Goal: Information Seeking & Learning: Learn about a topic

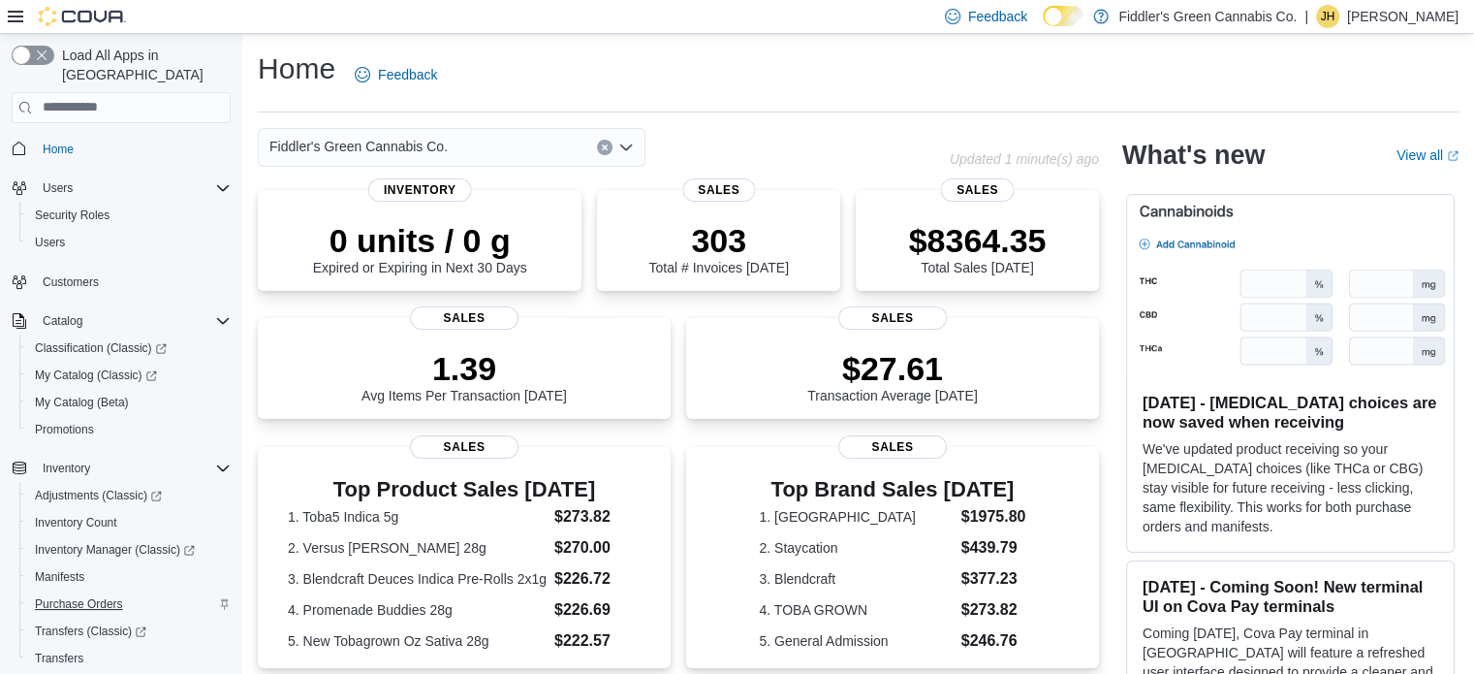
scroll to position [248, 0]
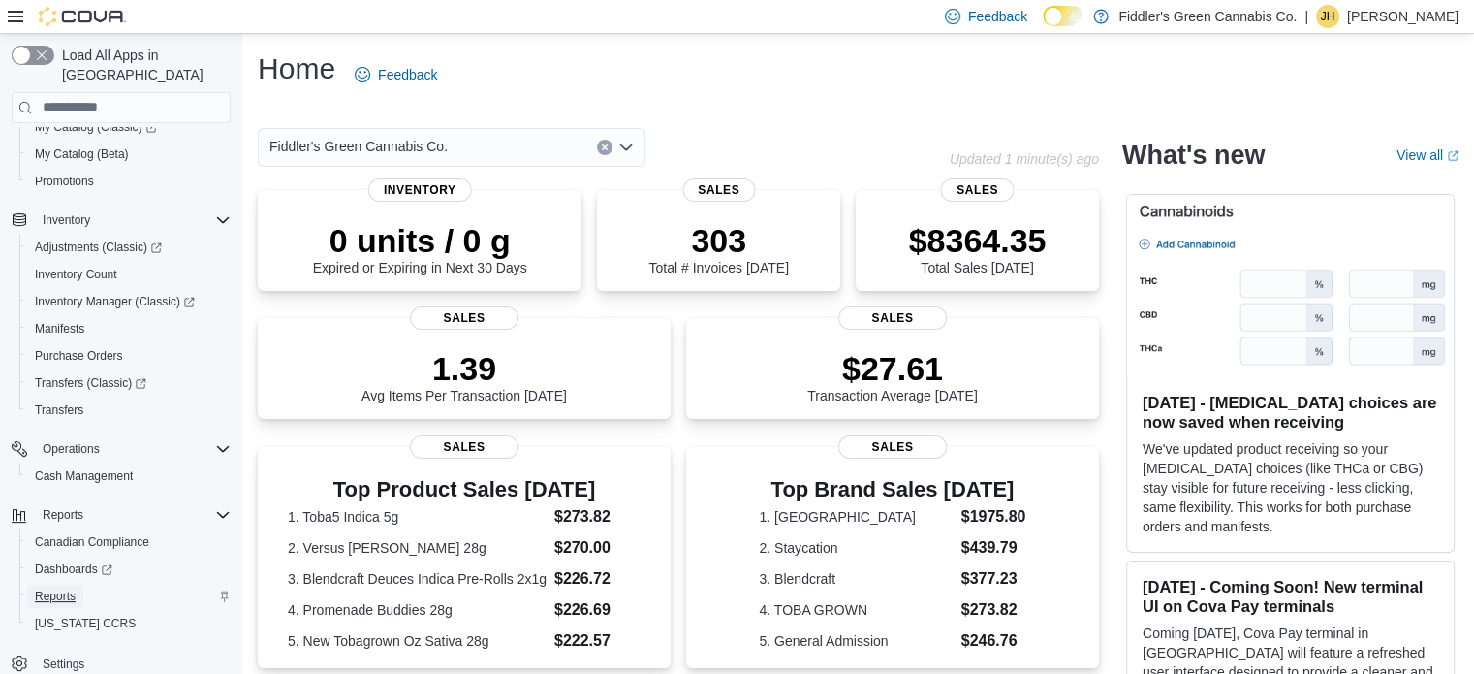
click at [52, 588] on span "Reports" at bounding box center [55, 596] width 41 height 16
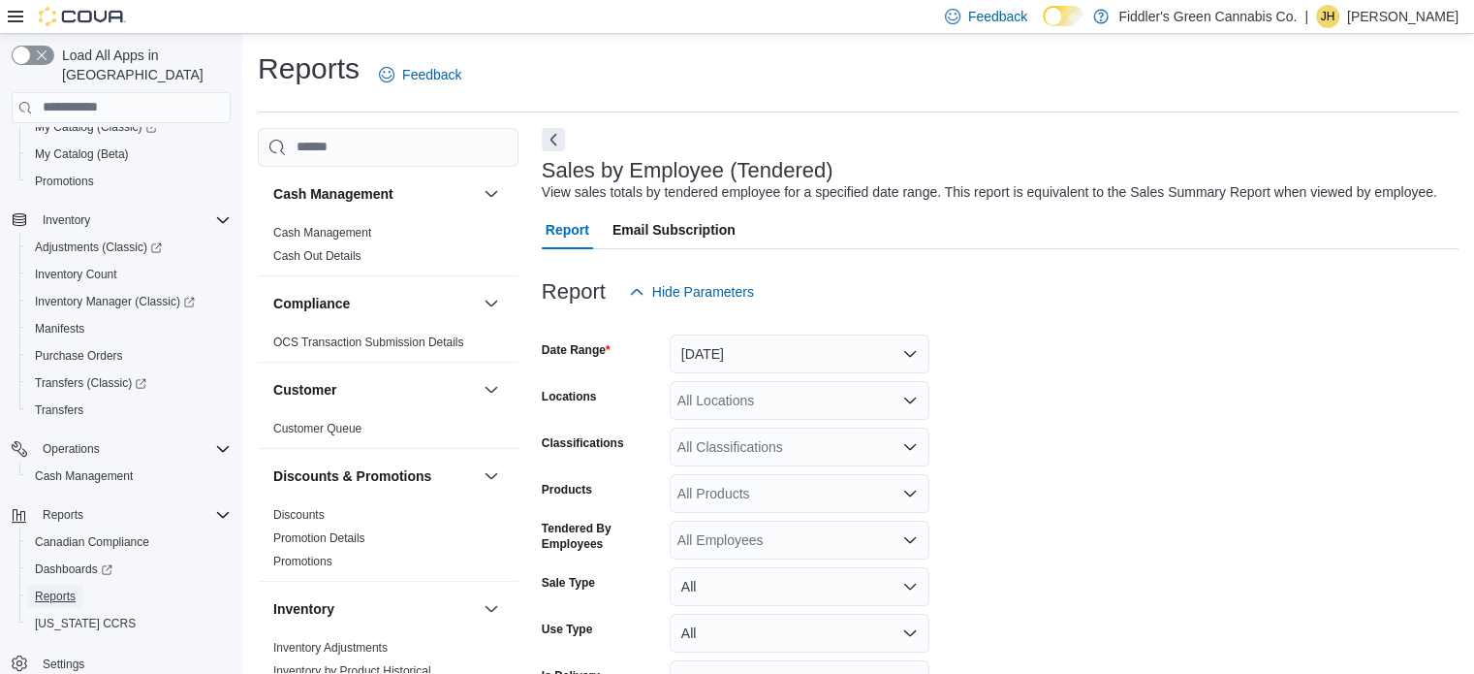
scroll to position [45, 0]
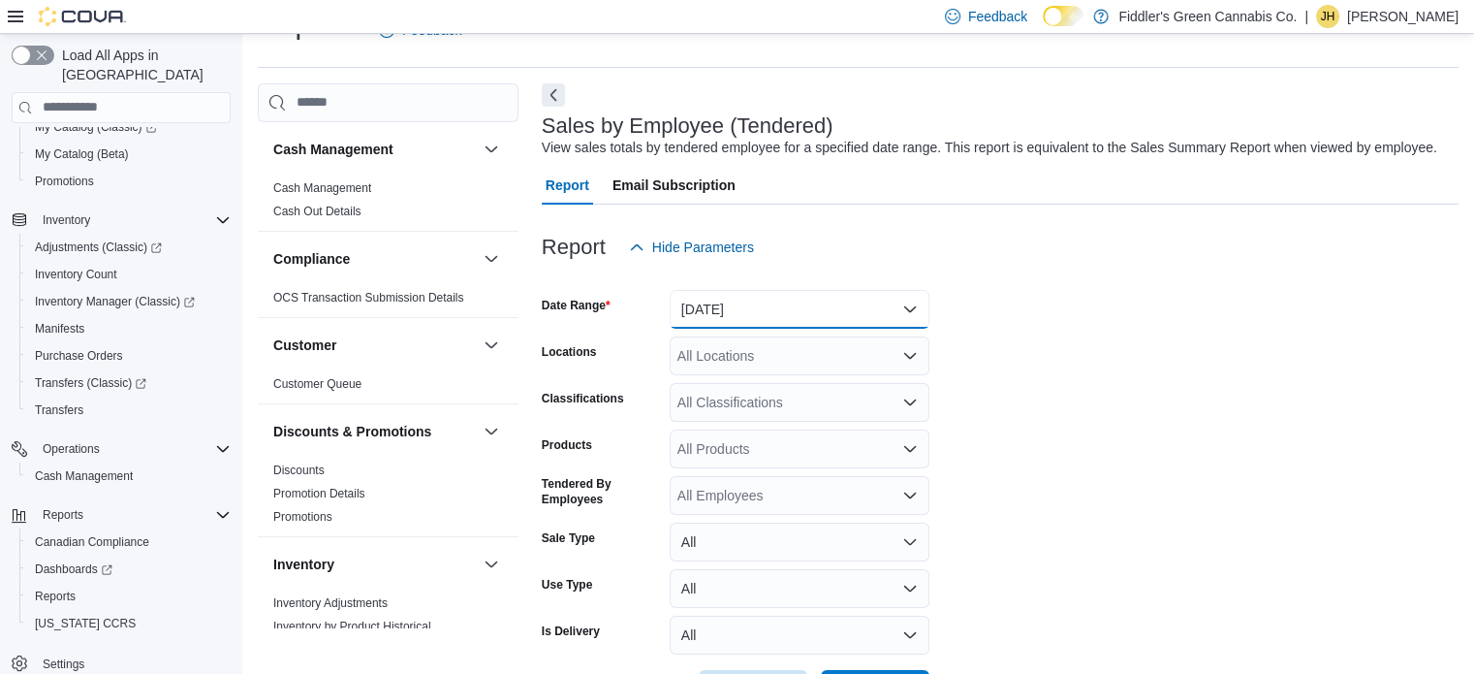
click at [774, 320] on button "[DATE]" at bounding box center [800, 309] width 260 height 39
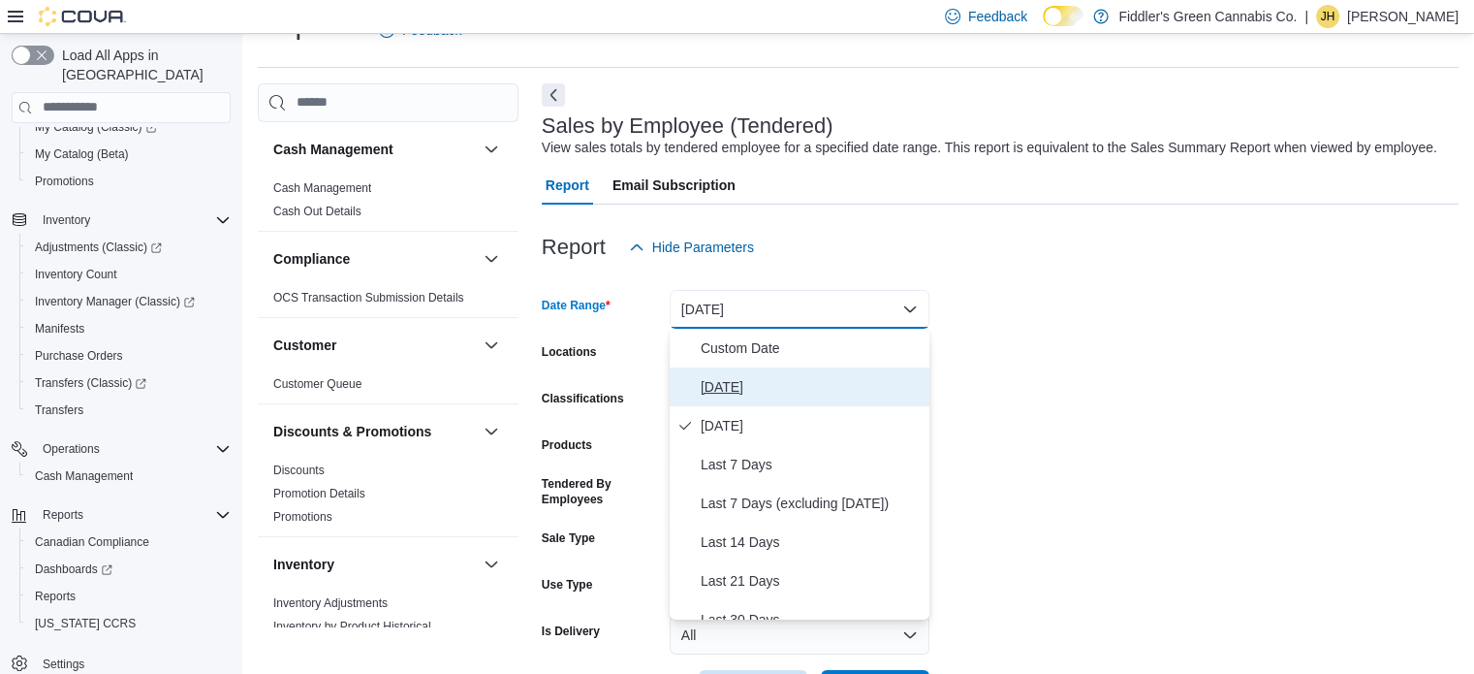
click at [728, 390] on span "[DATE]" at bounding box center [811, 386] width 221 height 23
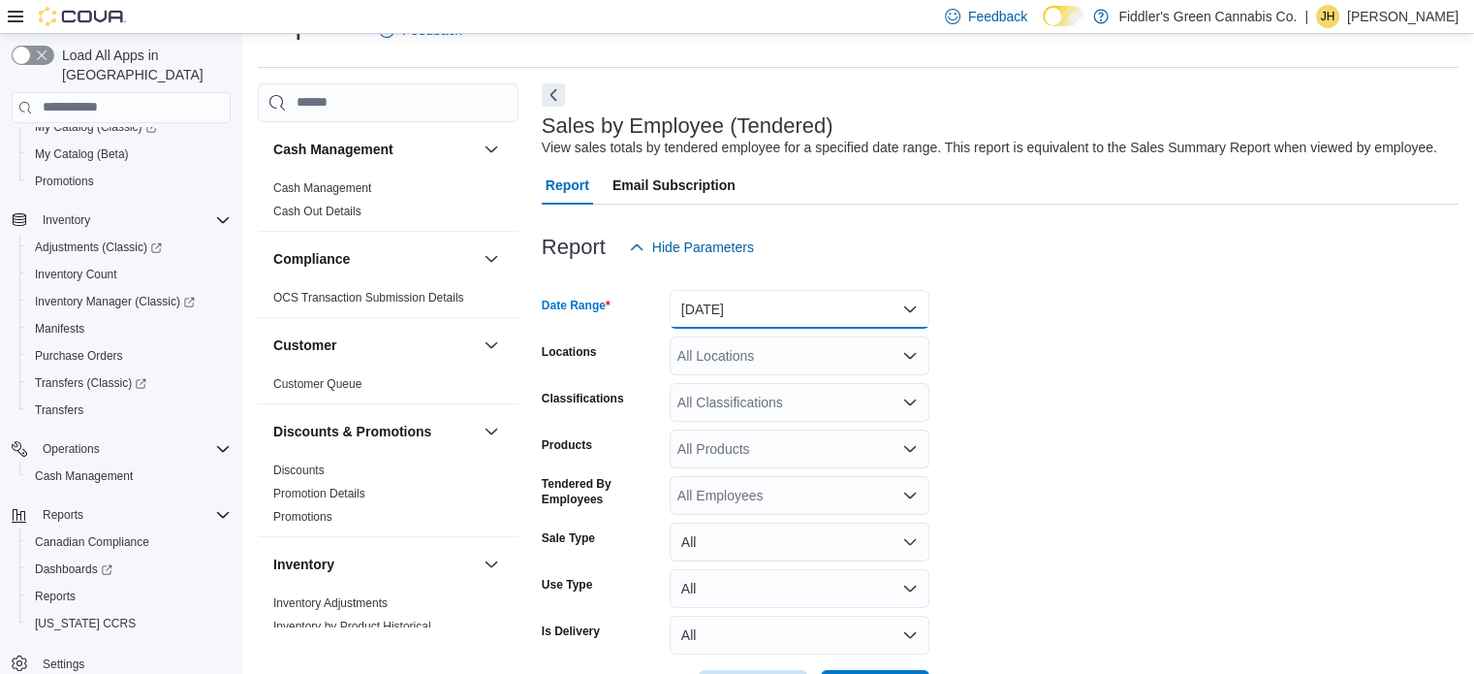
scroll to position [117, 0]
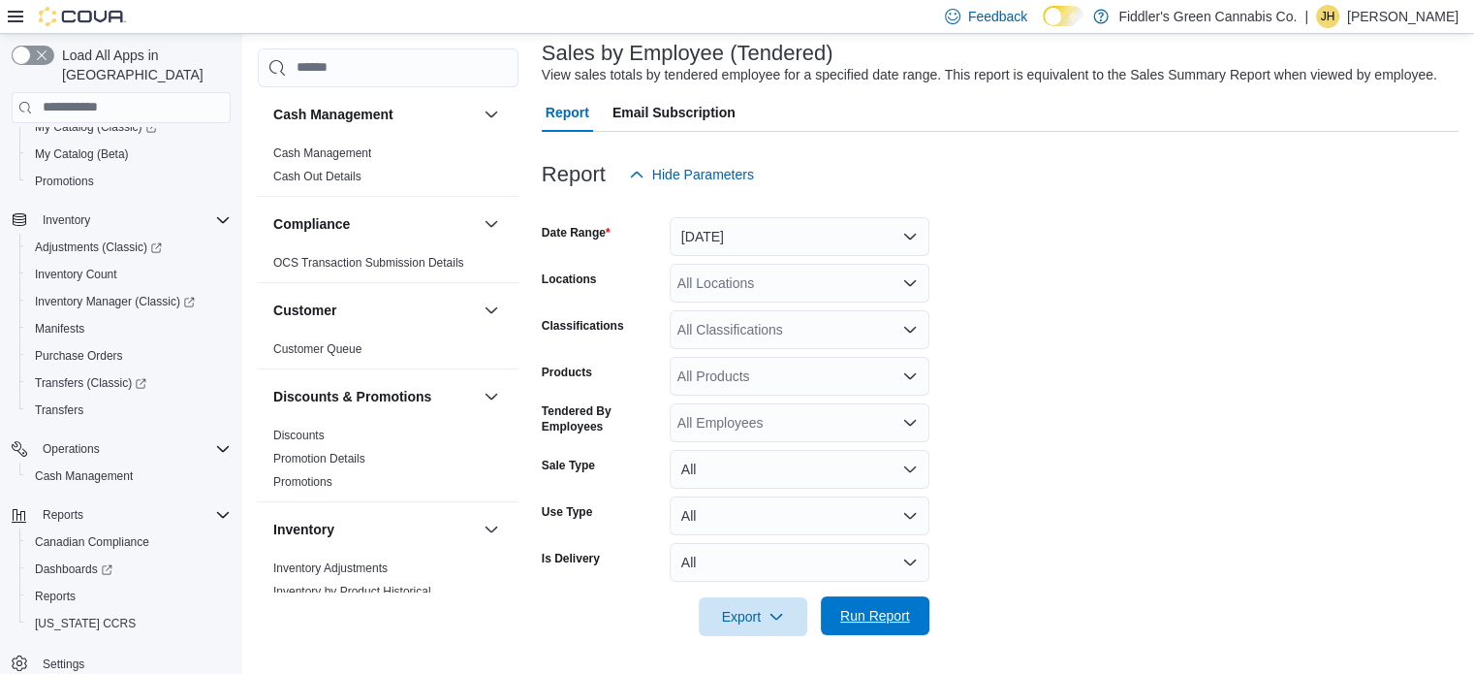
click at [876, 613] on span "Run Report" at bounding box center [875, 615] width 70 height 19
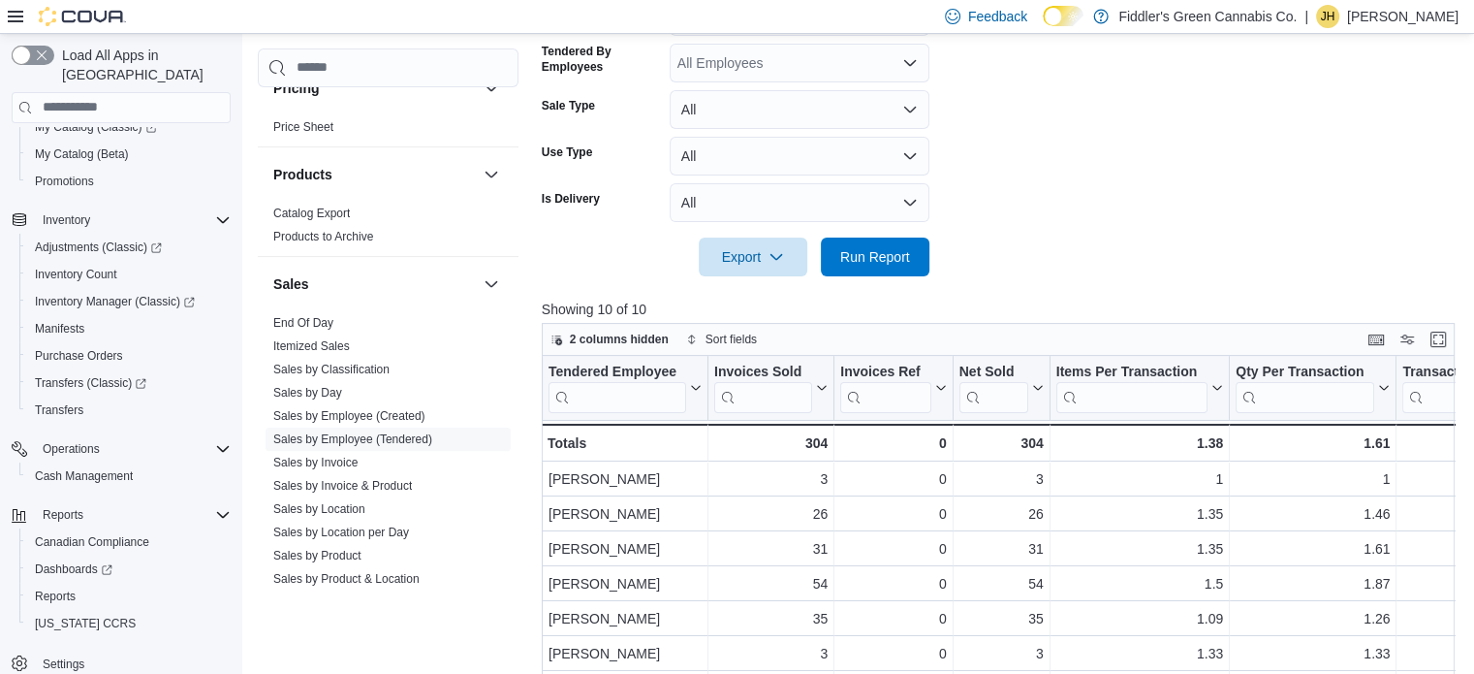
scroll to position [980, 0]
click at [345, 460] on link "Sales by Invoice" at bounding box center [315, 462] width 84 height 14
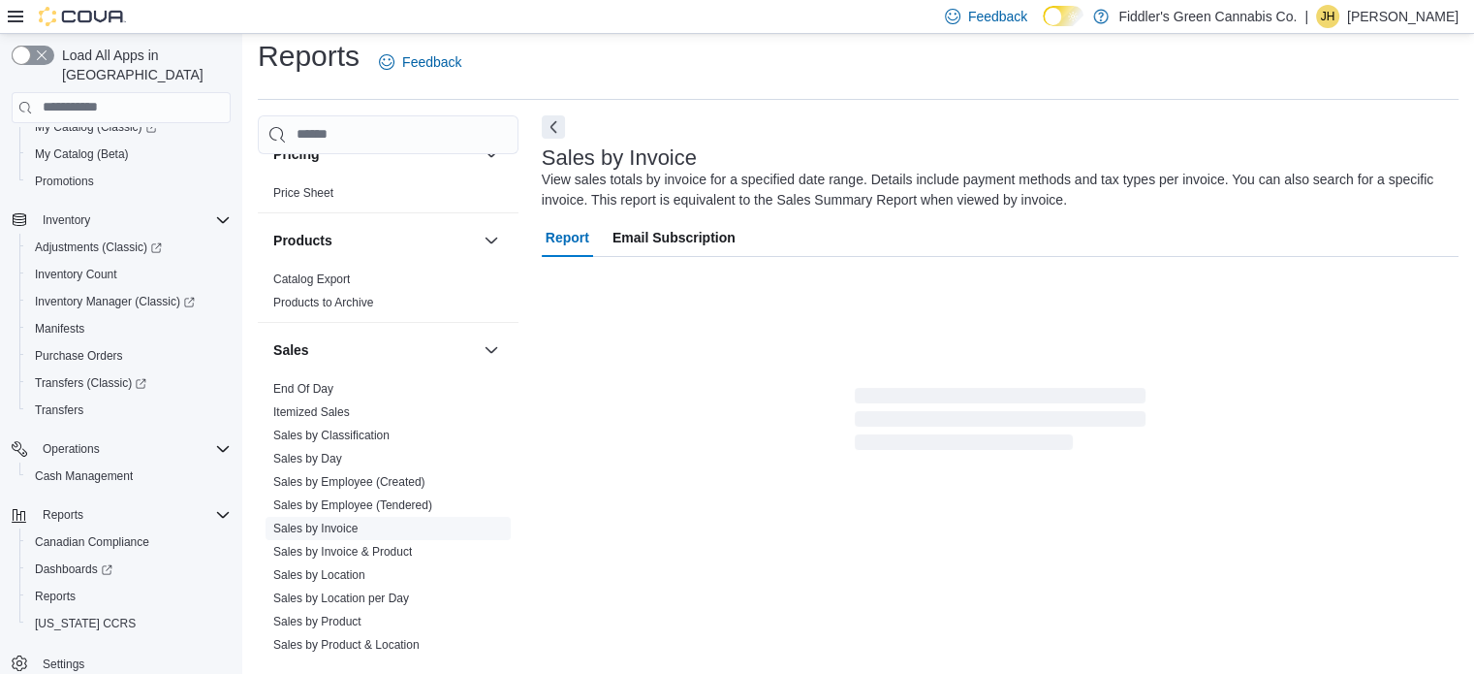
scroll to position [65, 0]
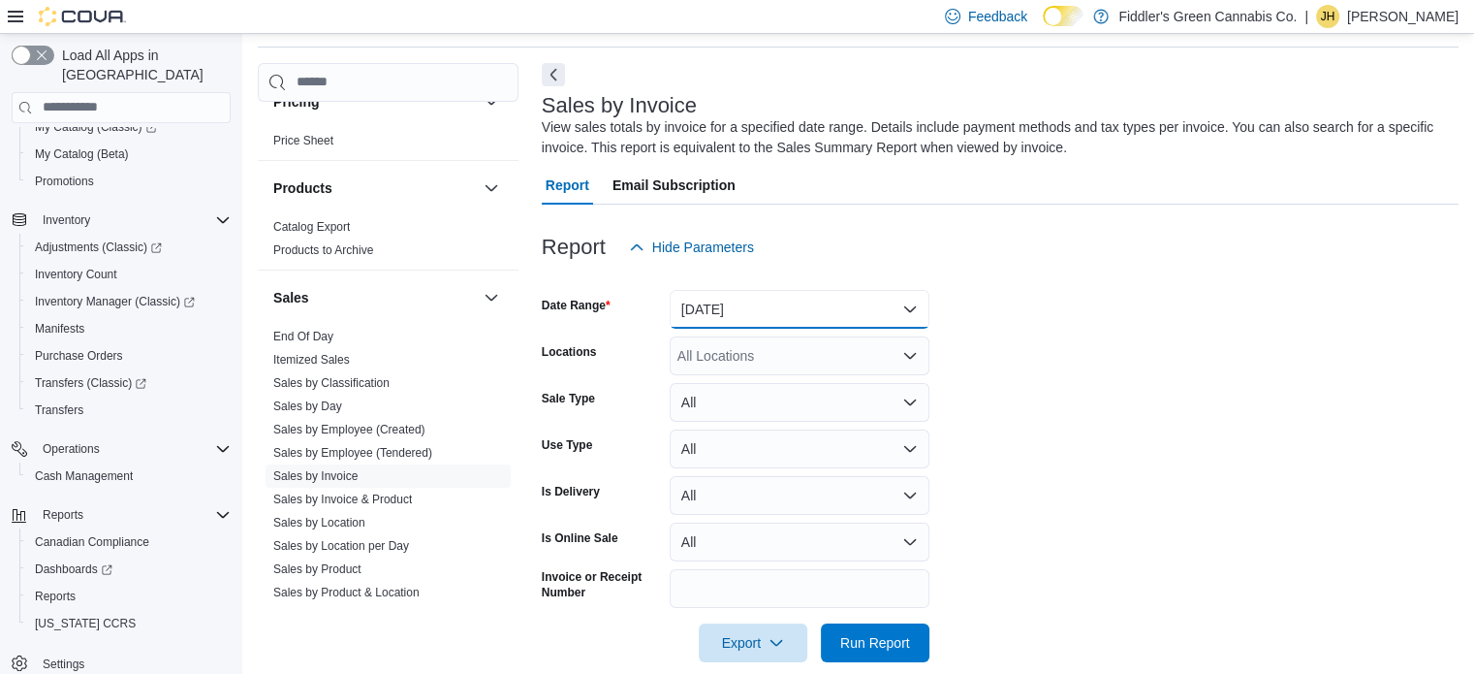
click at [761, 313] on button "[DATE]" at bounding box center [800, 309] width 260 height 39
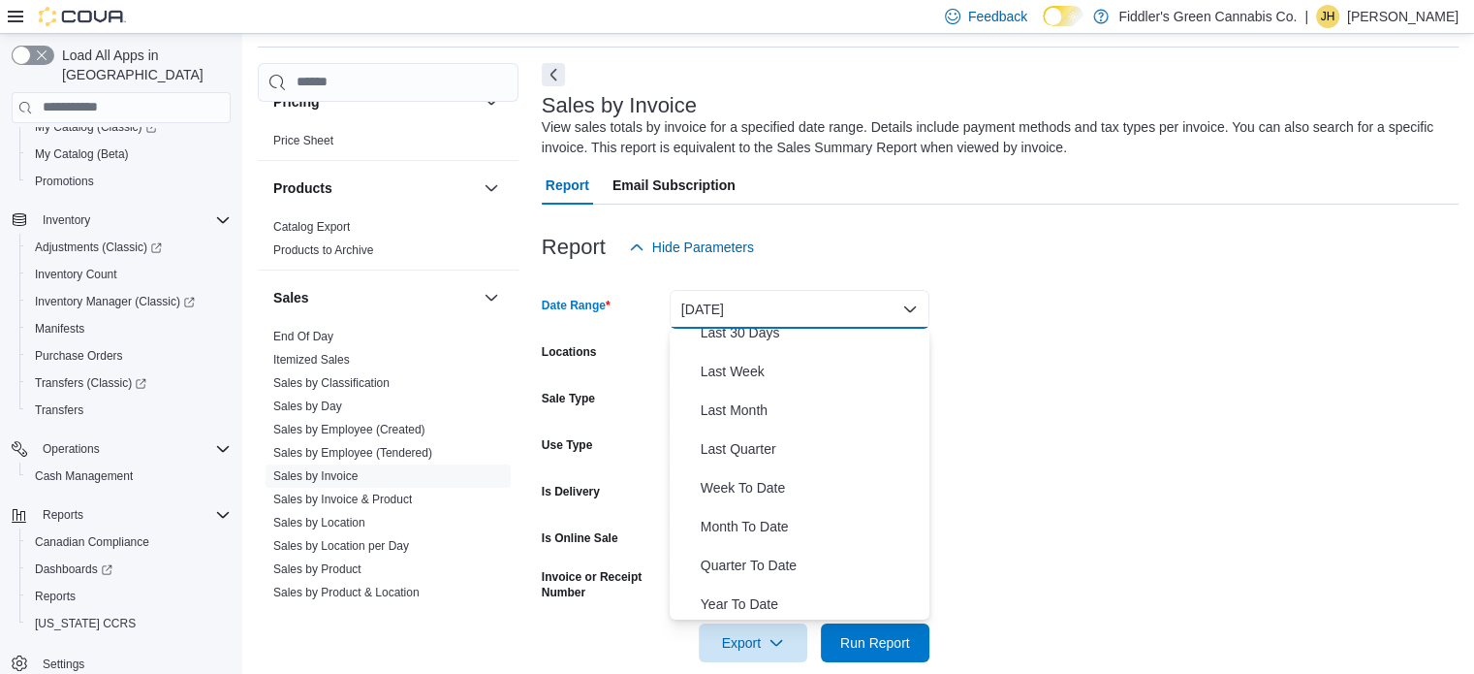
scroll to position [291, 0]
click at [747, 517] on span "Month To Date" at bounding box center [811, 522] width 221 height 23
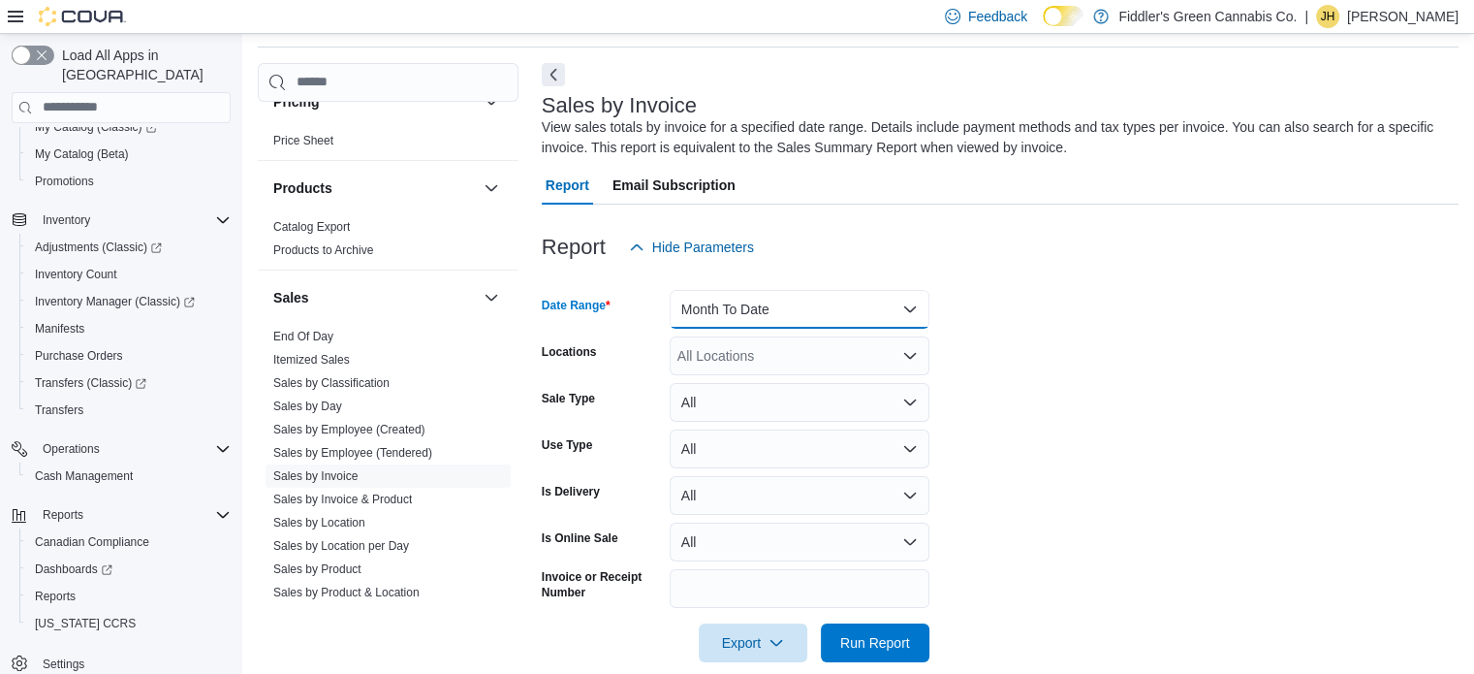
scroll to position [91, 0]
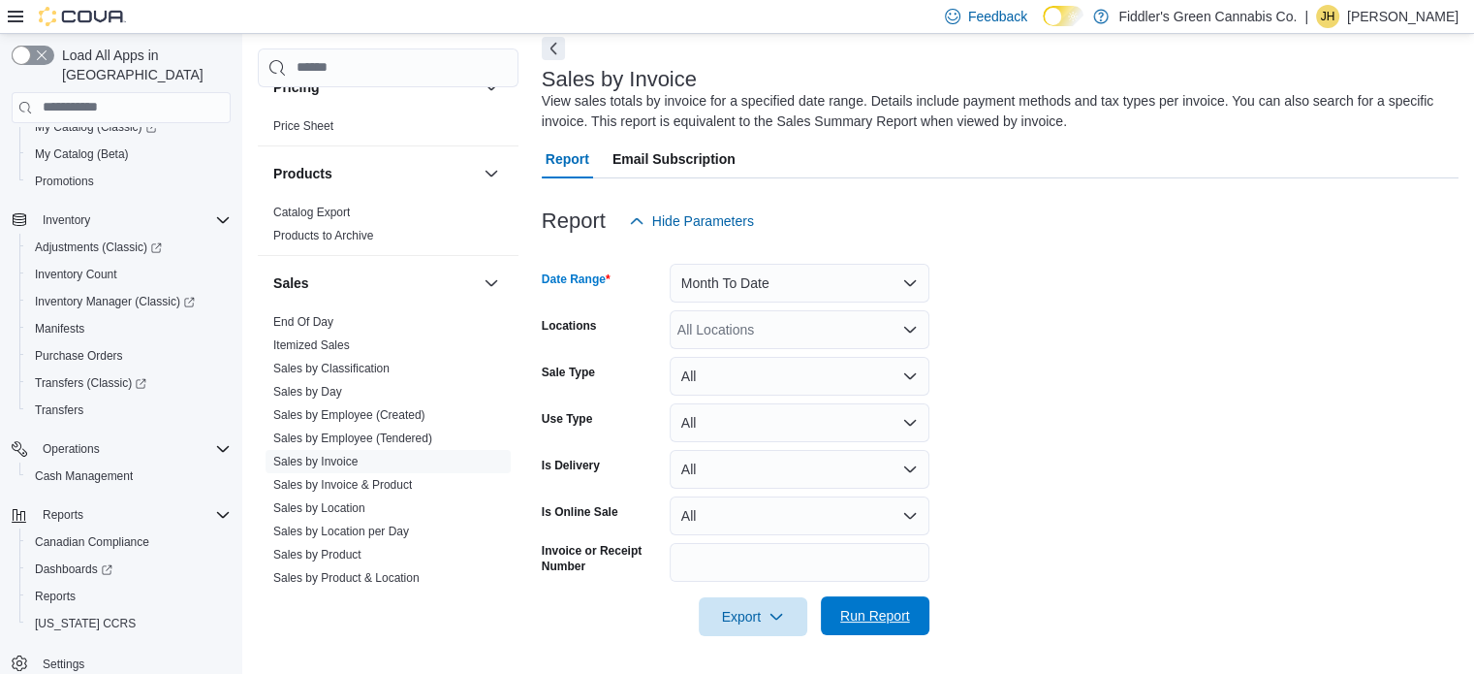
click at [872, 619] on span "Run Report" at bounding box center [875, 615] width 70 height 19
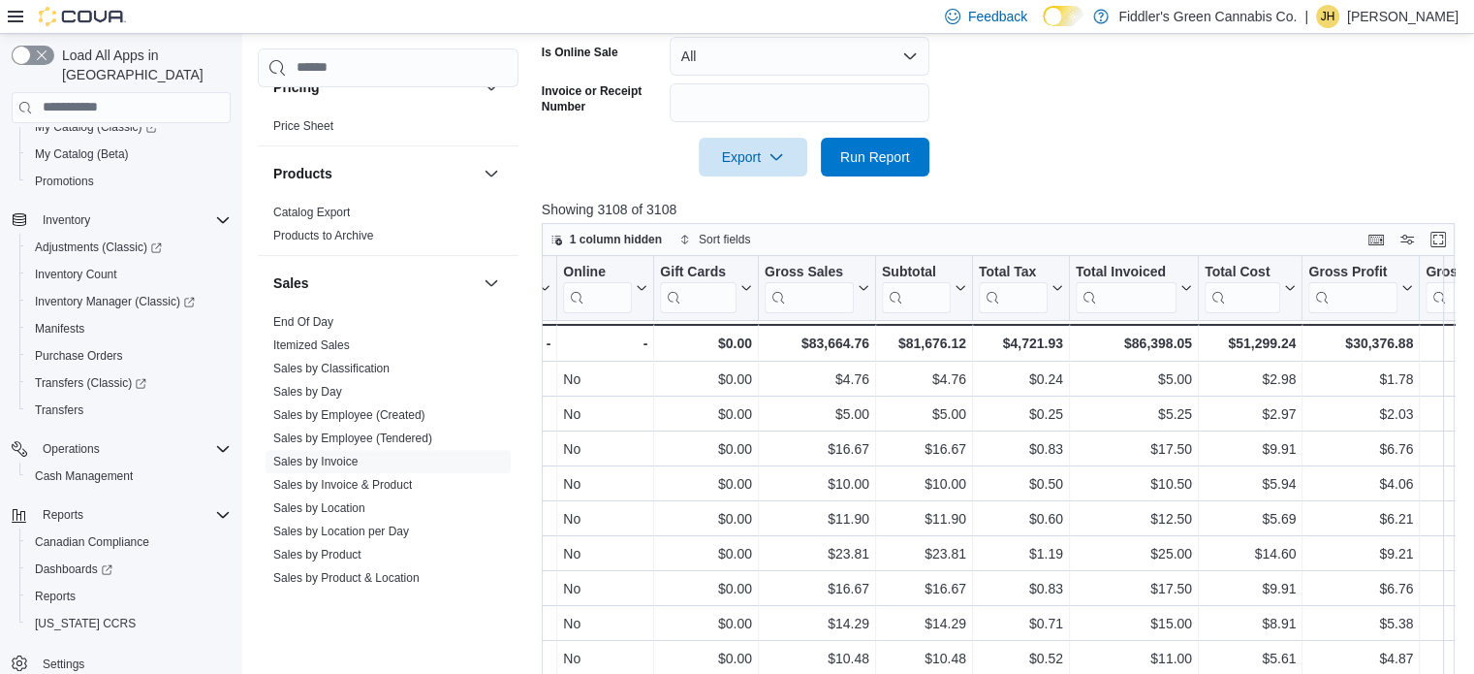
scroll to position [0, 915]
click at [1184, 286] on icon at bounding box center [1185, 288] width 16 height 12
click at [1135, 383] on span "Sort High-Low" at bounding box center [1147, 385] width 74 height 16
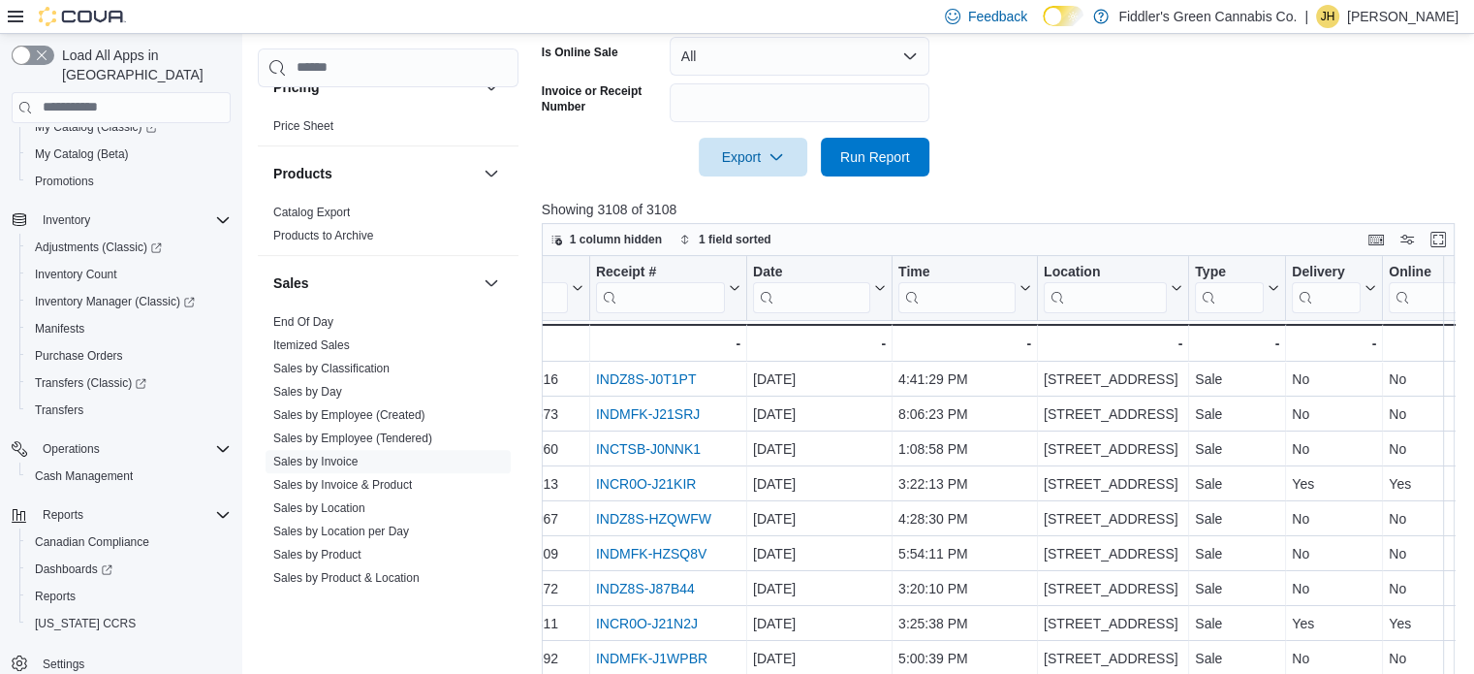
scroll to position [0, 0]
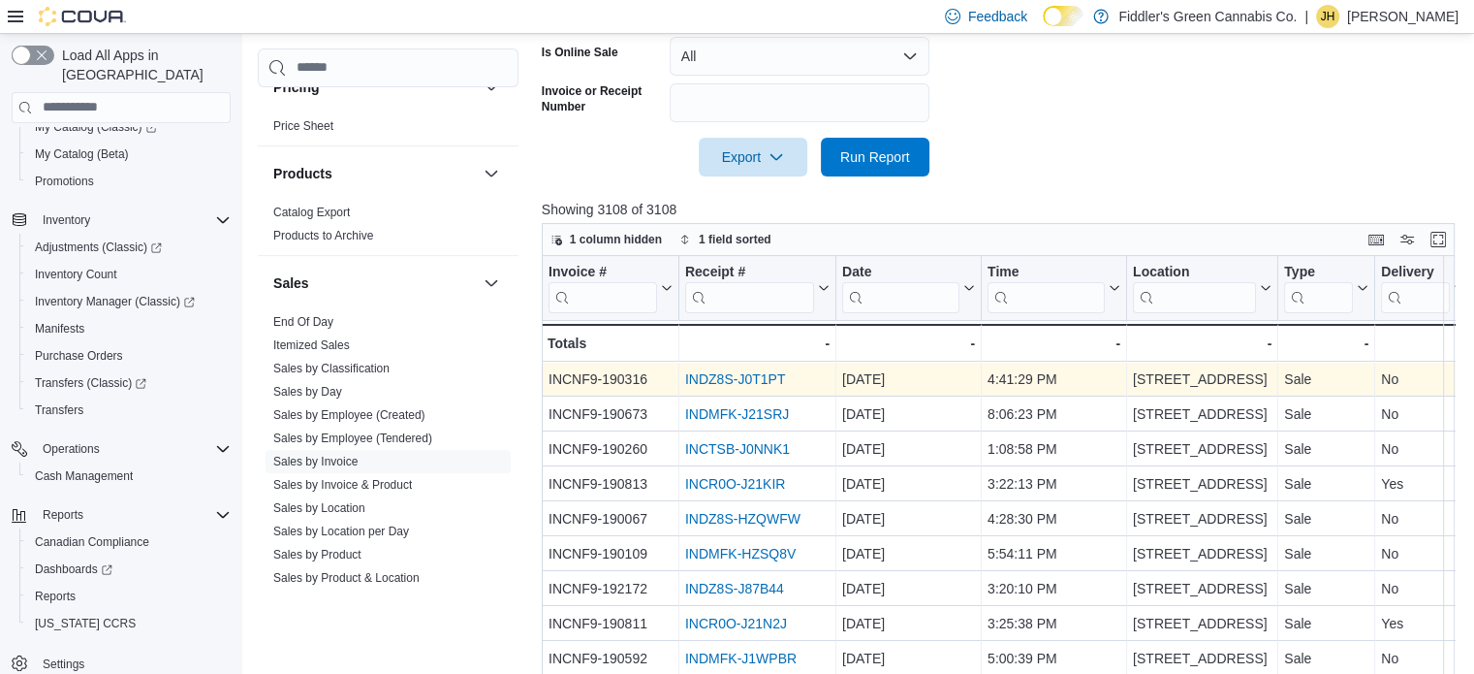
click at [704, 378] on link "INDZ8S-J0T1PT" at bounding box center [735, 379] width 100 height 16
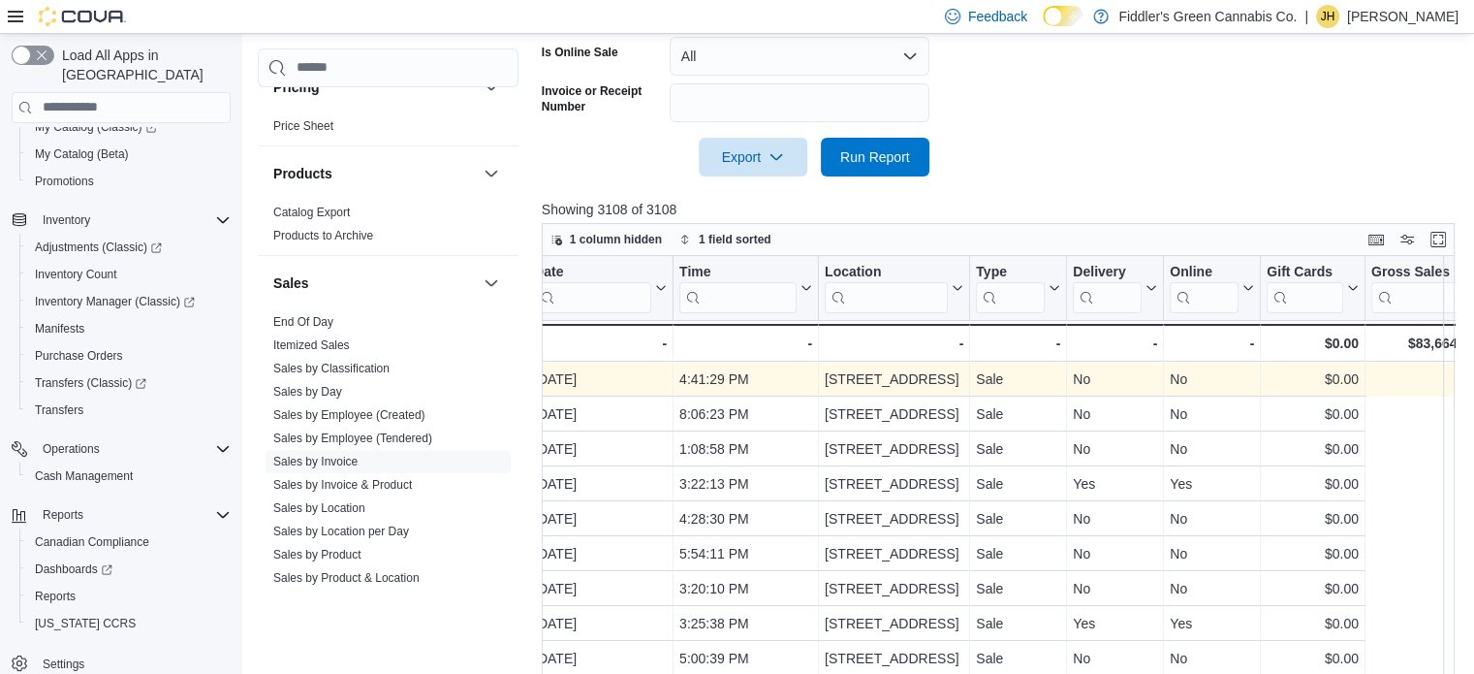
scroll to position [0, 17]
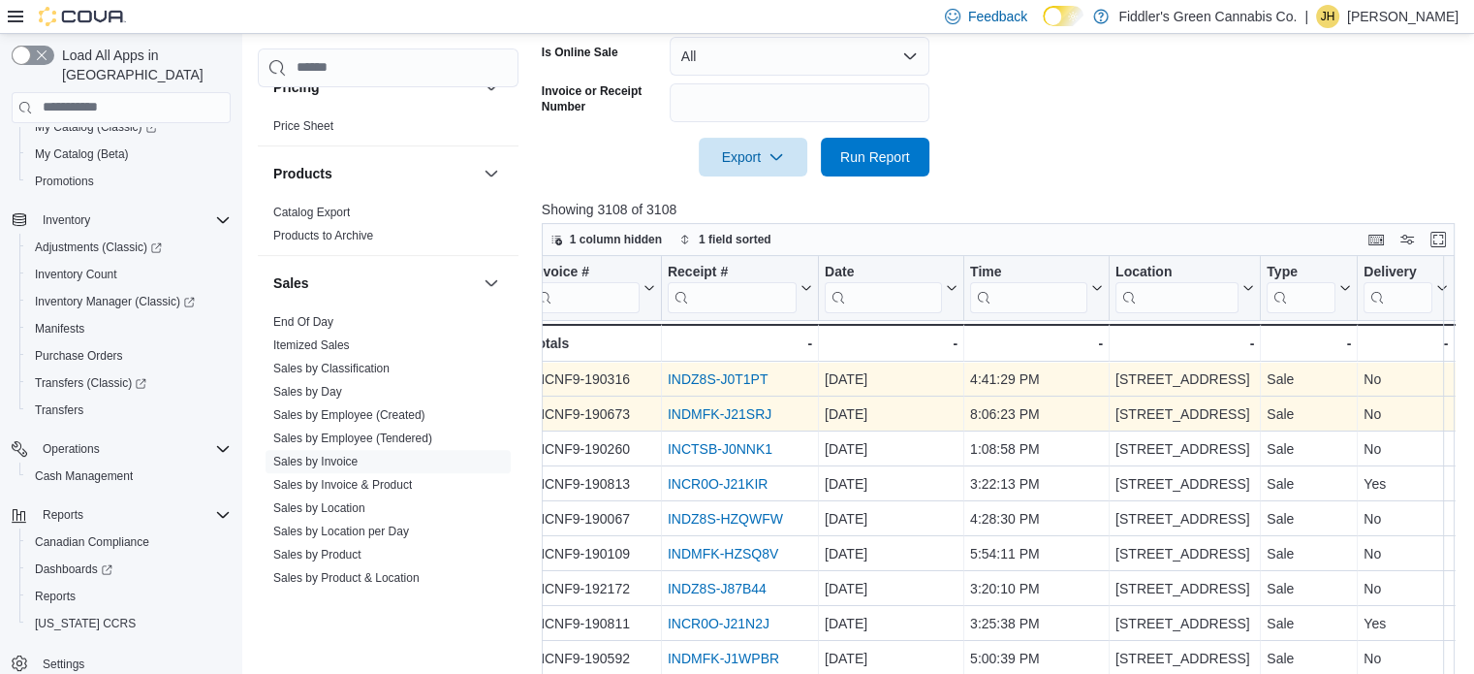
click at [733, 416] on link "INDMFK-J21SRJ" at bounding box center [720, 414] width 104 height 16
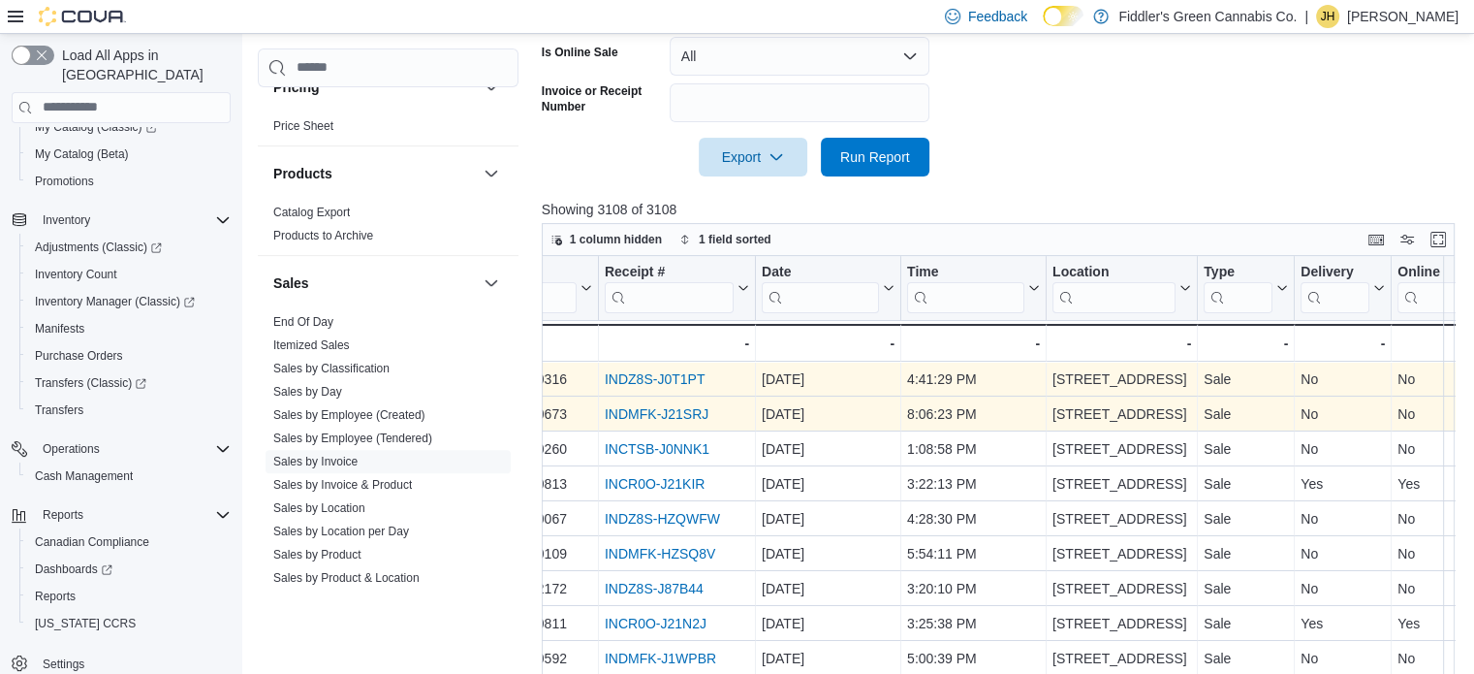
scroll to position [0, 0]
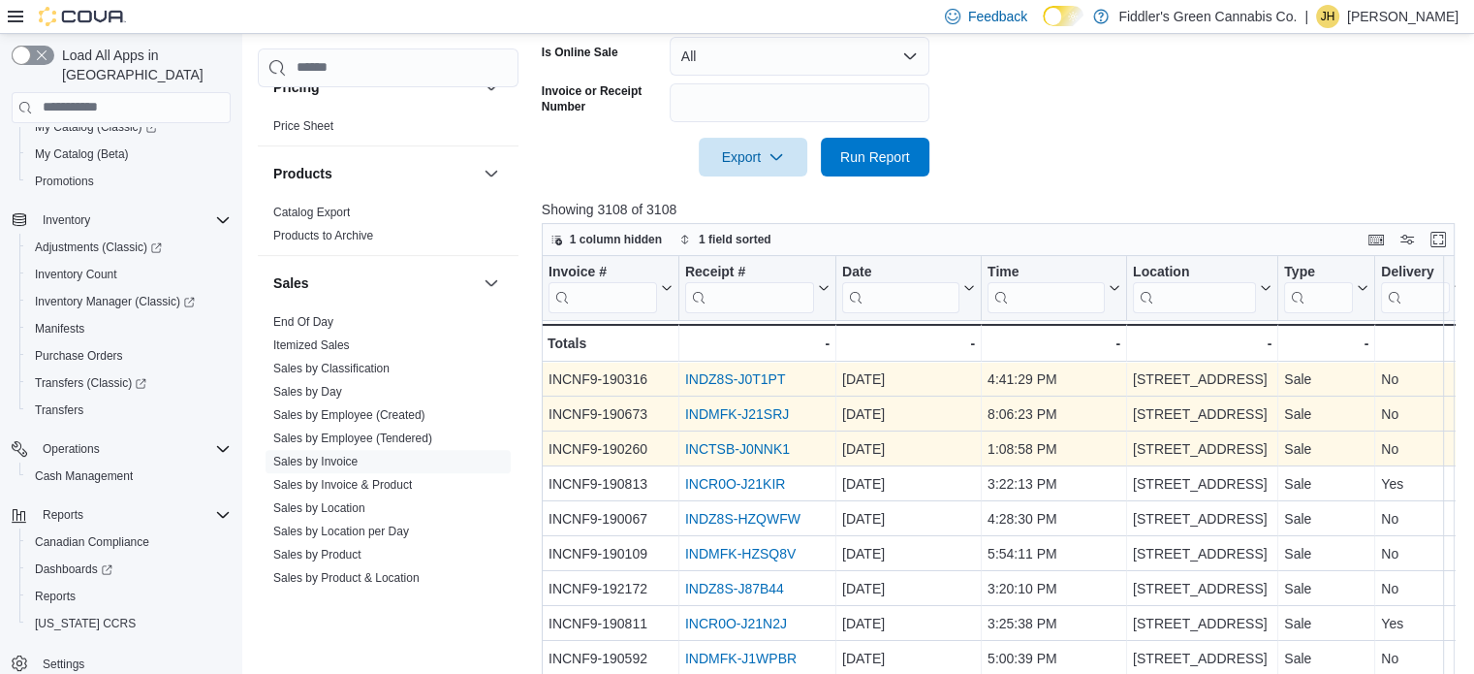
click at [698, 448] on link "INCTSB-J0NNK1" at bounding box center [737, 449] width 105 height 16
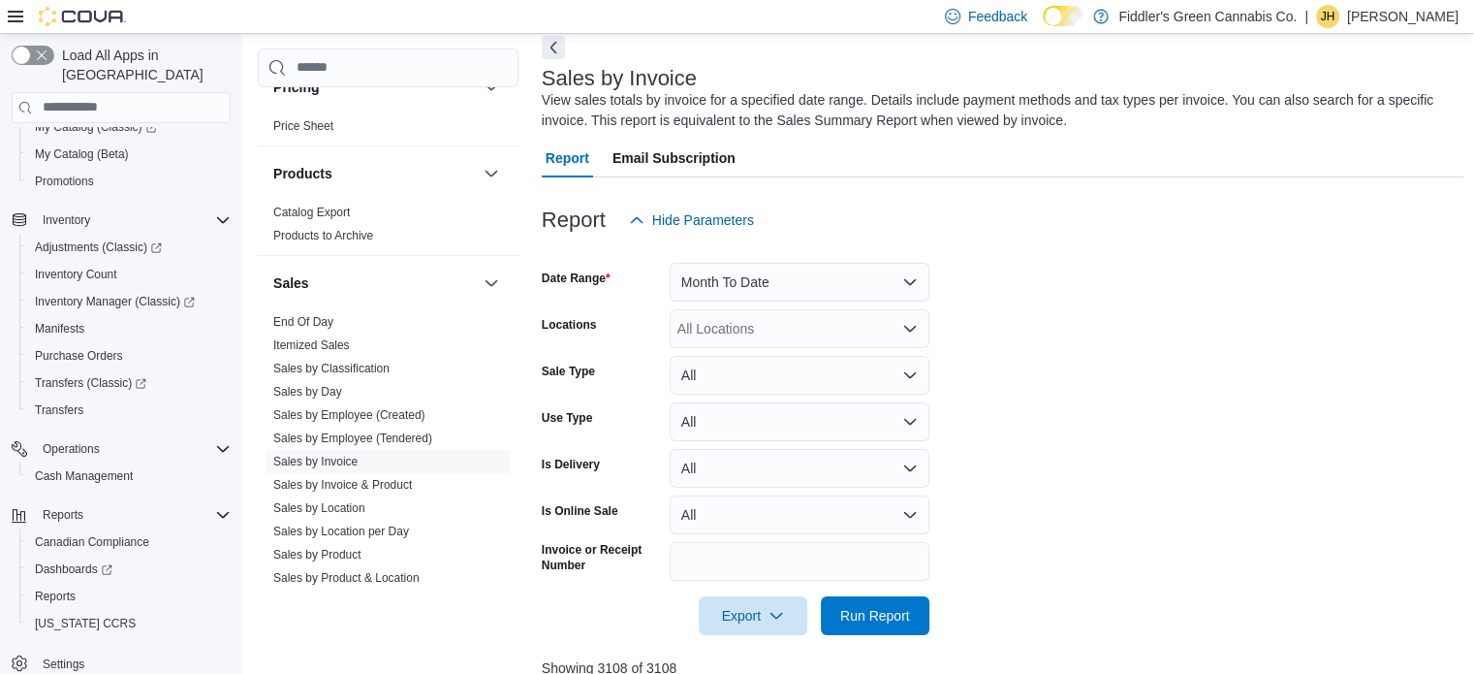
scroll to position [93, 0]
click at [803, 278] on button "Month To Date" at bounding box center [800, 281] width 260 height 39
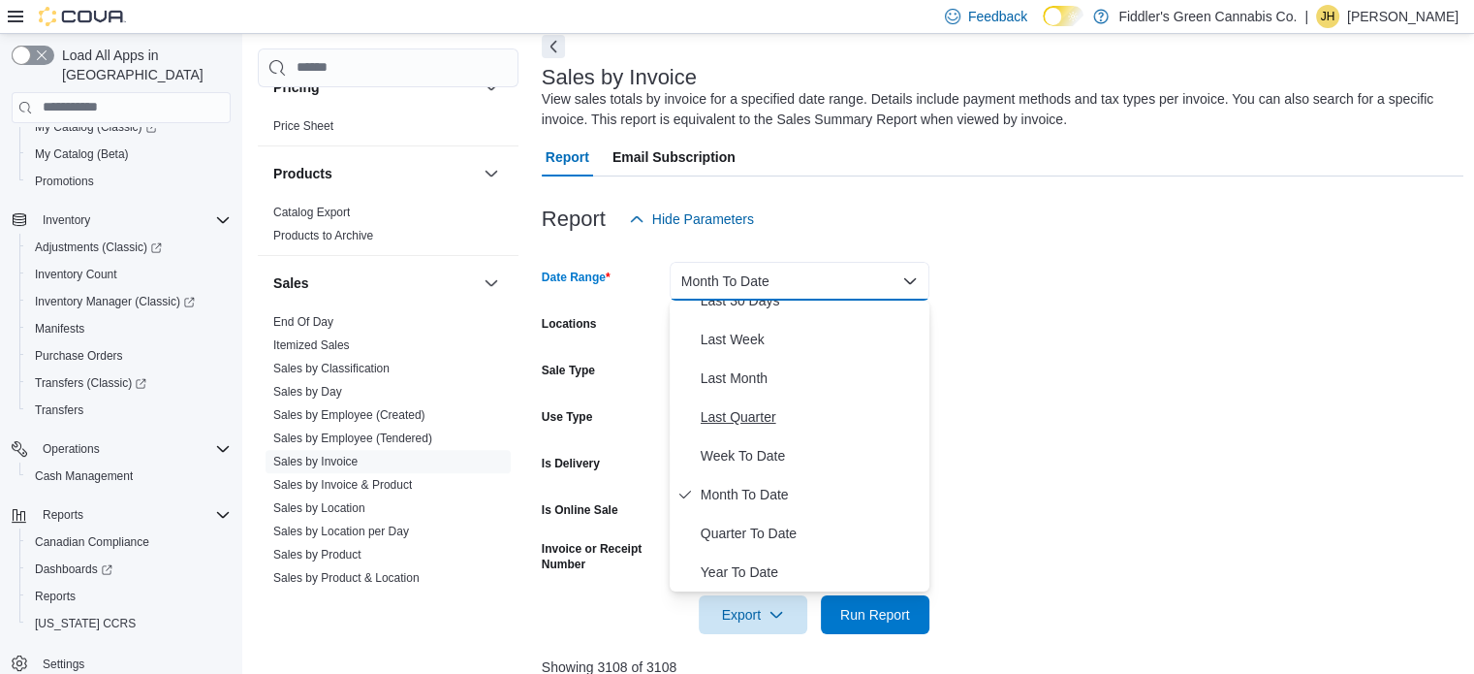
scroll to position [0, 0]
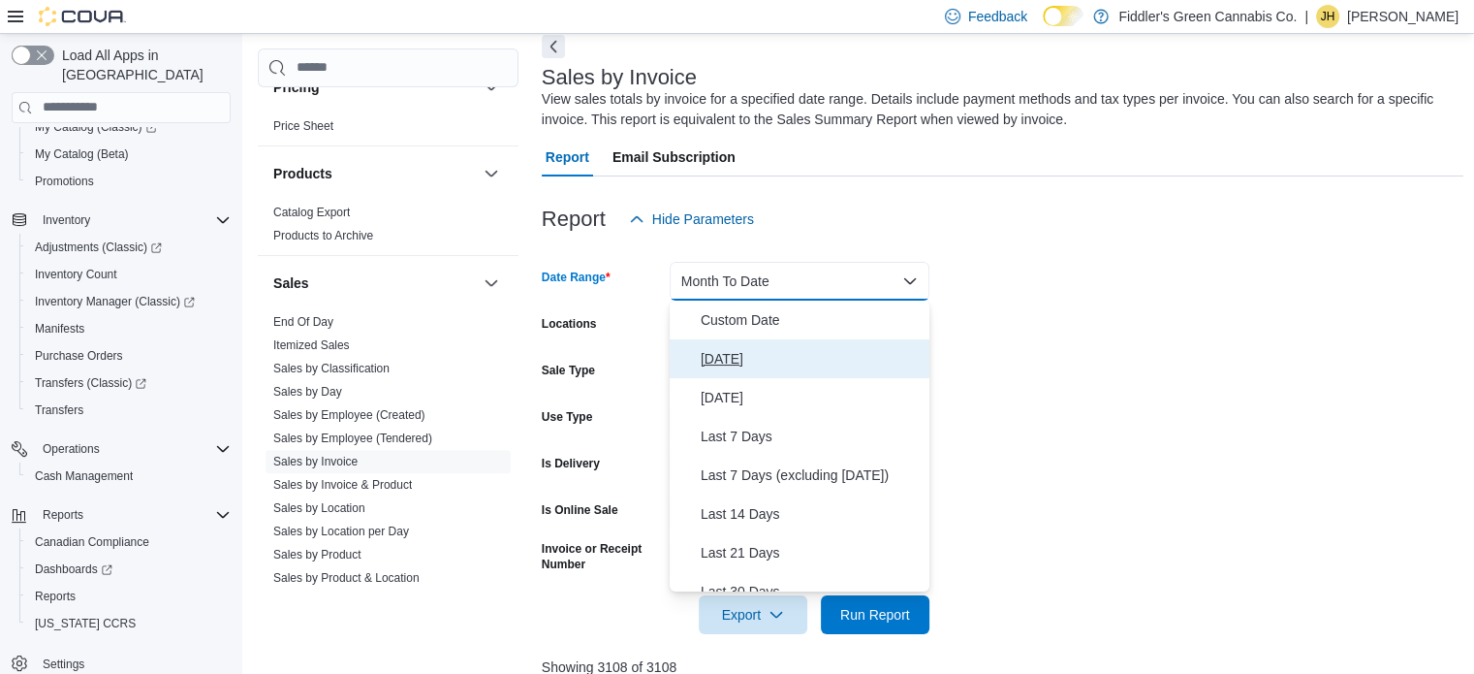
click at [721, 350] on span "[DATE]" at bounding box center [811, 358] width 221 height 23
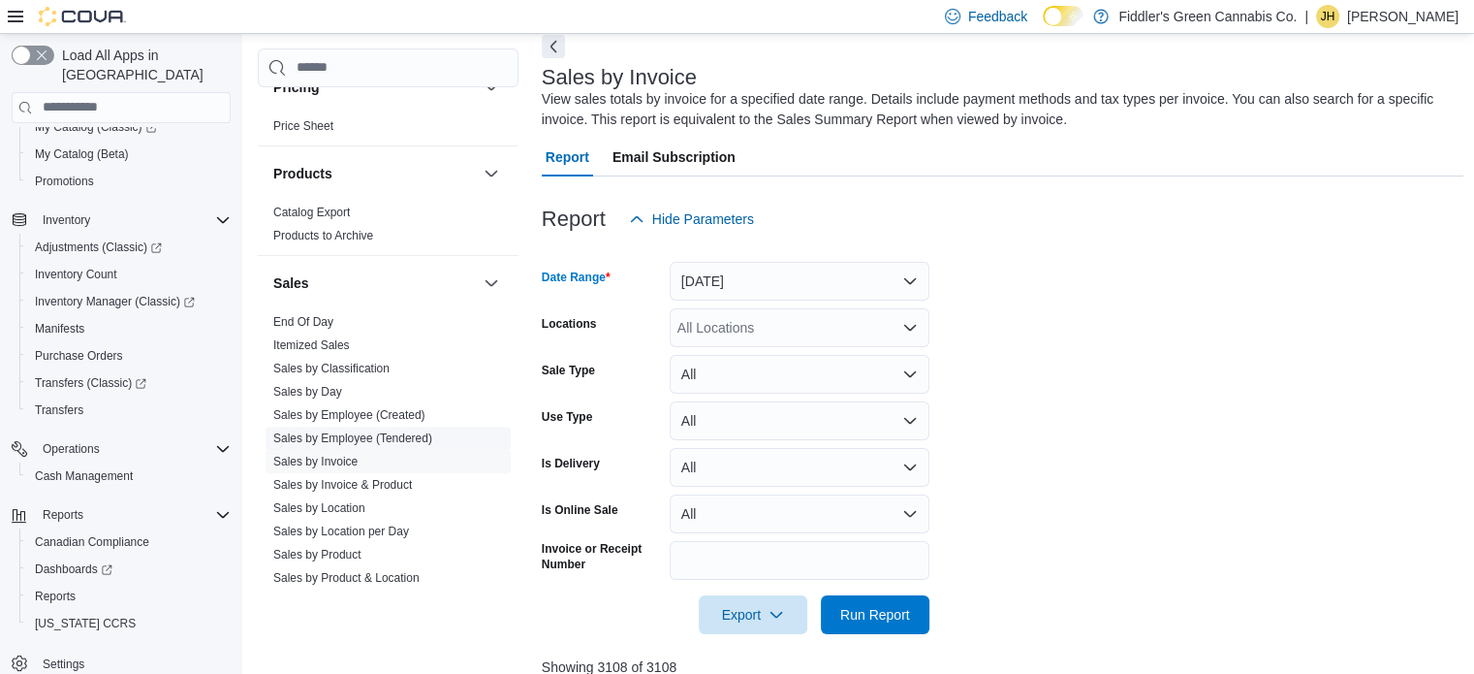
click at [389, 433] on link "Sales by Employee (Tendered)" at bounding box center [352, 438] width 159 height 14
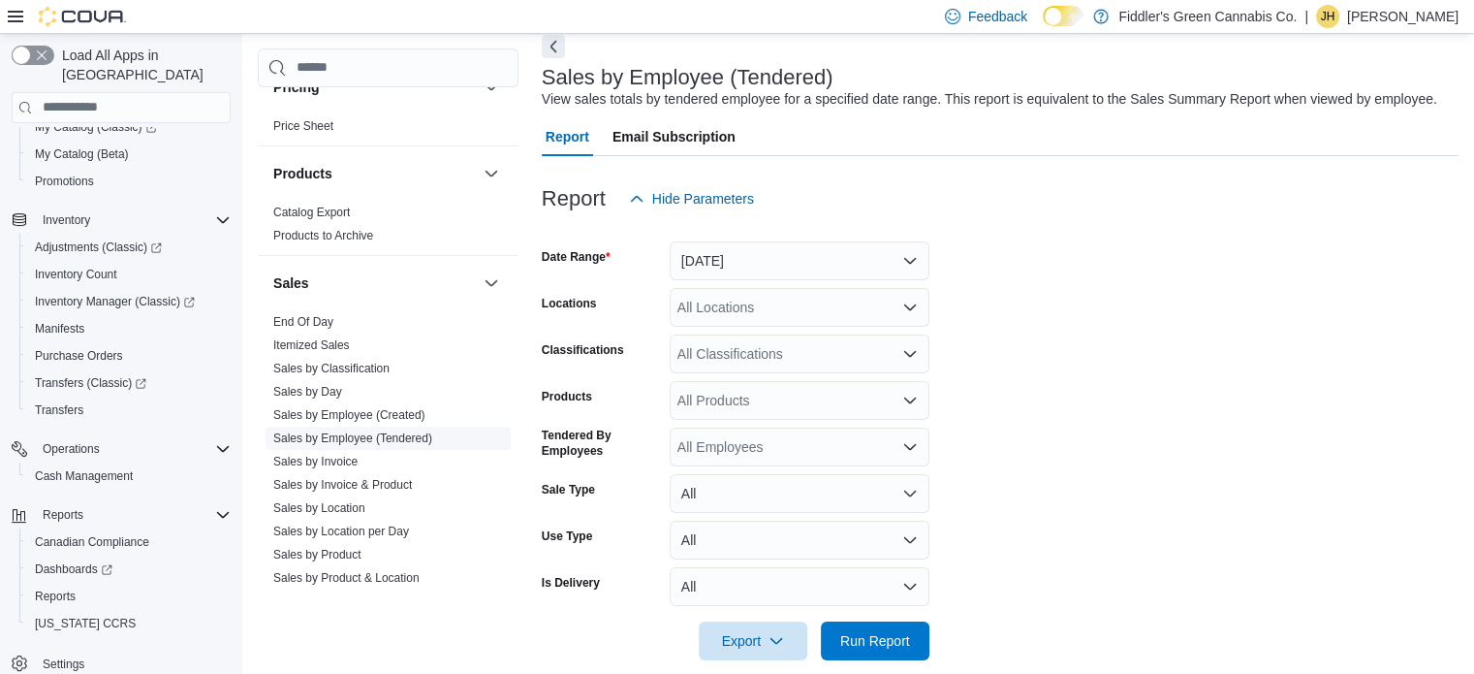
scroll to position [45, 0]
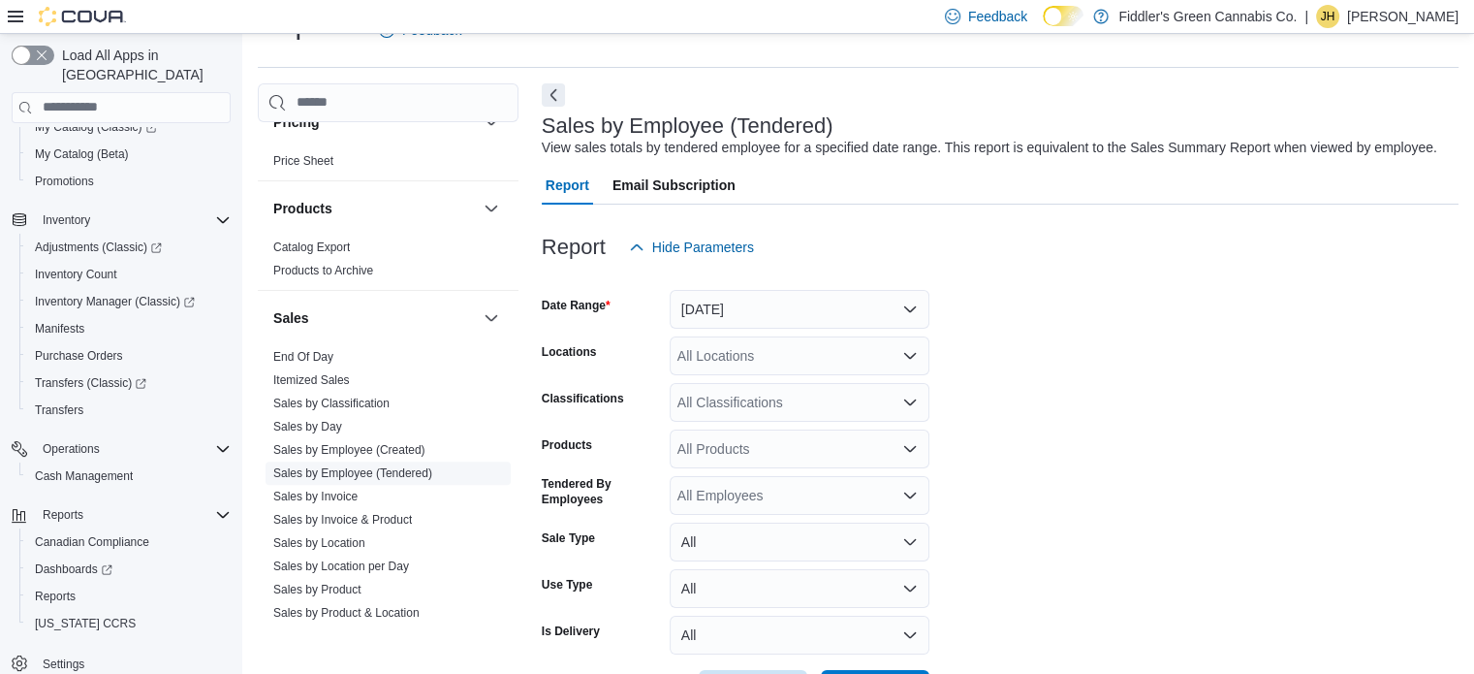
click at [388, 472] on link "Sales by Employee (Tendered)" at bounding box center [352, 473] width 159 height 14
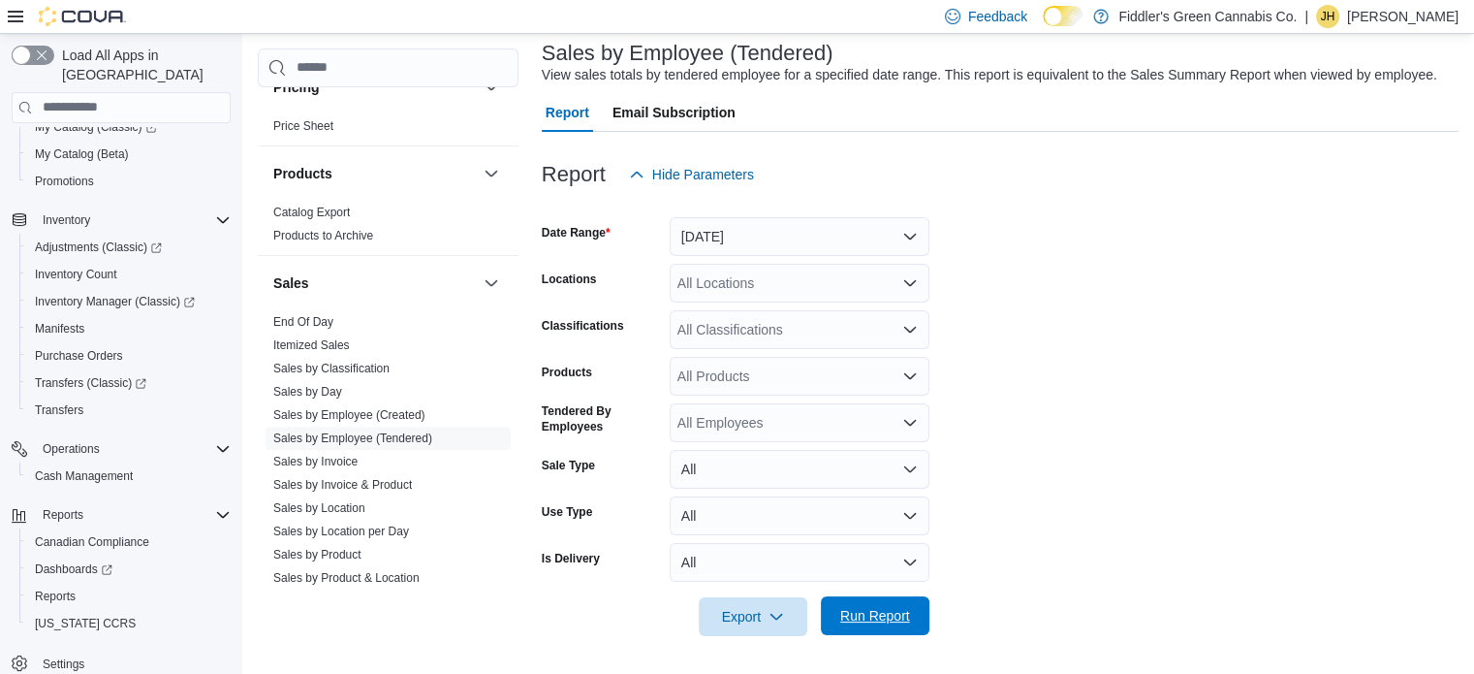
click at [876, 606] on span "Run Report" at bounding box center [875, 615] width 70 height 19
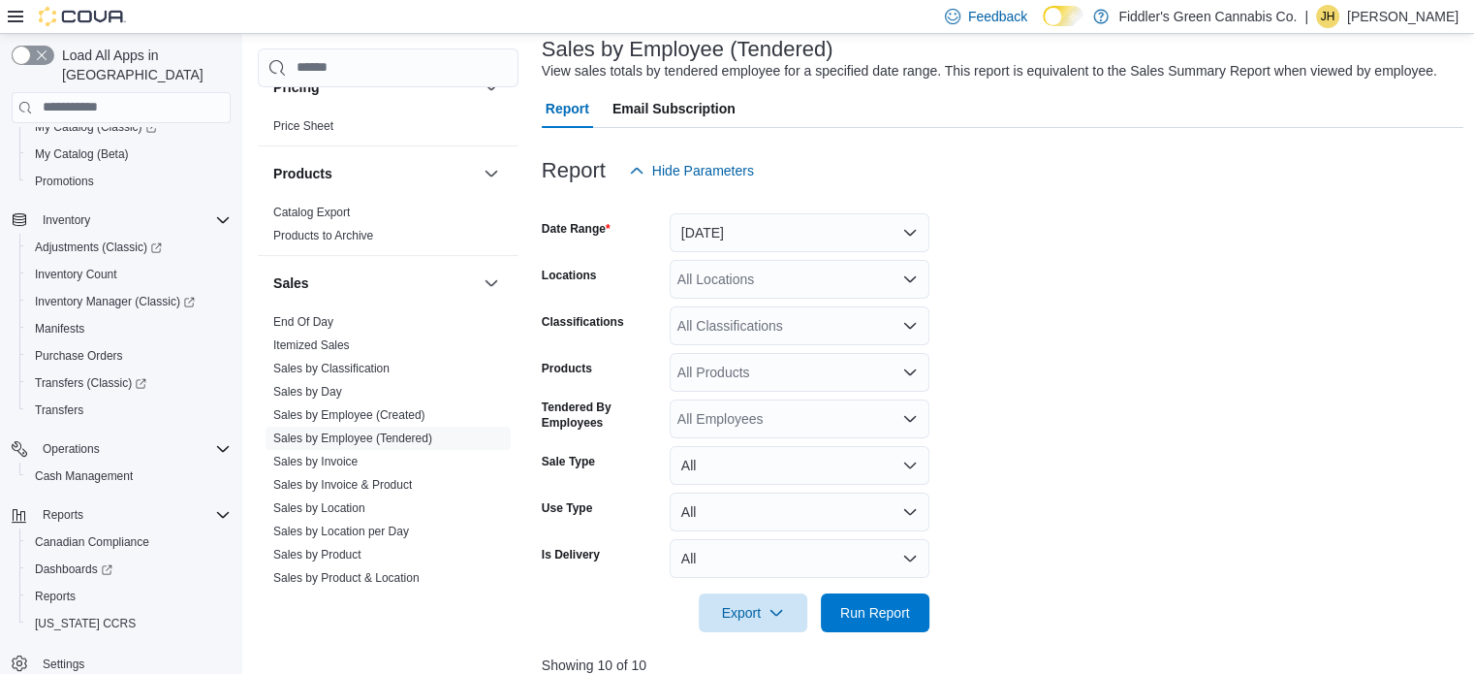
scroll to position [122, 0]
click at [772, 215] on button "[DATE]" at bounding box center [800, 231] width 260 height 39
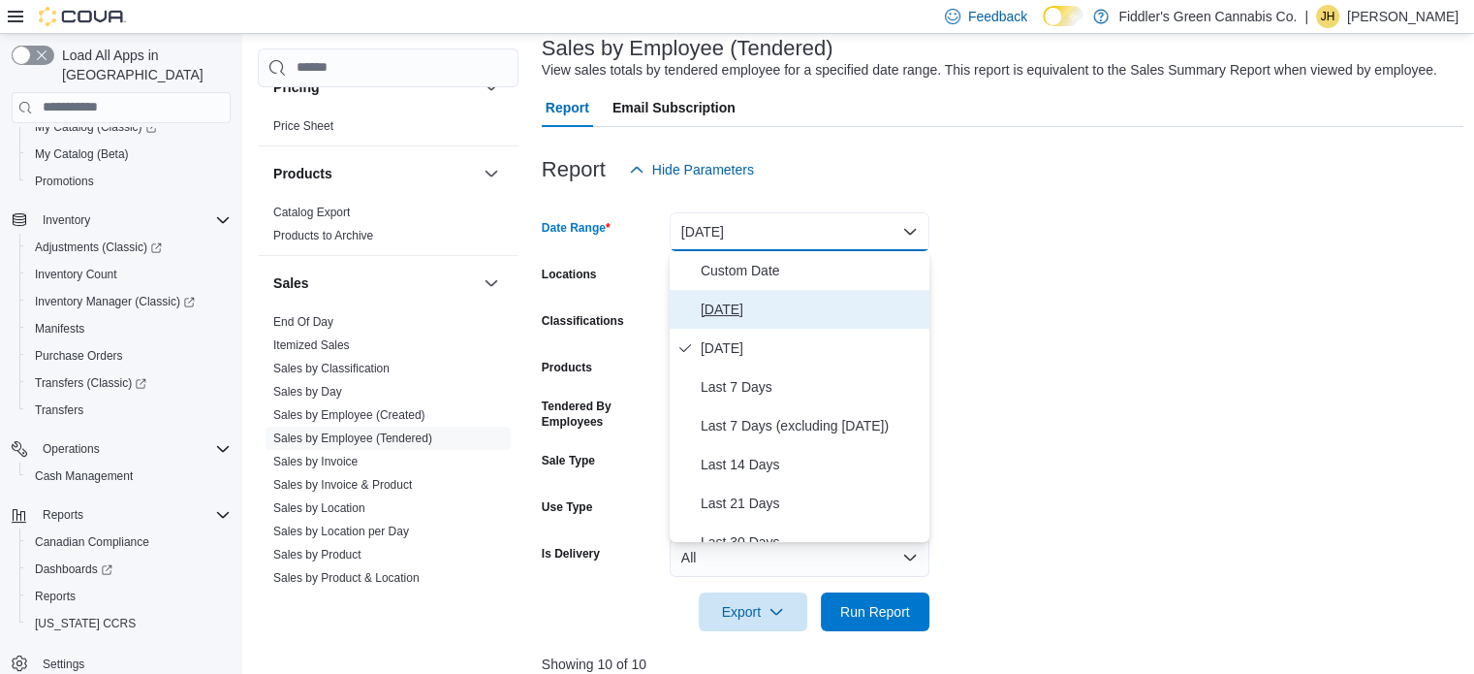
click at [719, 305] on span "[DATE]" at bounding box center [811, 309] width 221 height 23
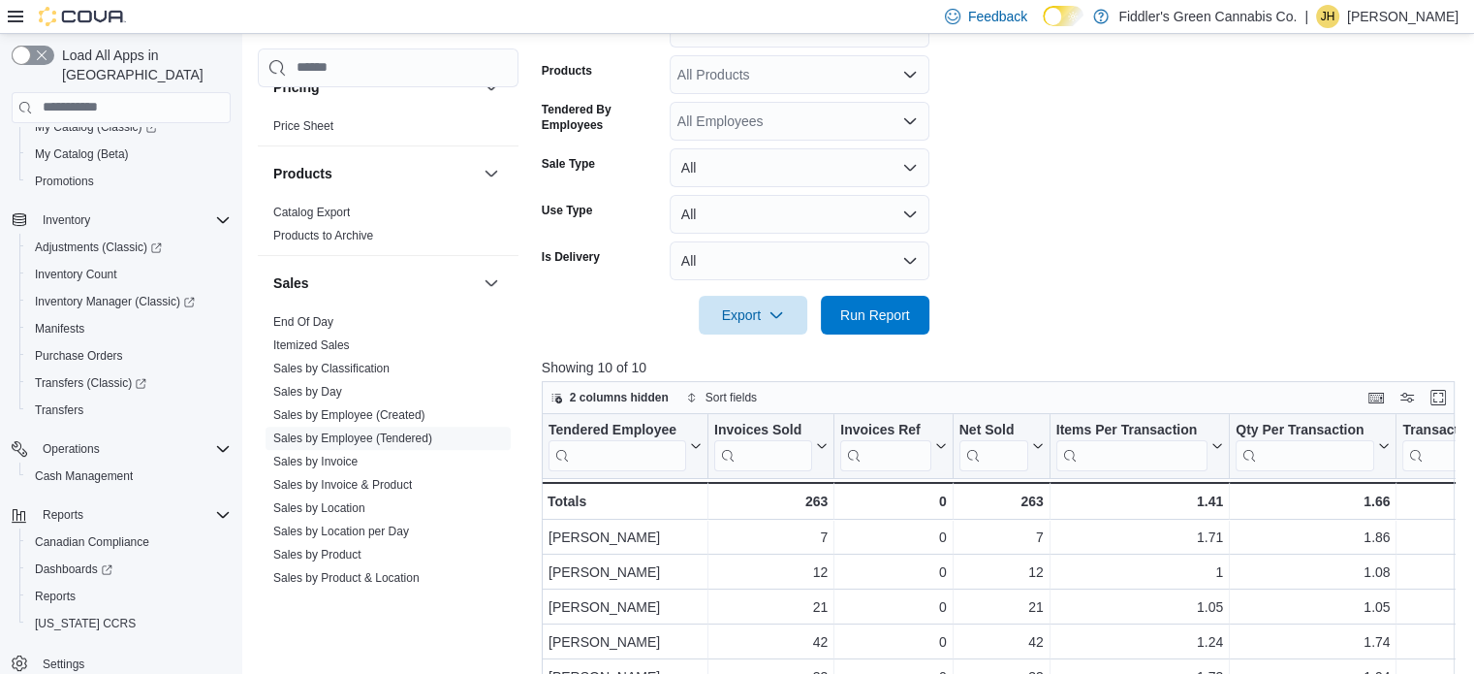
scroll to position [421, 0]
click at [873, 307] on span "Run Report" at bounding box center [875, 311] width 70 height 19
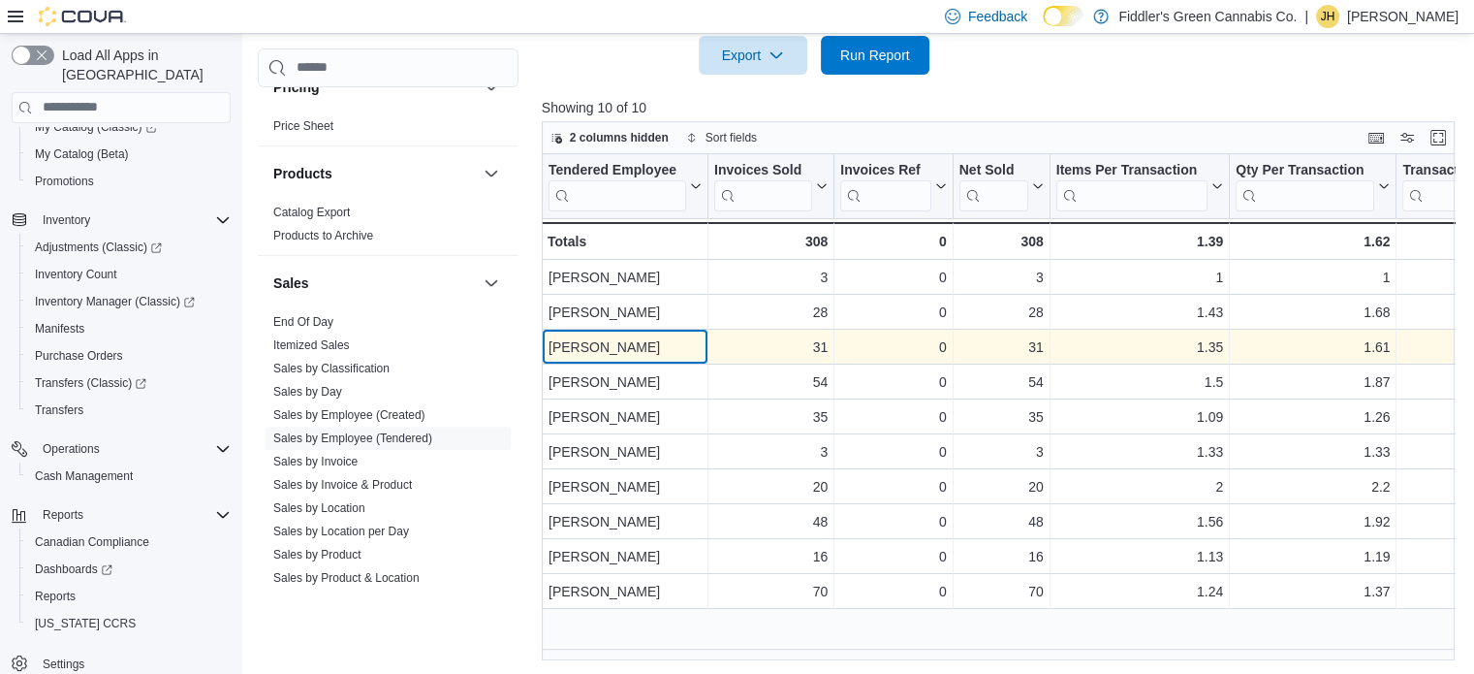
click at [643, 362] on div "[PERSON_NAME] - Tendered Employee, column 1, row 3" at bounding box center [625, 347] width 167 height 35
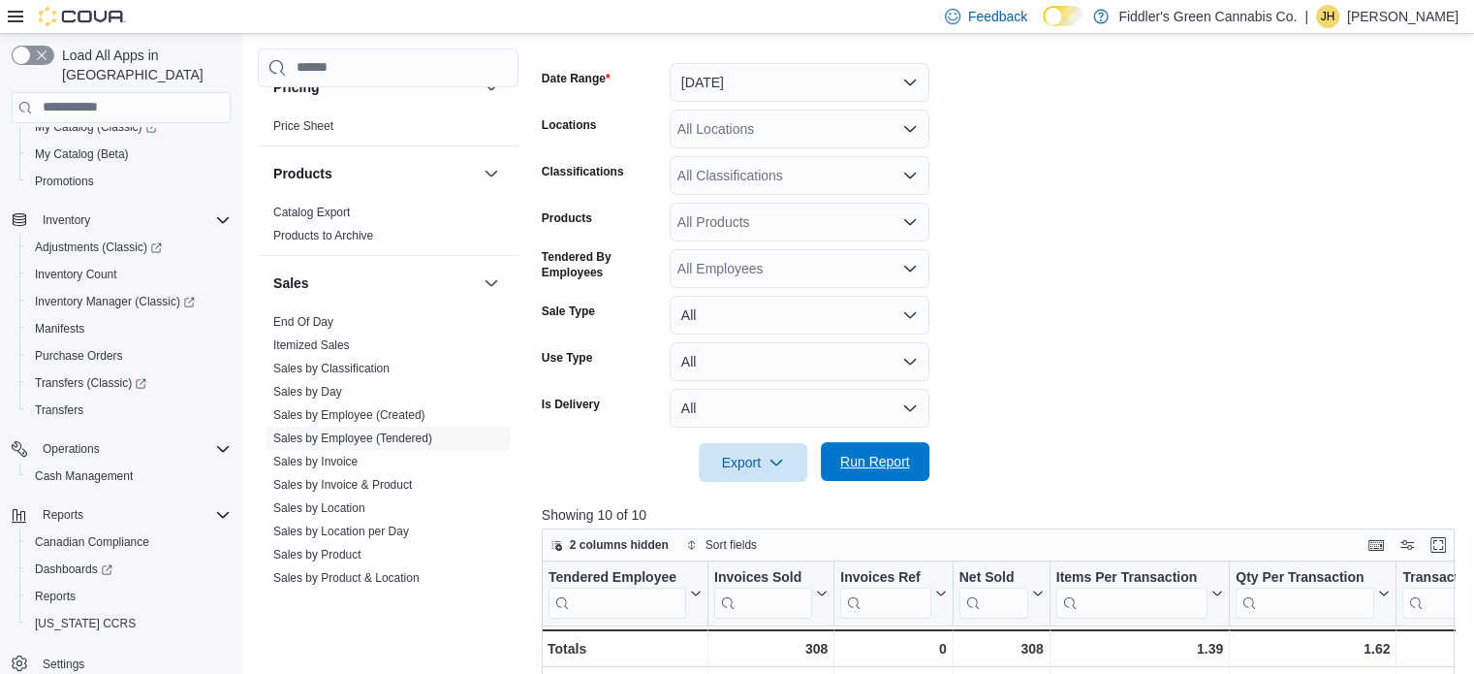
scroll to position [271, 0]
click at [702, 121] on div "All Locations" at bounding box center [800, 129] width 260 height 39
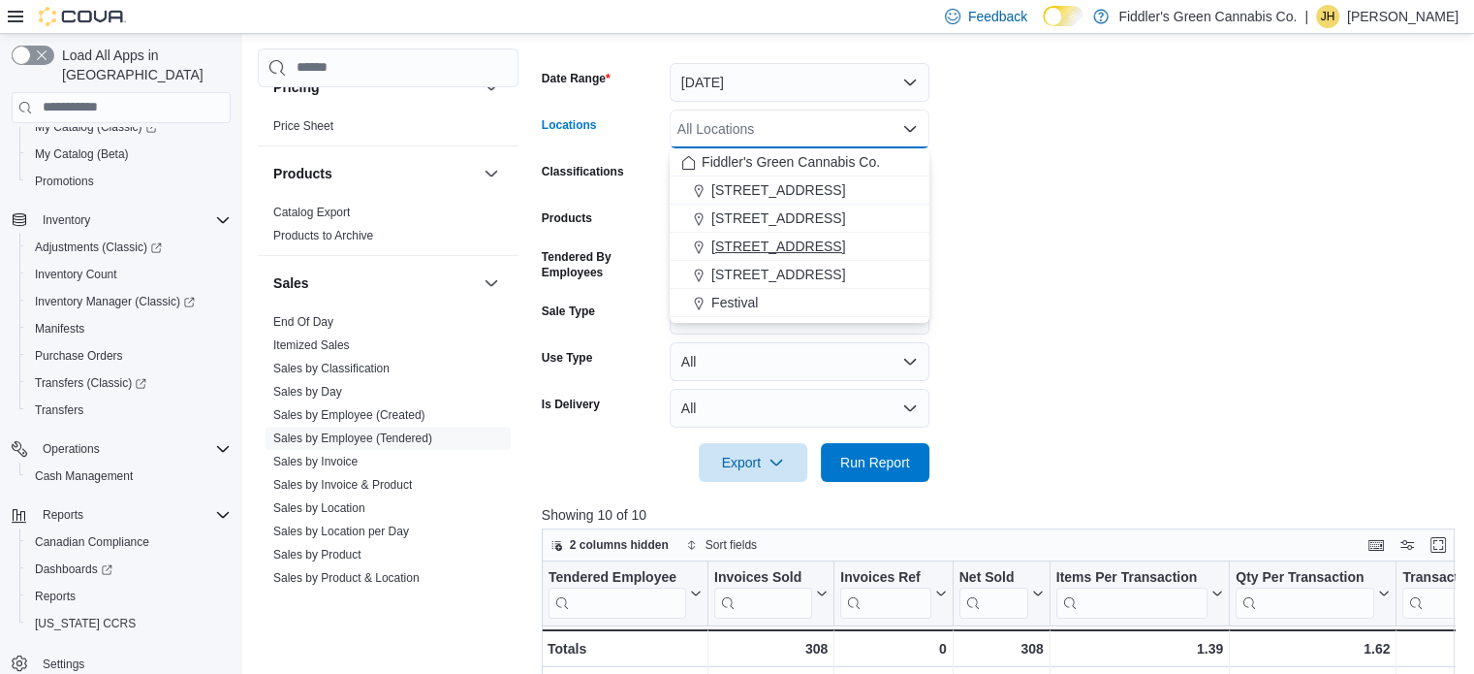
click at [760, 244] on span "[STREET_ADDRESS]" at bounding box center [778, 246] width 134 height 19
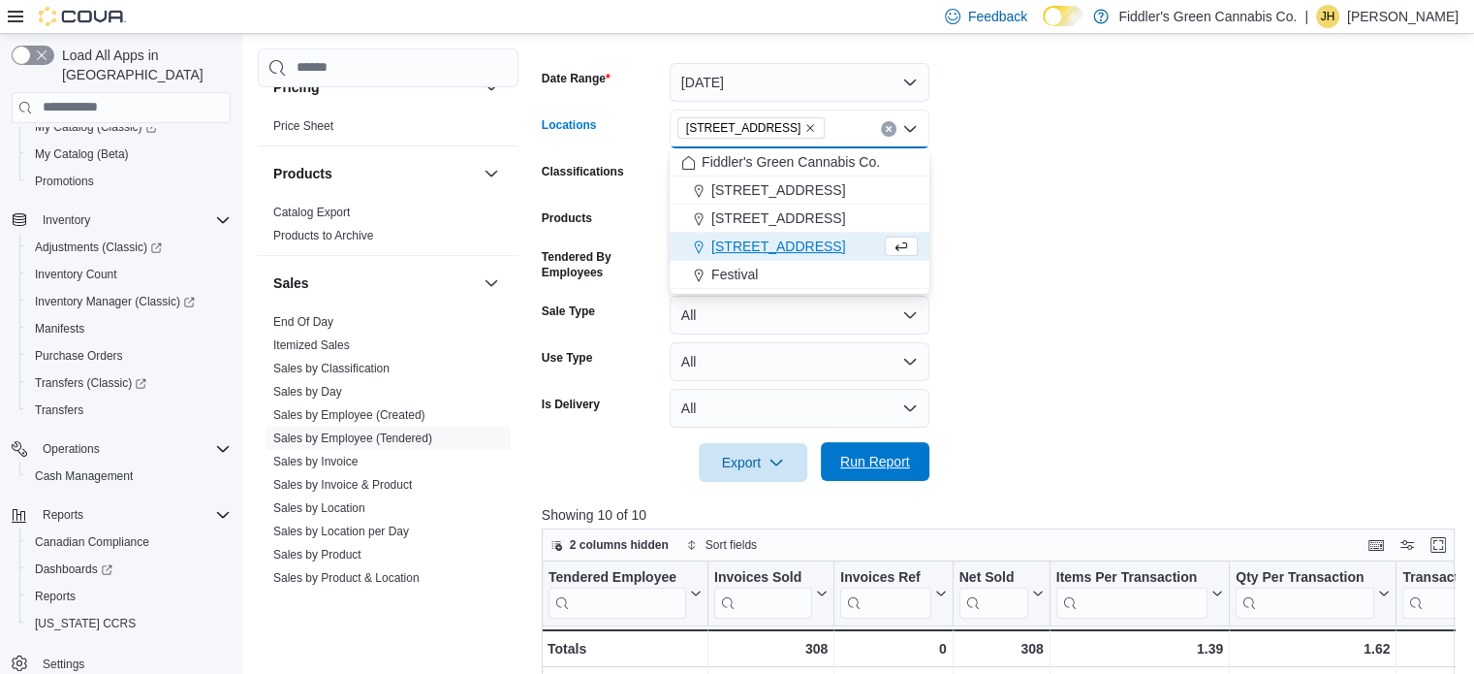
click at [872, 457] on span "Run Report" at bounding box center [875, 461] width 70 height 19
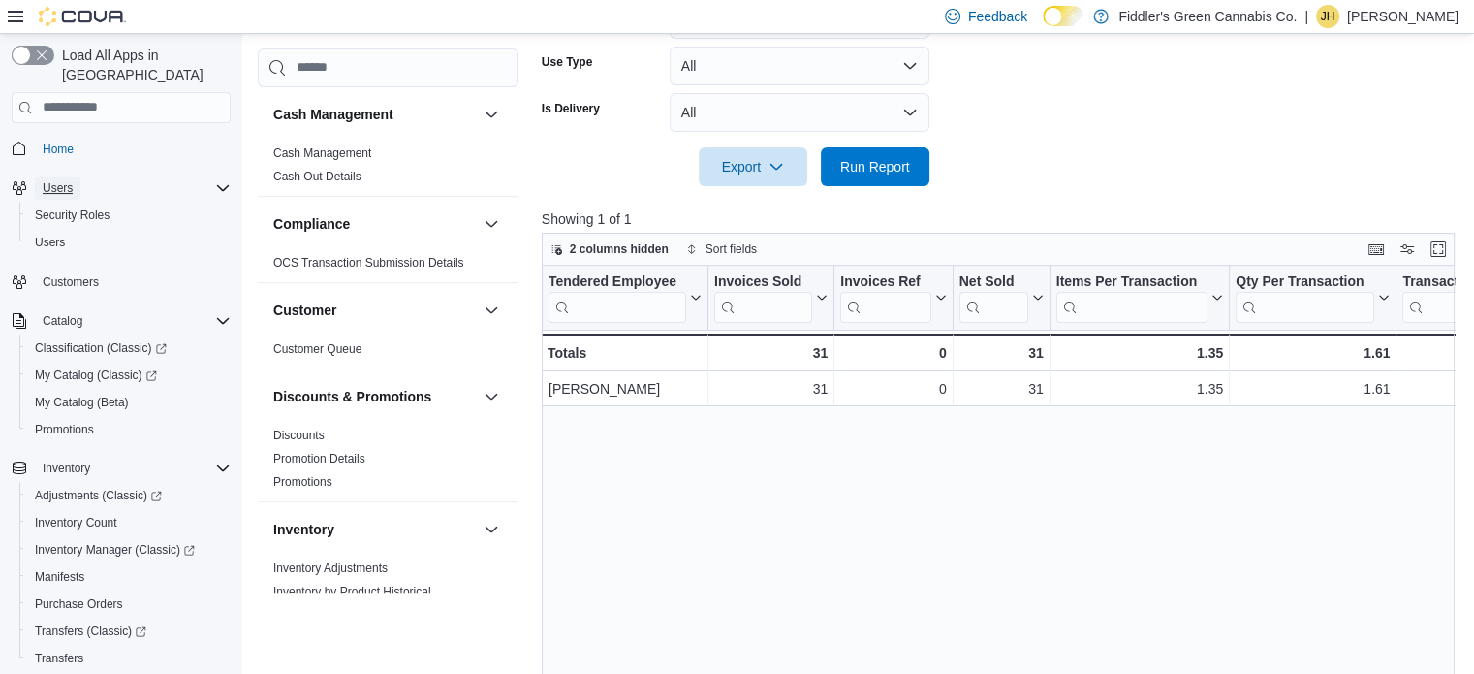
click at [56, 180] on span "Users" at bounding box center [58, 188] width 30 height 16
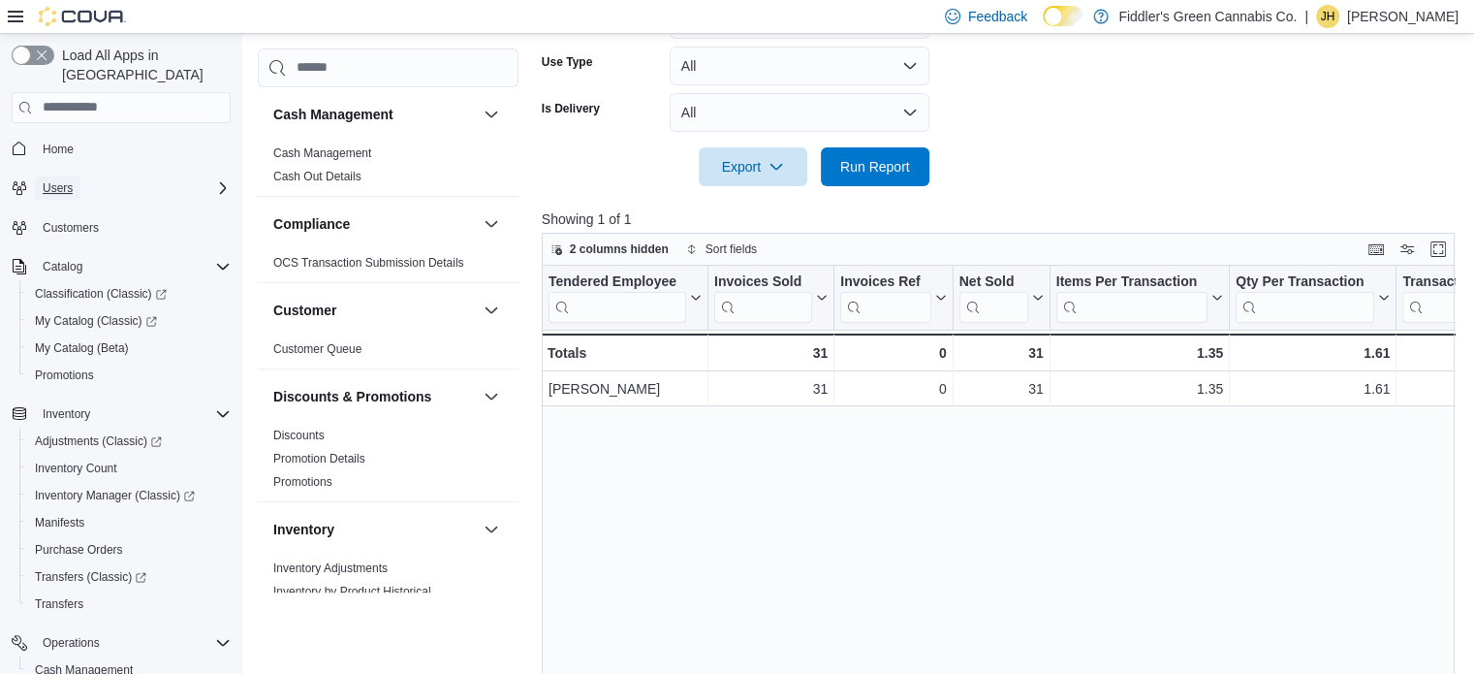
click at [64, 177] on span "Users" at bounding box center [58, 187] width 30 height 23
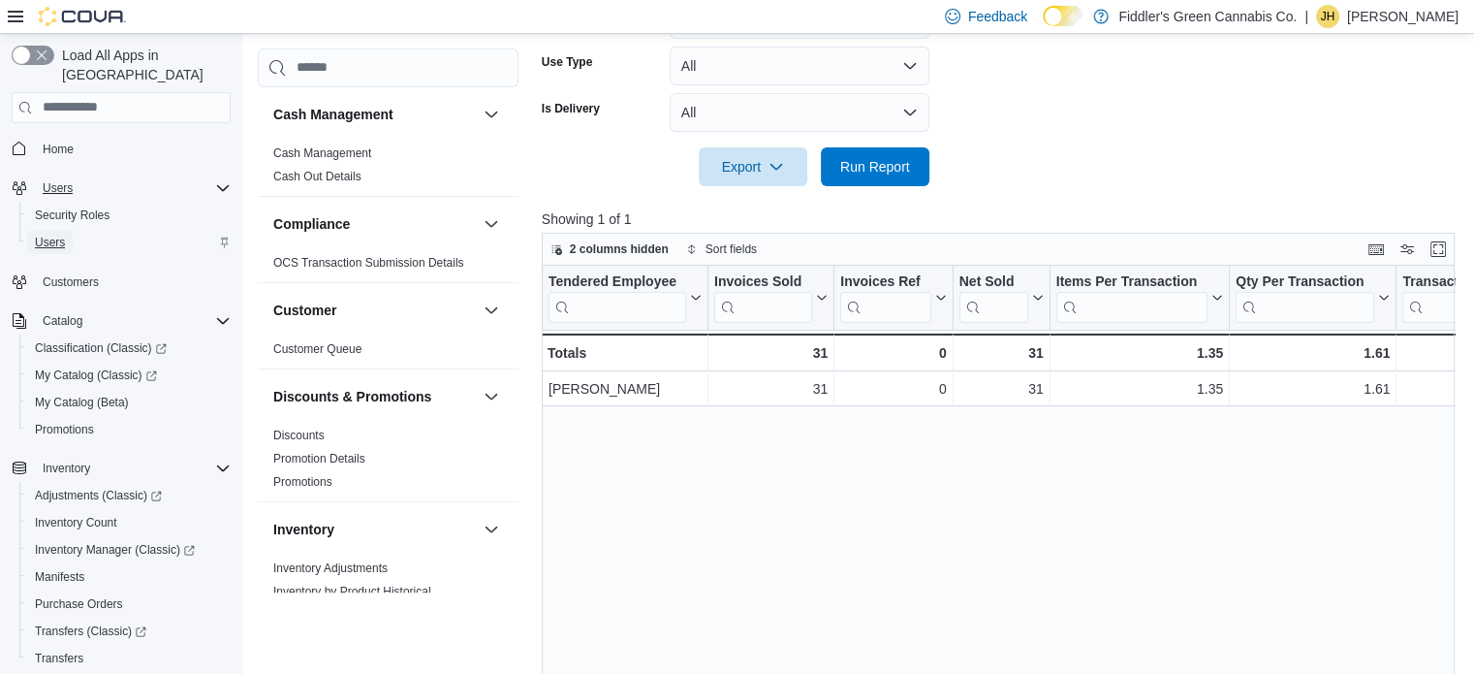
click at [57, 235] on span "Users" at bounding box center [50, 243] width 30 height 16
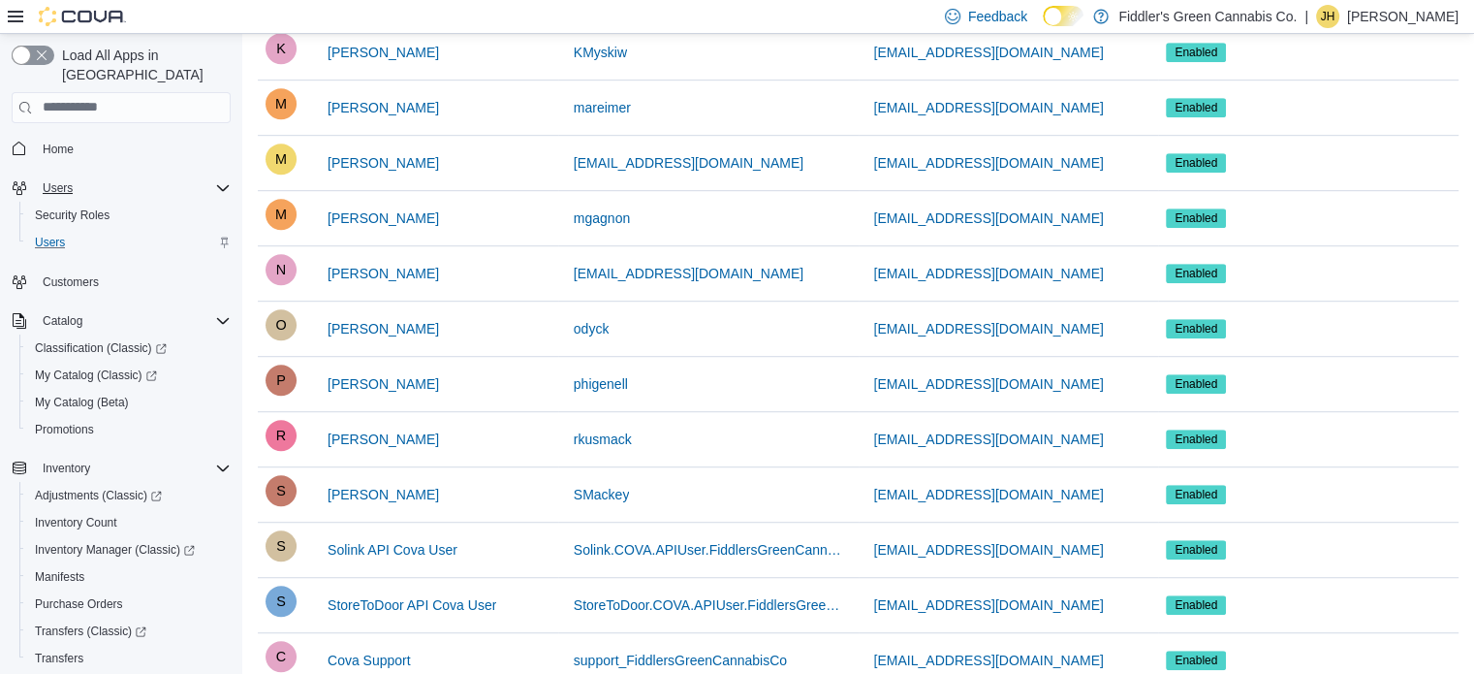
scroll to position [1260, 0]
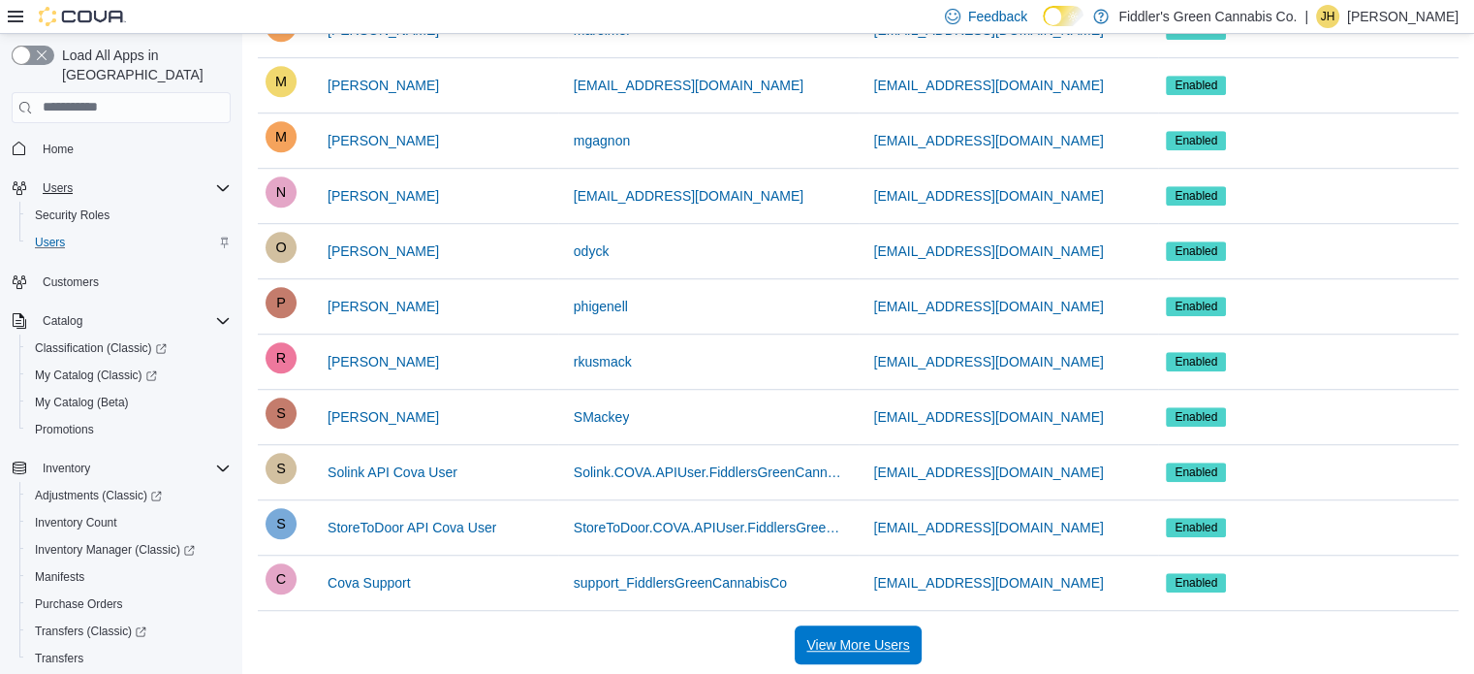
click at [857, 635] on span "View More Users" at bounding box center [857, 644] width 103 height 19
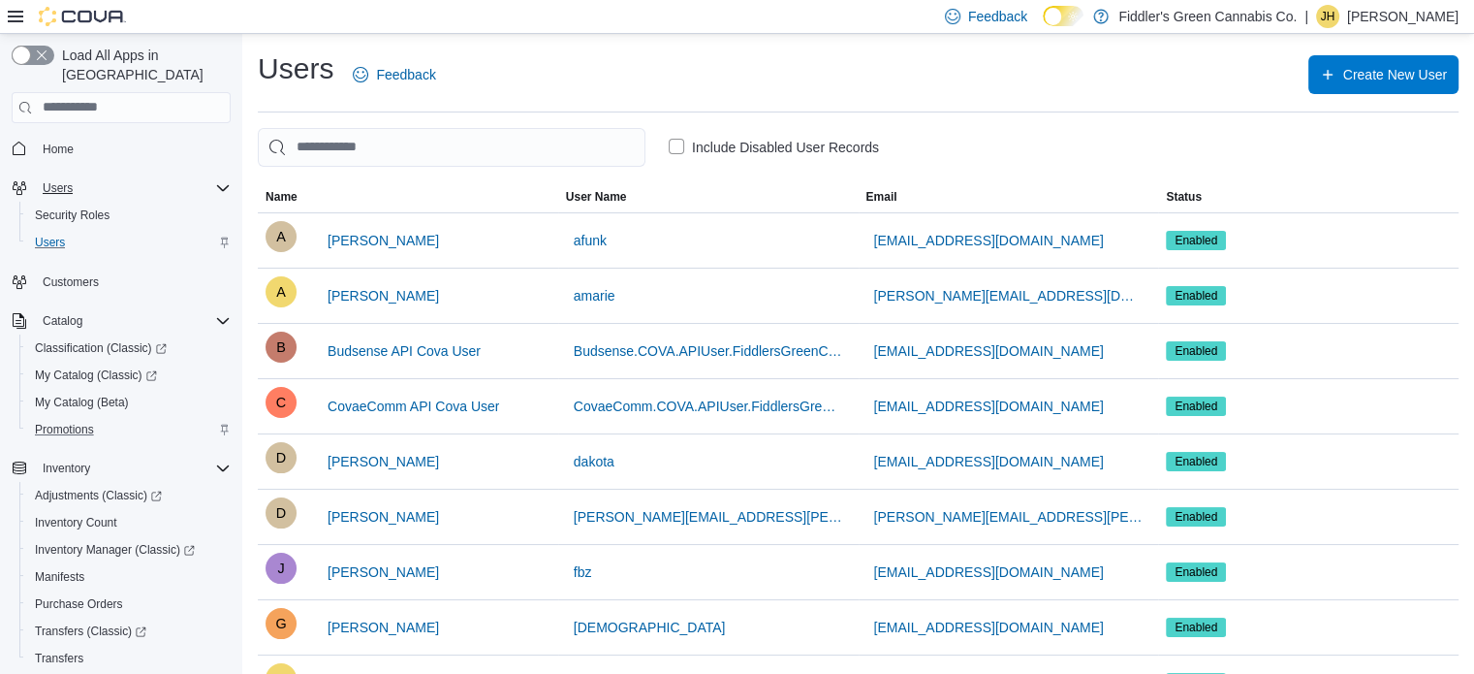
scroll to position [248, 0]
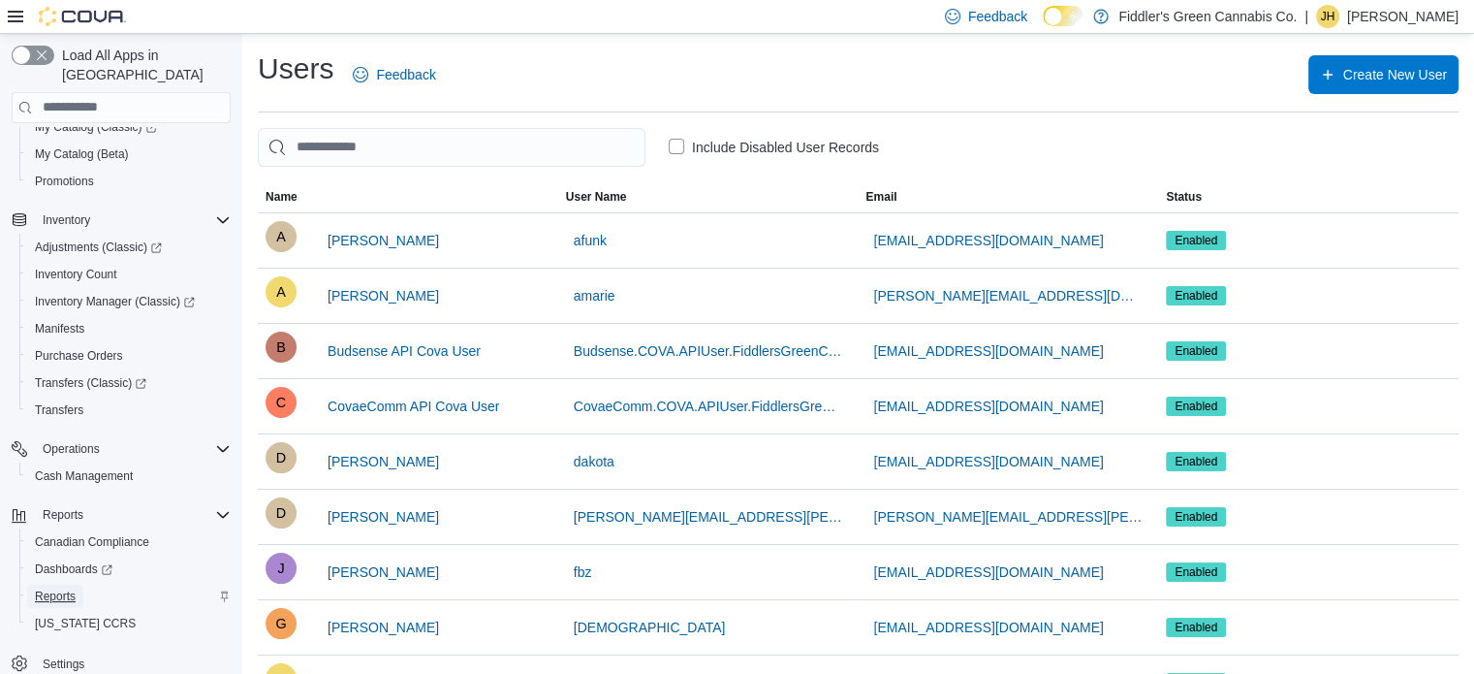
click at [47, 588] on span "Reports" at bounding box center [55, 596] width 41 height 16
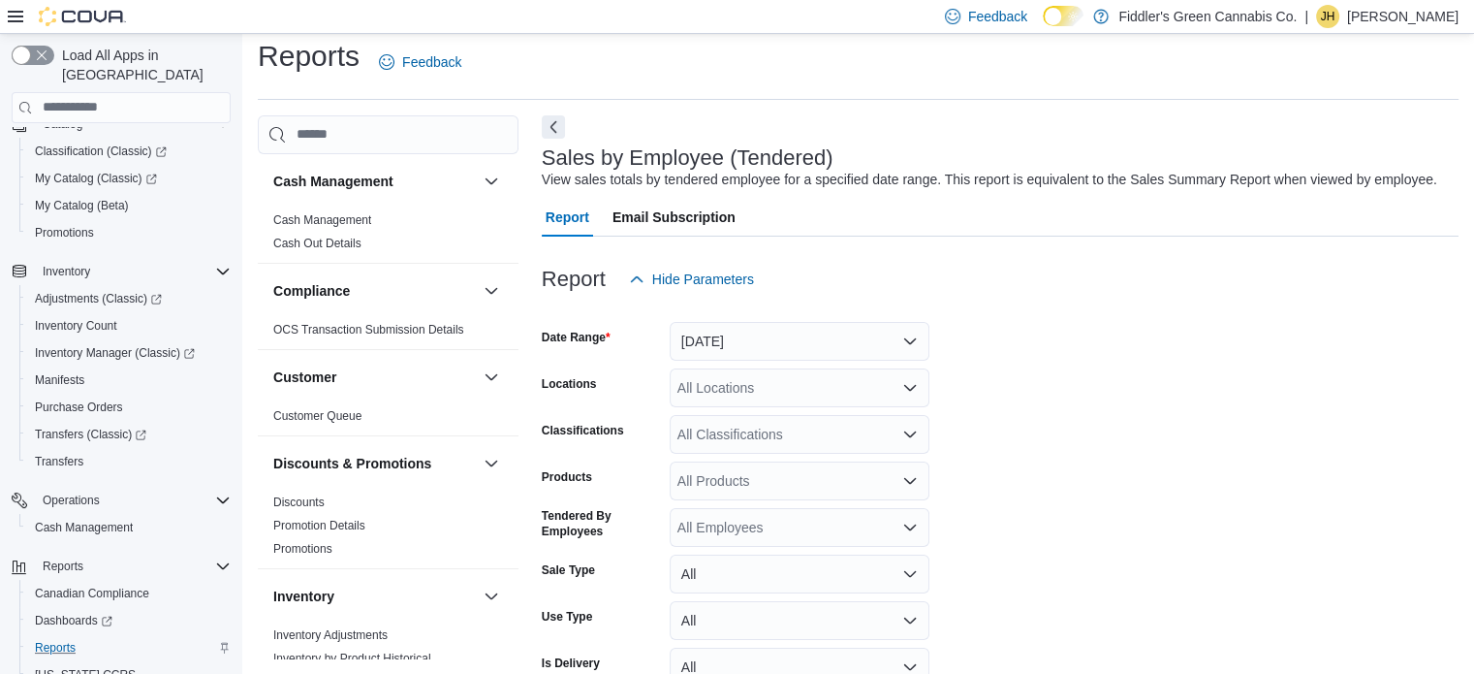
scroll to position [45, 0]
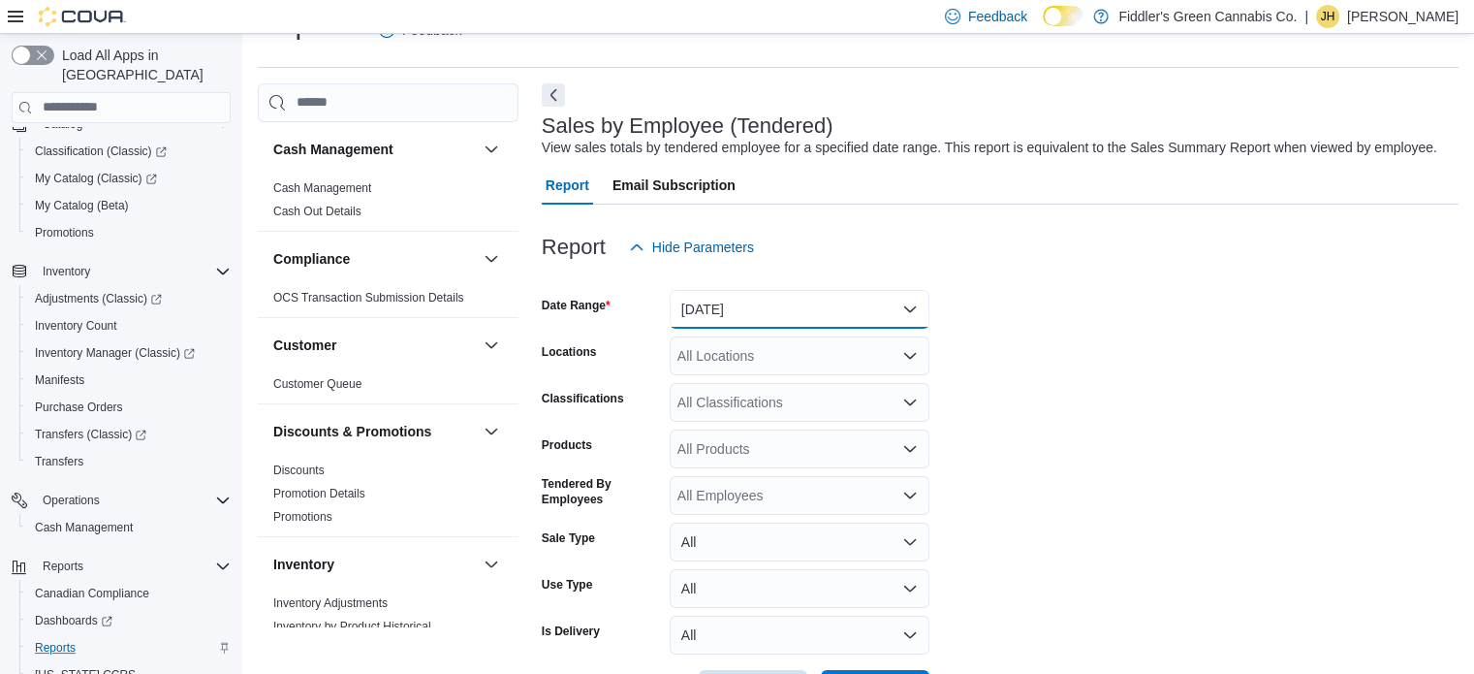
click at [748, 304] on button "[DATE]" at bounding box center [800, 309] width 260 height 39
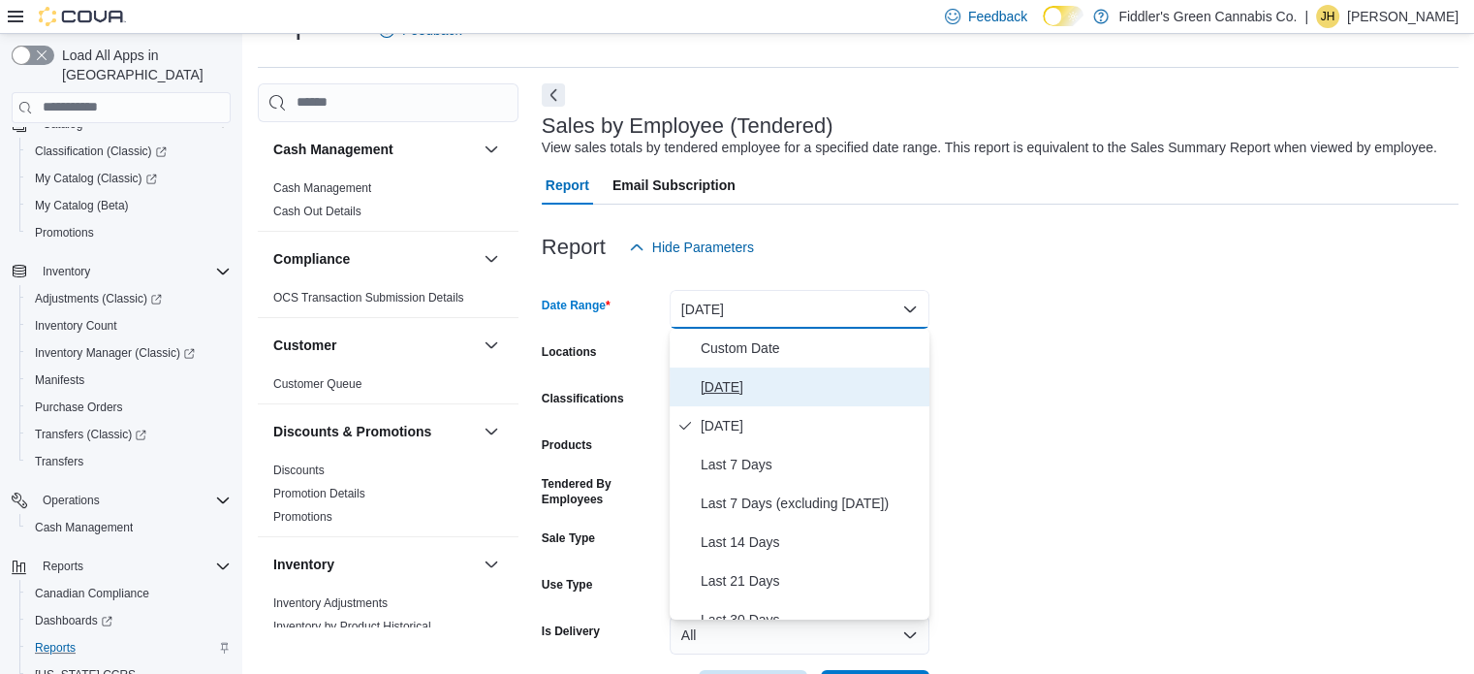
click at [743, 387] on span "[DATE]" at bounding box center [811, 386] width 221 height 23
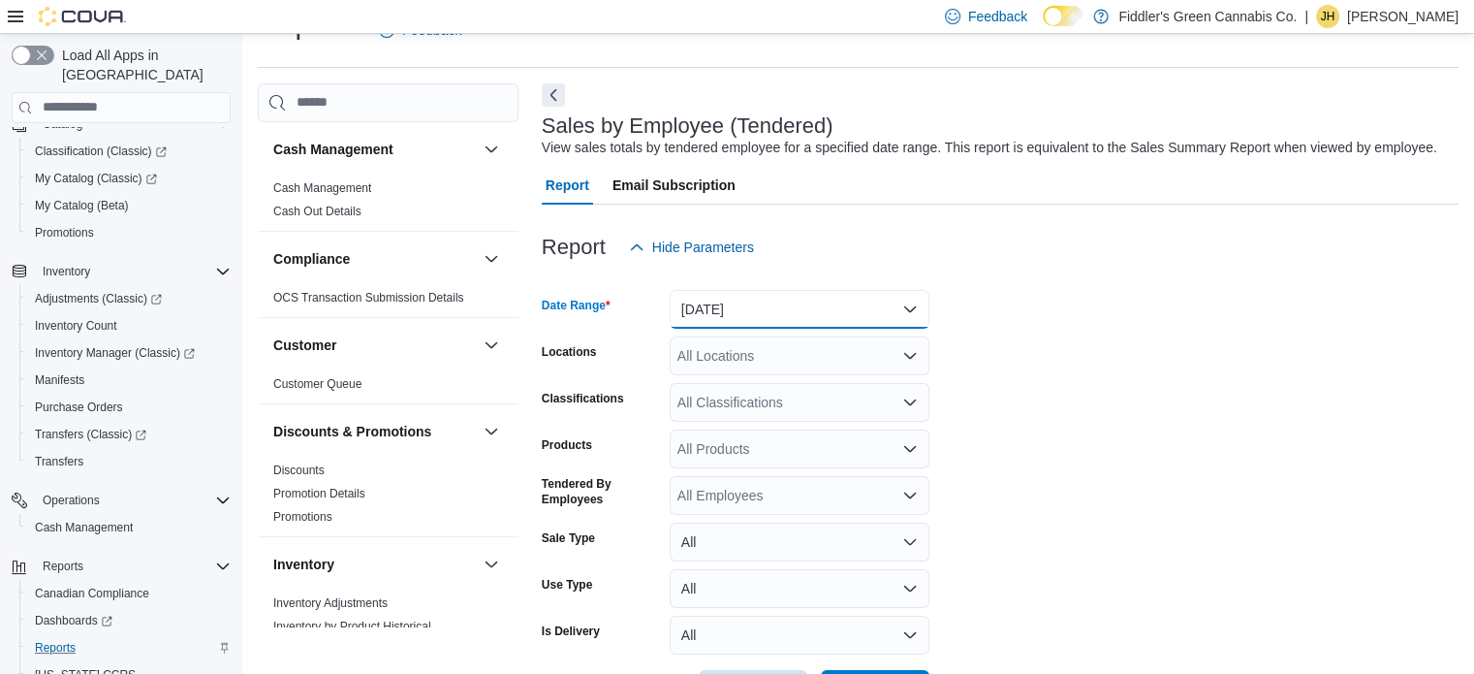
scroll to position [117, 0]
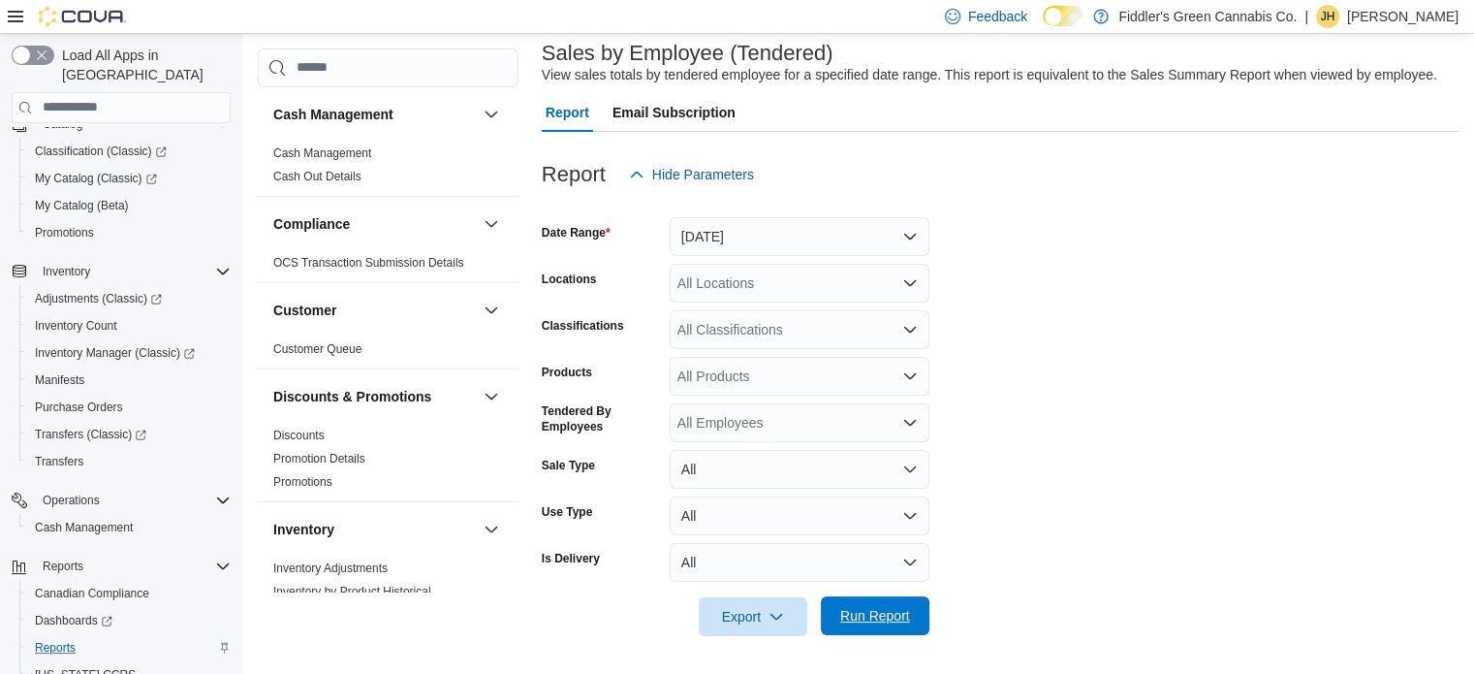
click at [879, 611] on span "Run Report" at bounding box center [875, 615] width 70 height 19
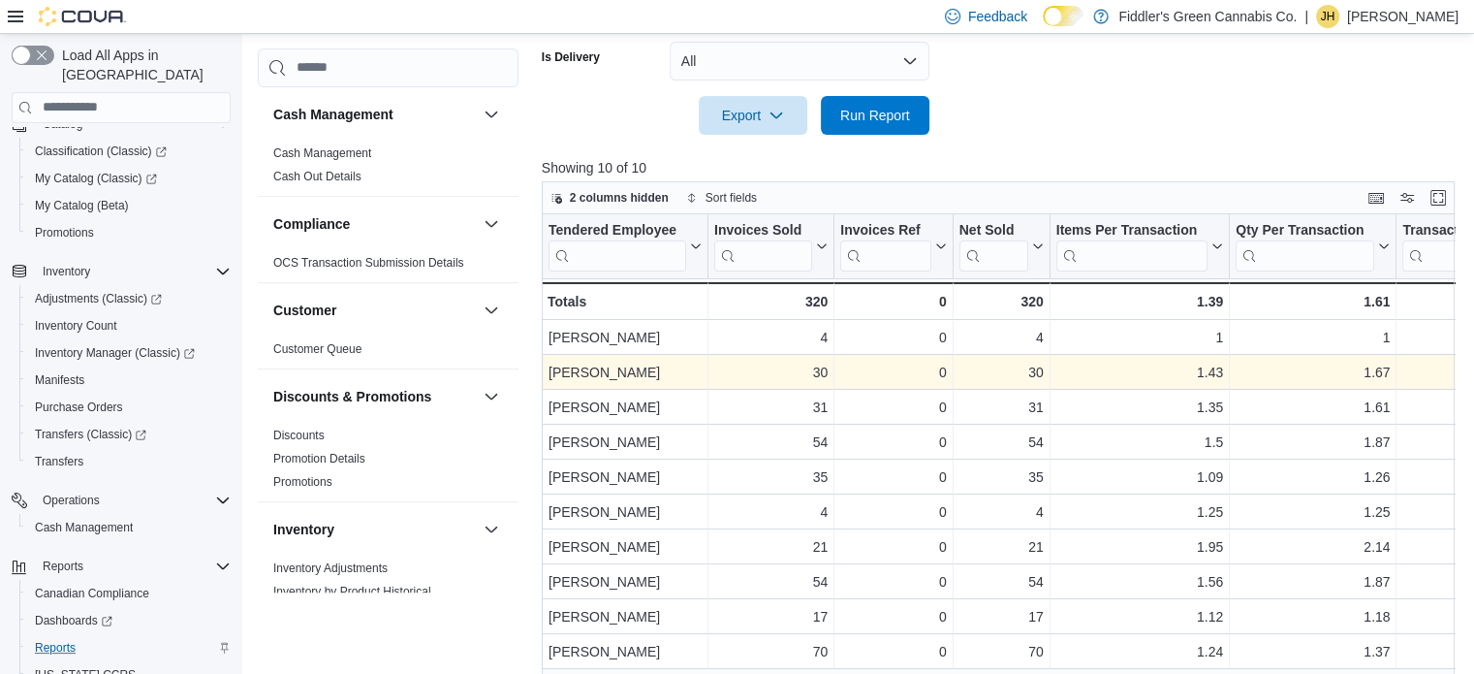
scroll to position [679, 0]
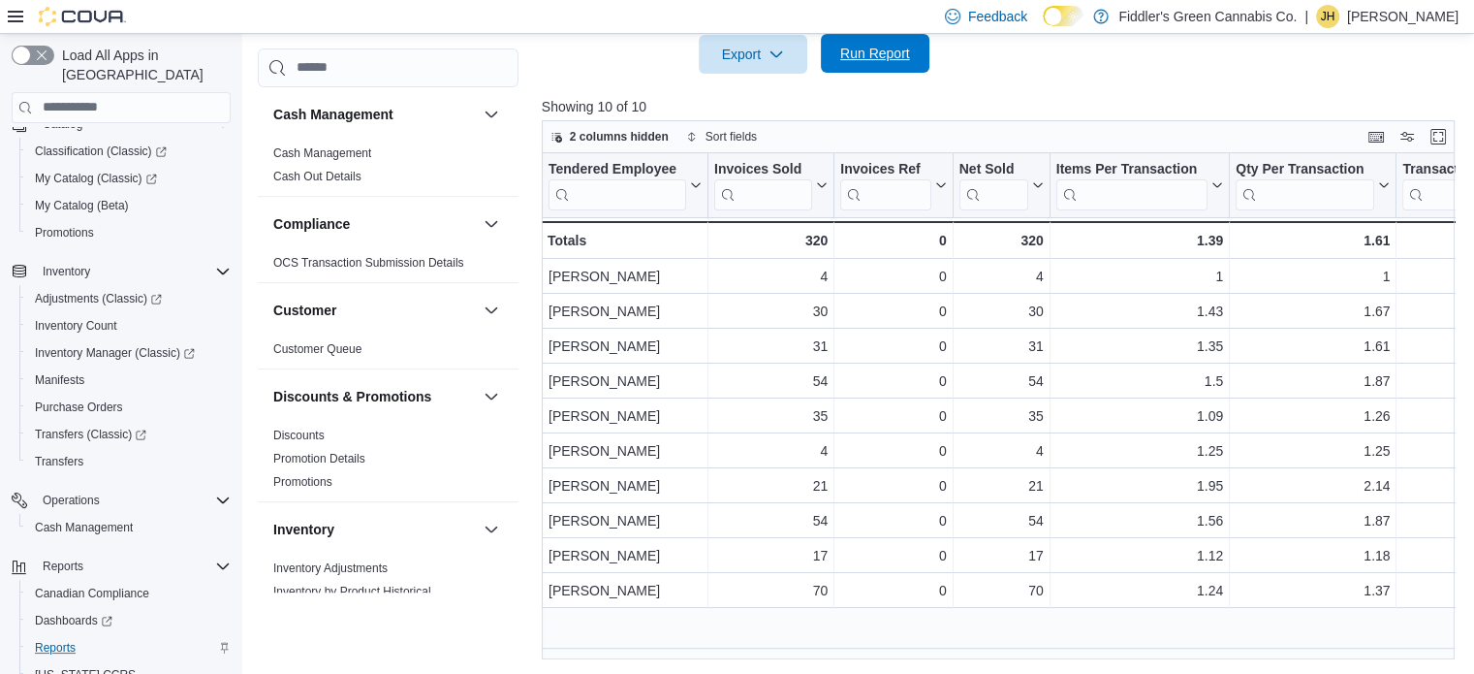
click at [872, 46] on span "Run Report" at bounding box center [875, 53] width 70 height 19
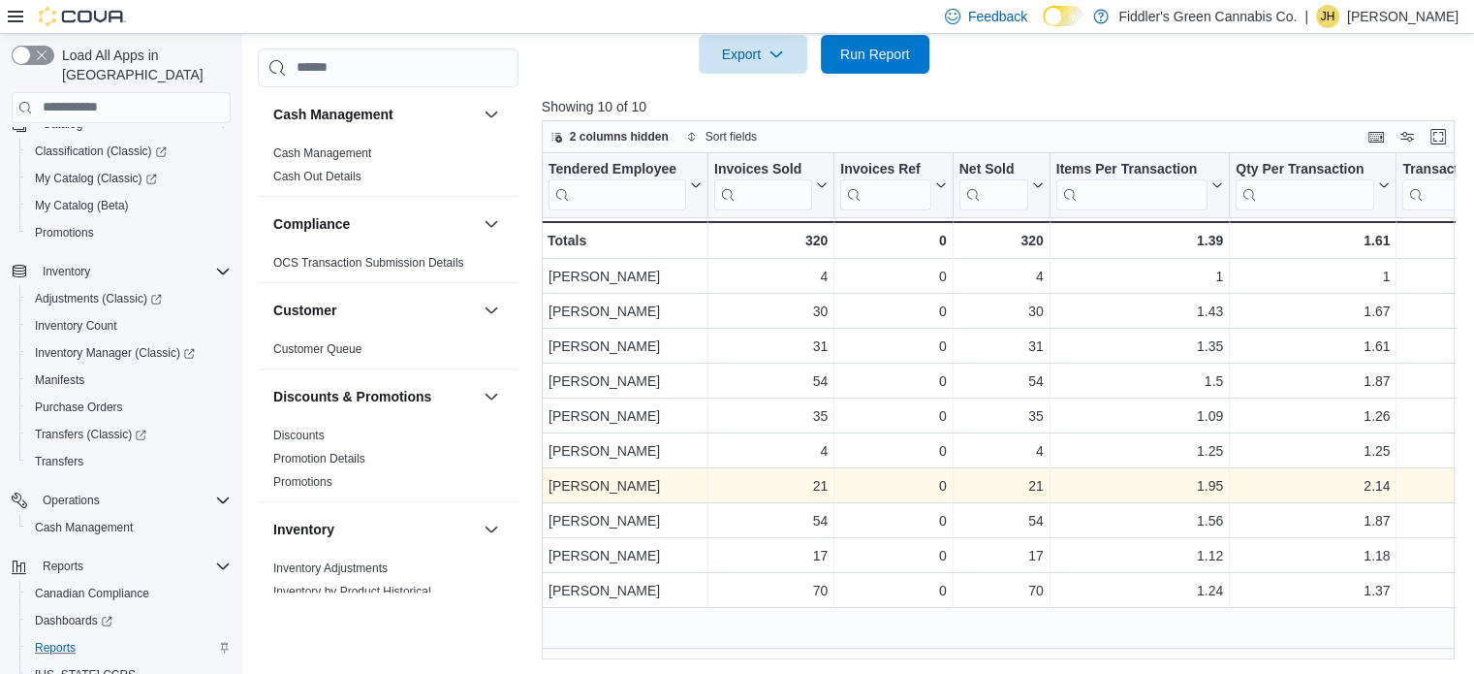
scroll to position [0, 0]
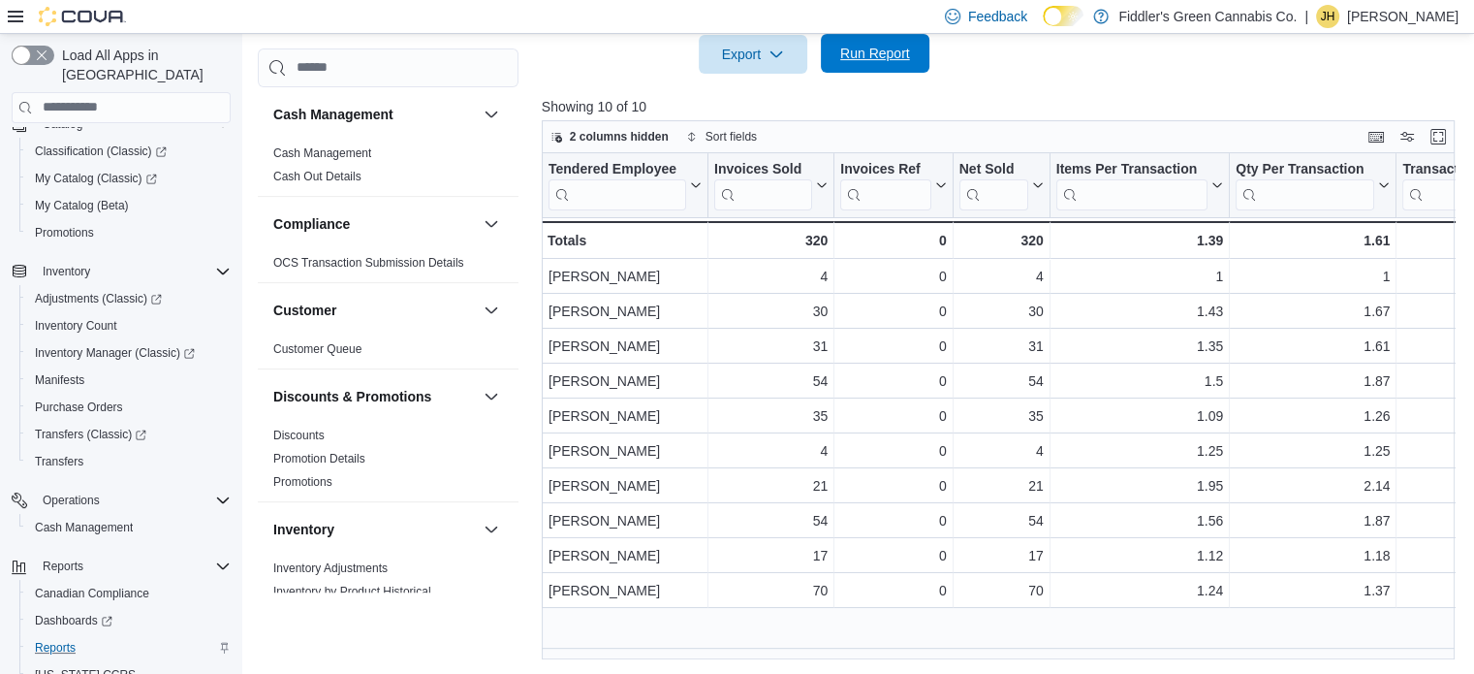
click at [870, 49] on span "Run Report" at bounding box center [875, 53] width 70 height 19
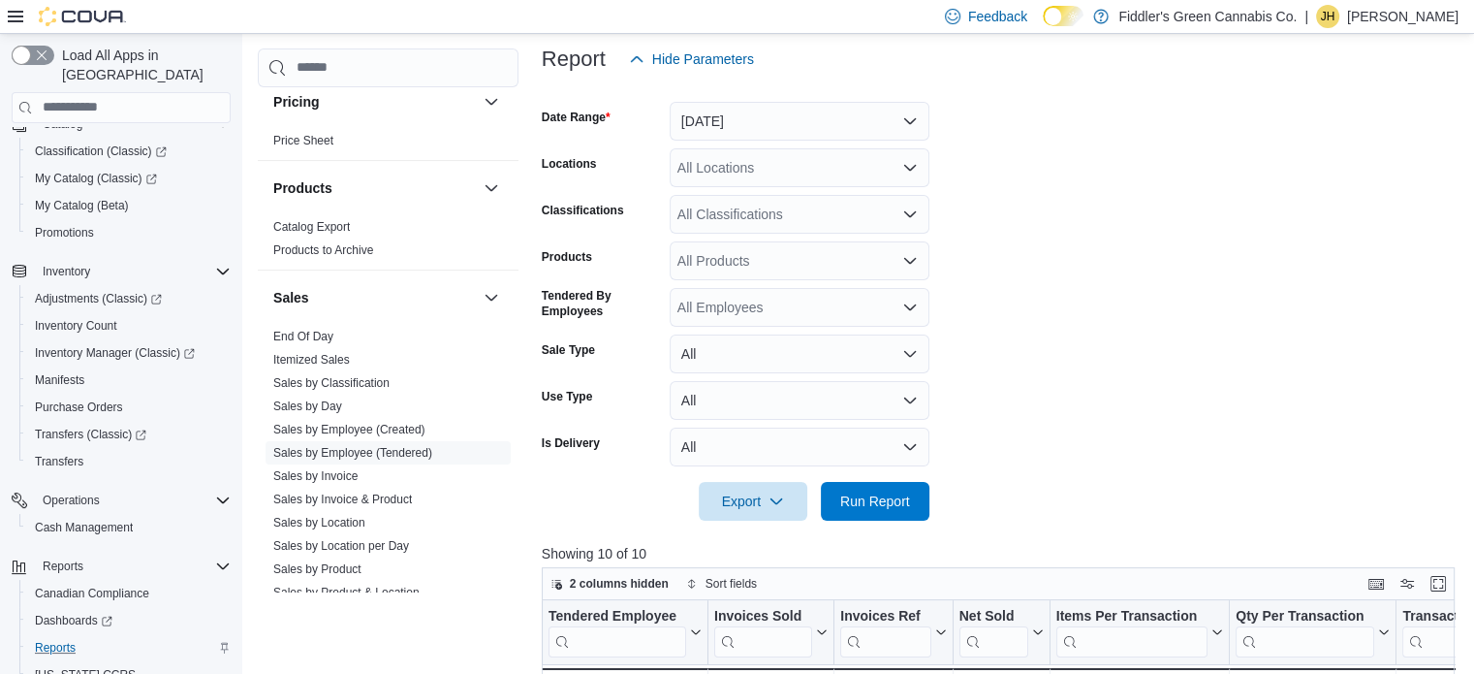
scroll to position [999, 0]
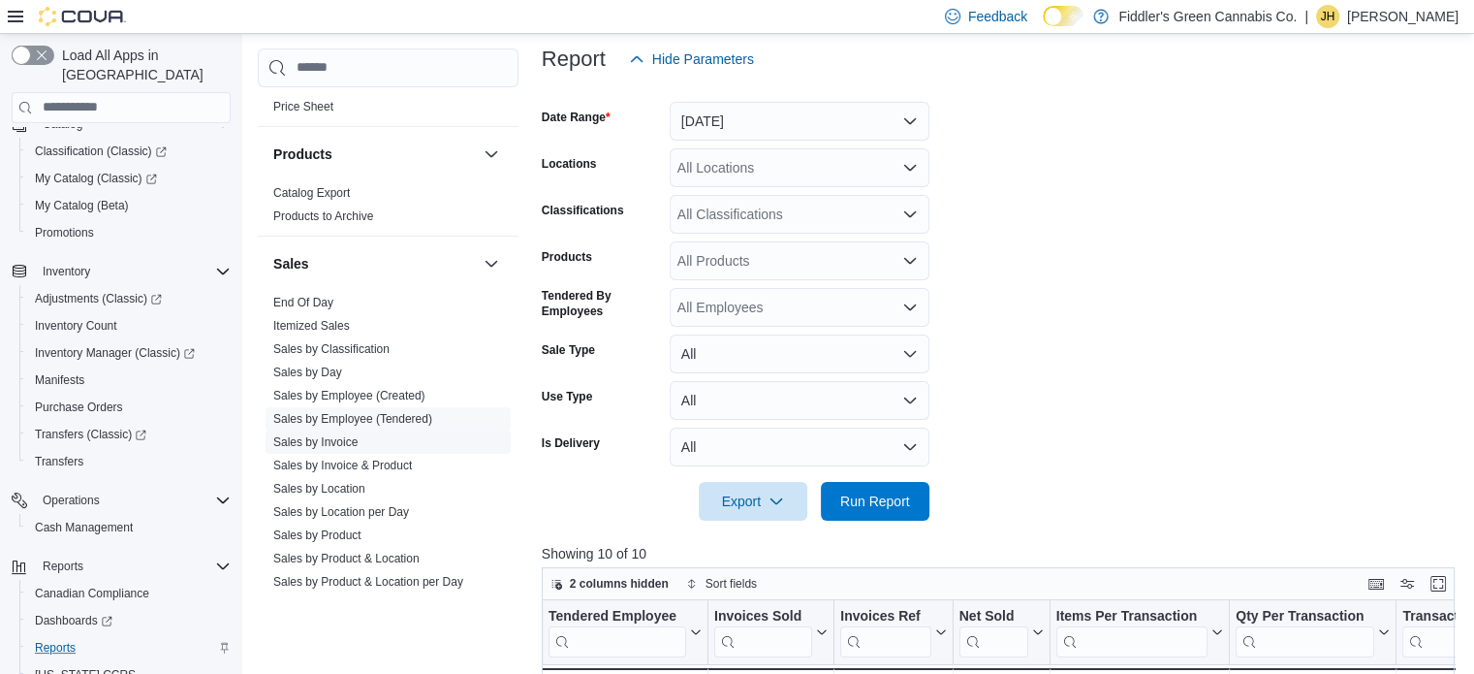
click at [330, 435] on link "Sales by Invoice" at bounding box center [315, 442] width 84 height 14
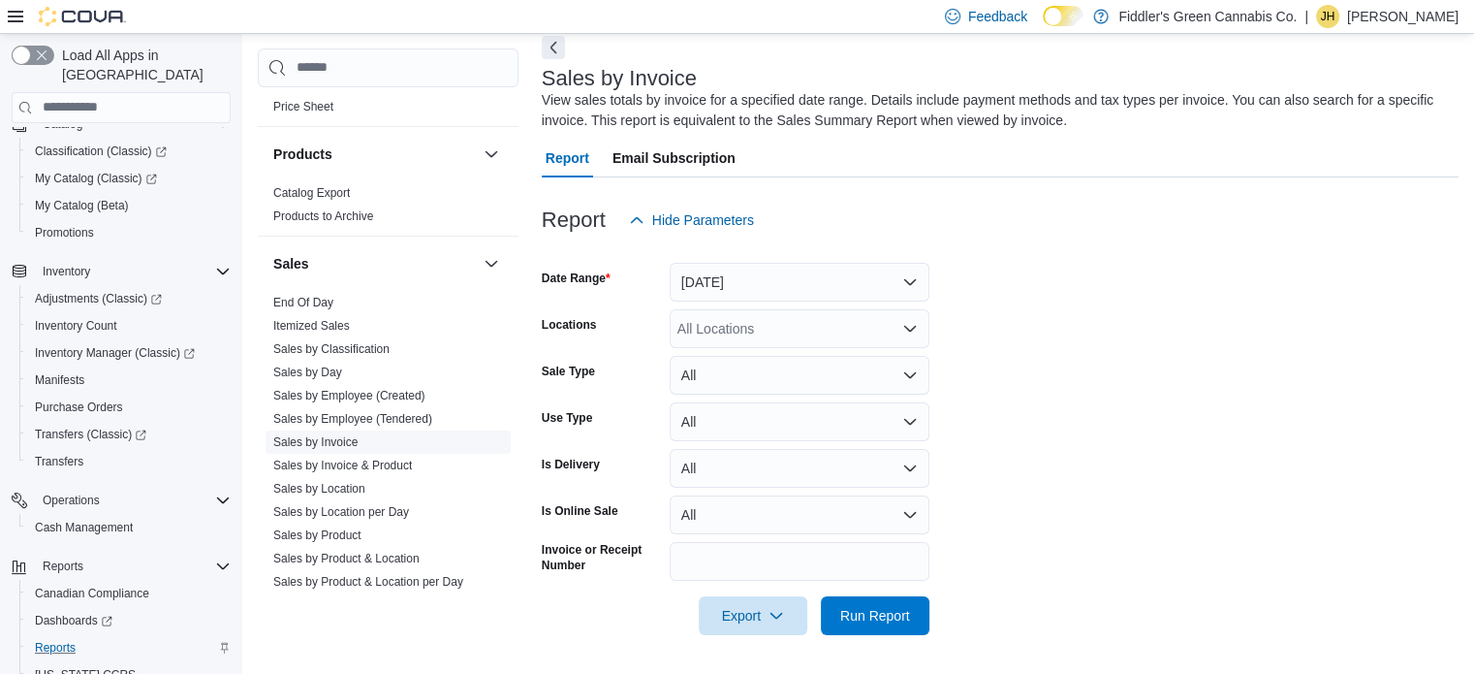
scroll to position [65, 0]
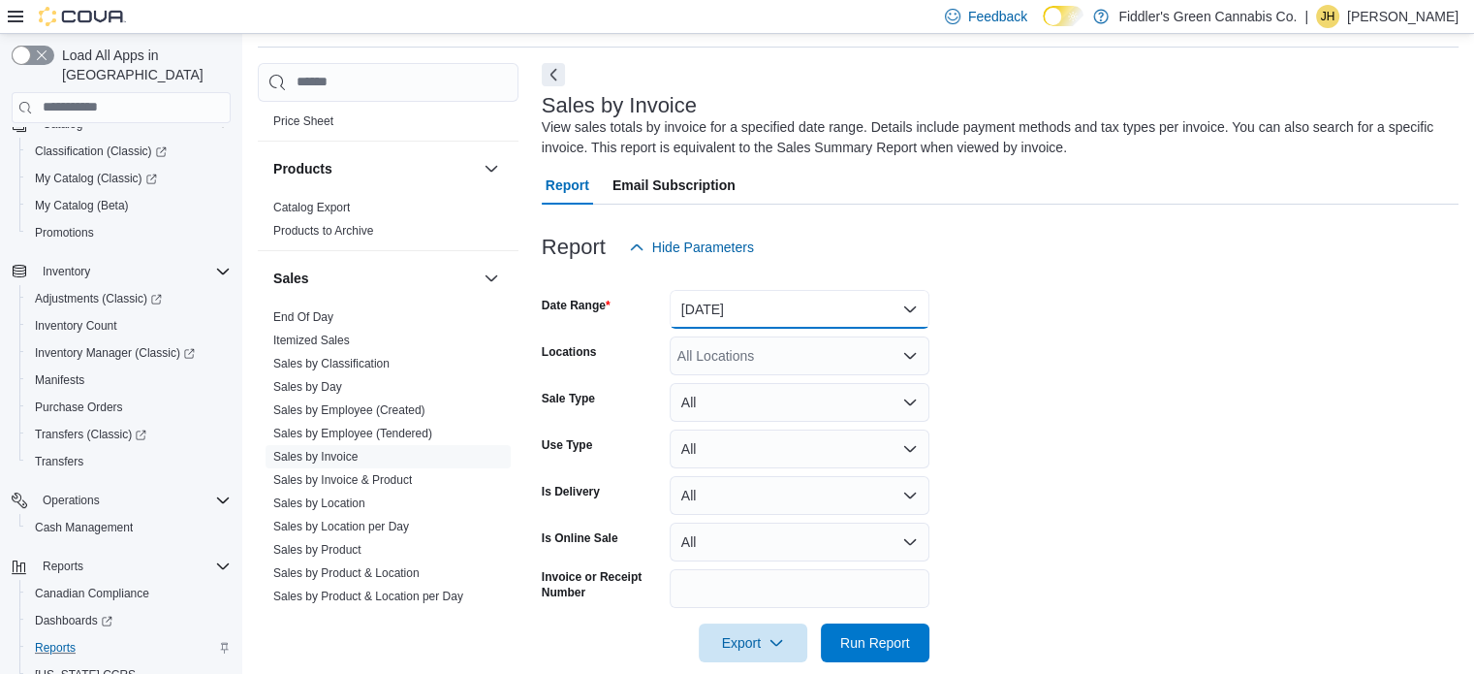
click at [809, 307] on button "[DATE]" at bounding box center [800, 309] width 260 height 39
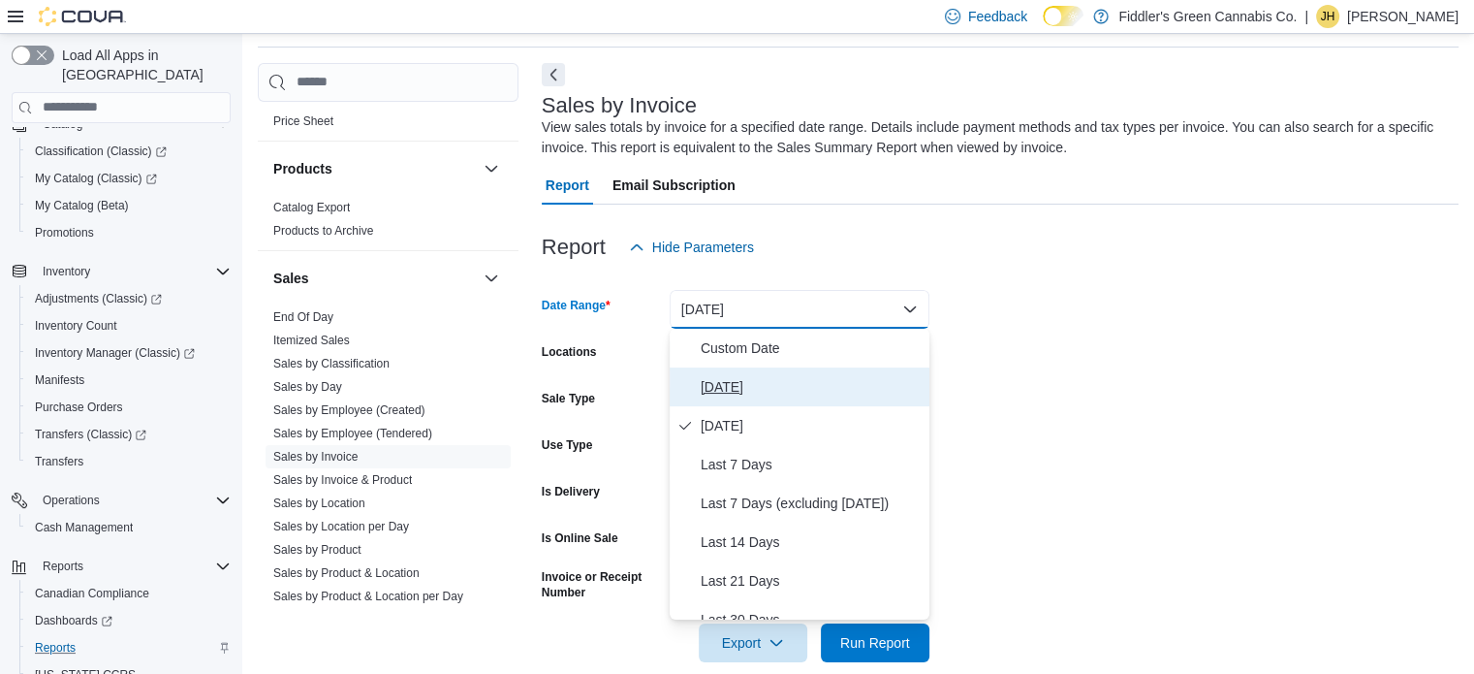
click at [704, 391] on span "[DATE]" at bounding box center [811, 386] width 221 height 23
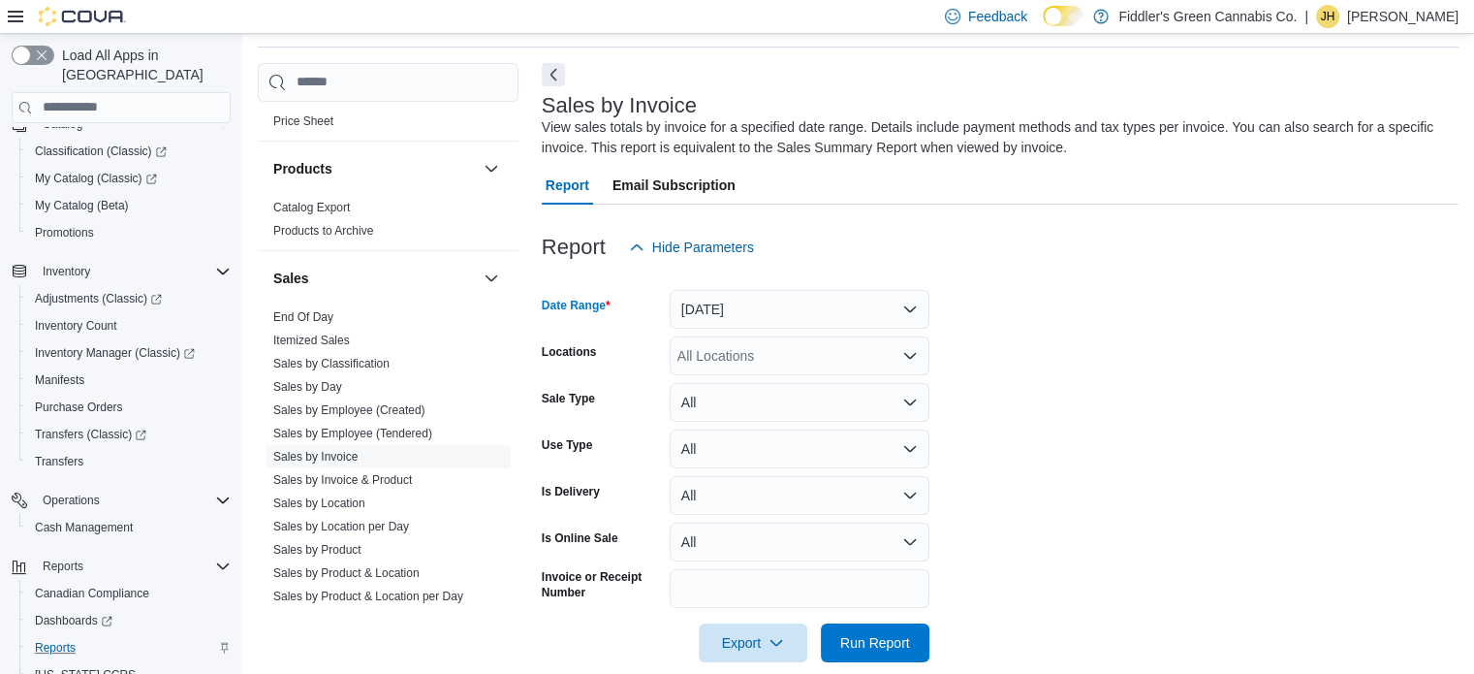
click at [724, 365] on div "All Locations" at bounding box center [800, 355] width 260 height 39
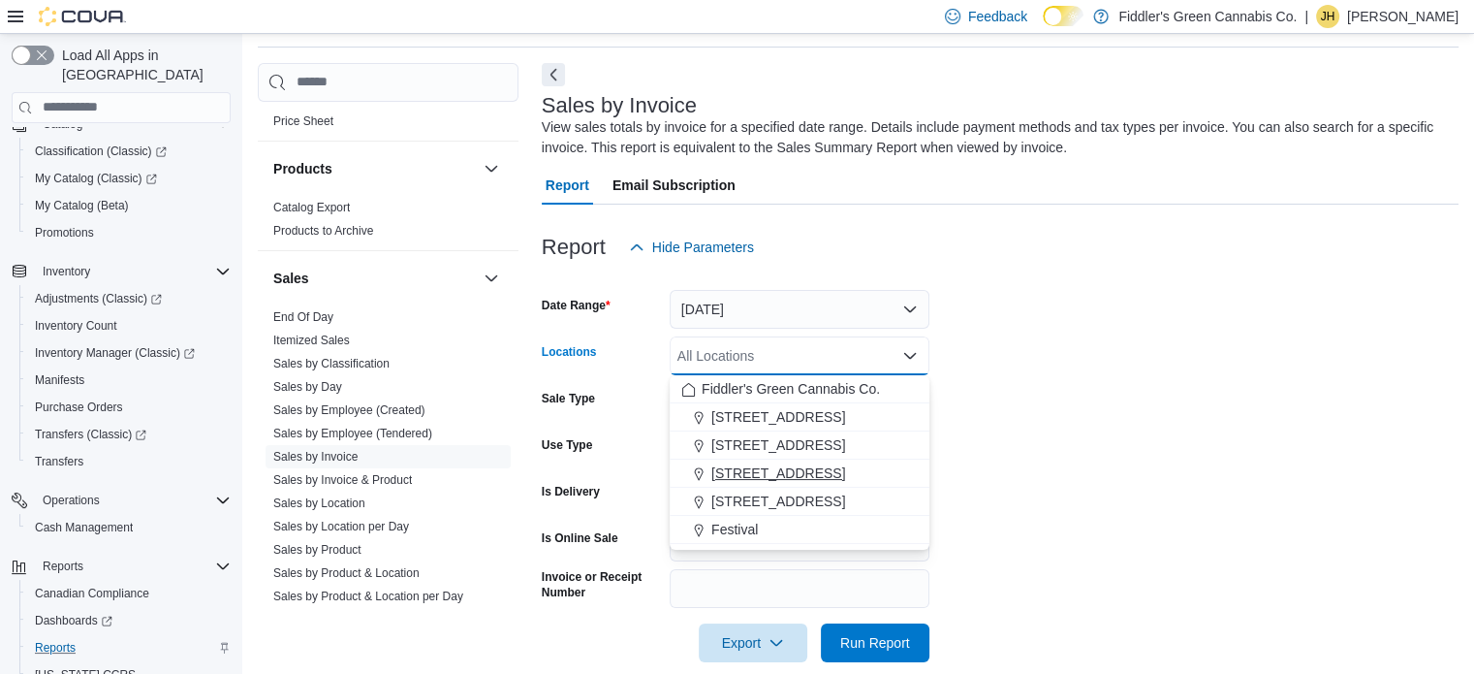
click at [759, 464] on span "[STREET_ADDRESS]" at bounding box center [778, 472] width 134 height 19
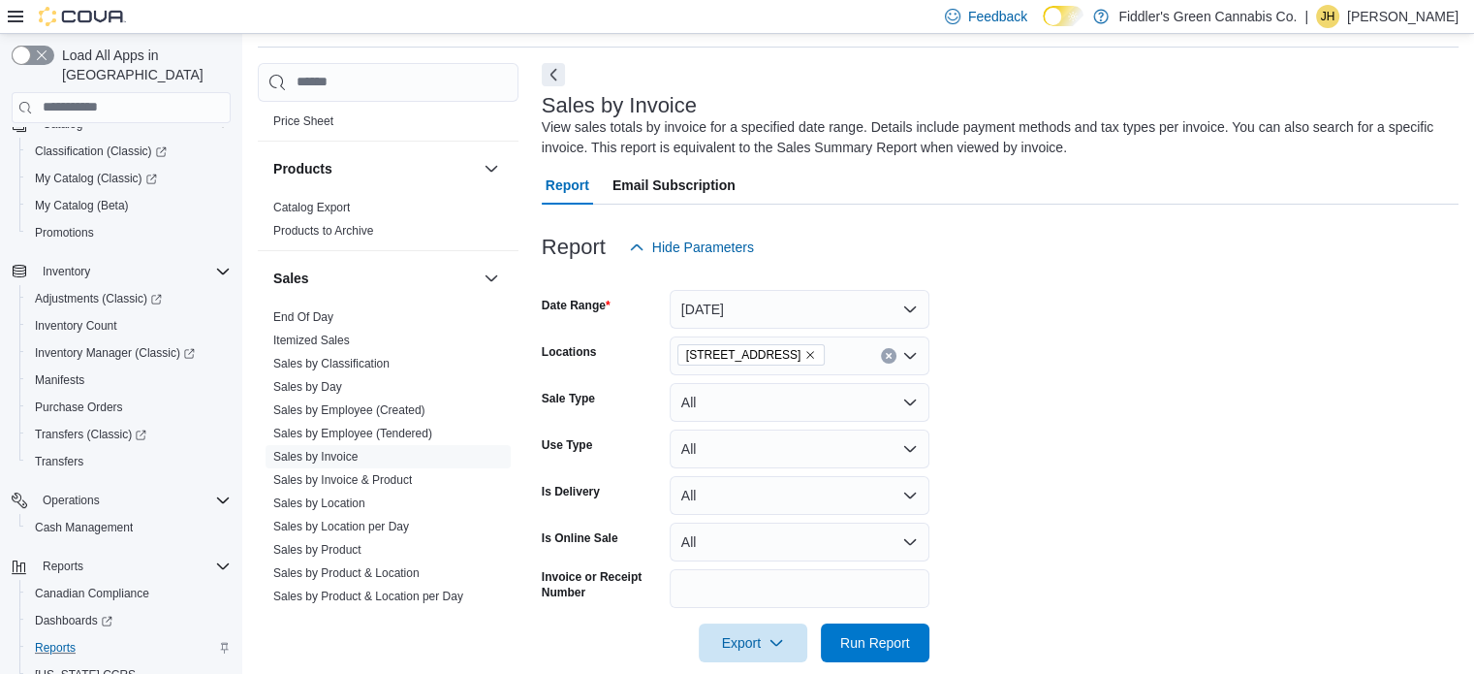
click at [970, 401] on form "Date Range [DATE] Locations [STREET_ADDRESS] Sale Type All Use Type All Is Deli…" at bounding box center [1000, 464] width 917 height 395
click at [845, 655] on span "Run Report" at bounding box center [875, 641] width 85 height 39
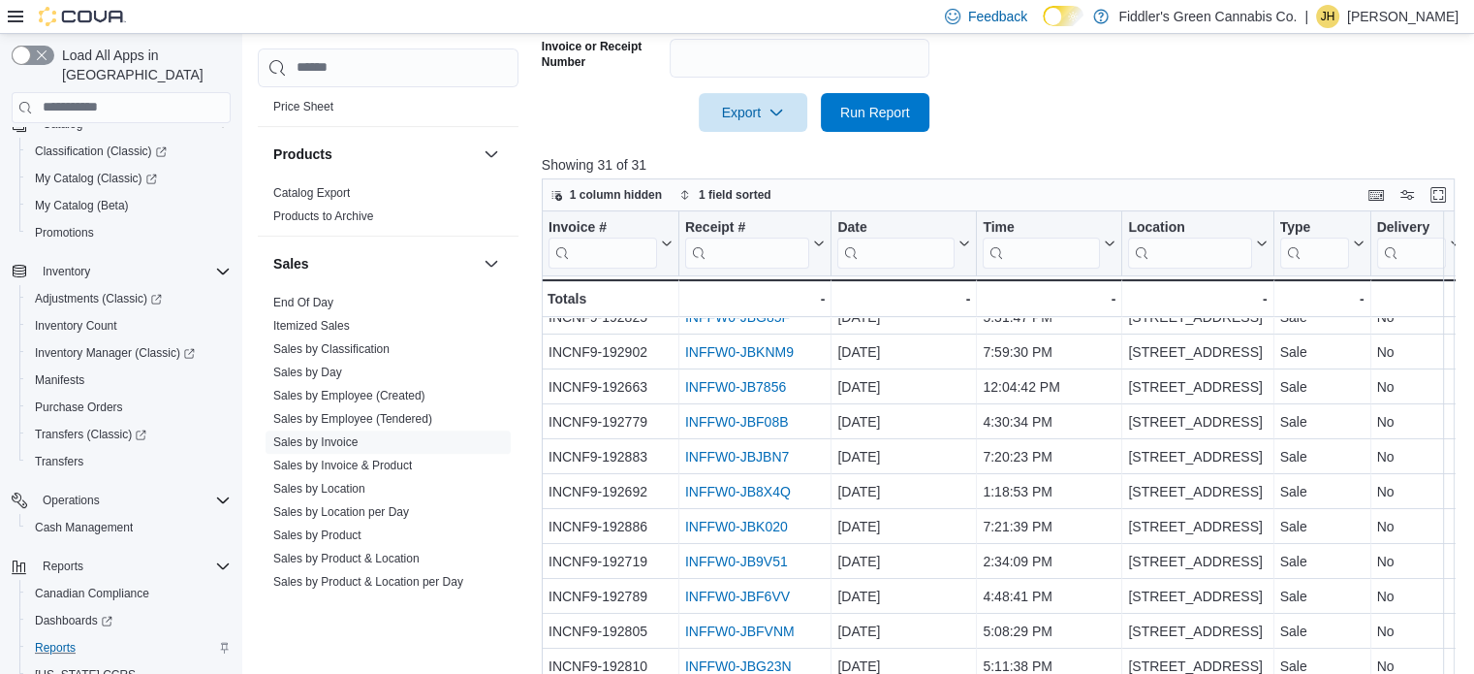
scroll to position [653, 0]
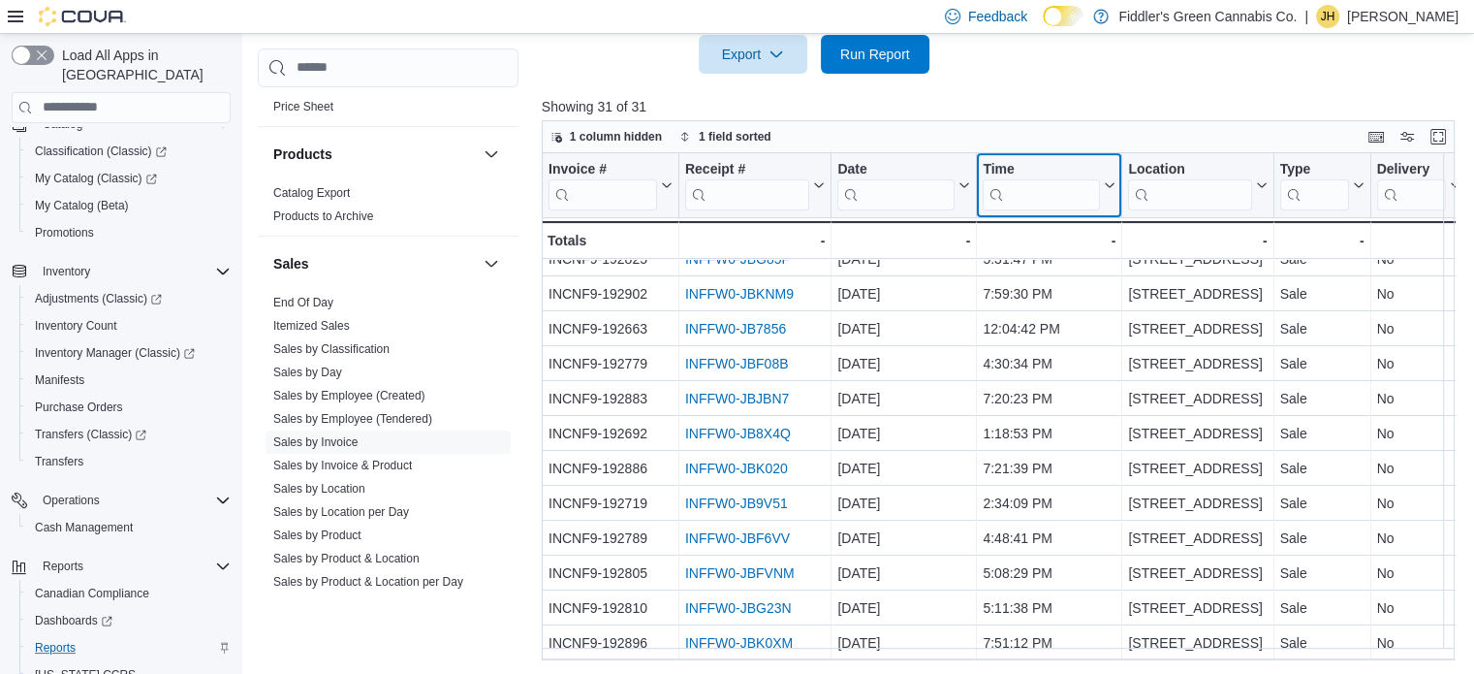
click at [1109, 189] on icon at bounding box center [1108, 185] width 16 height 12
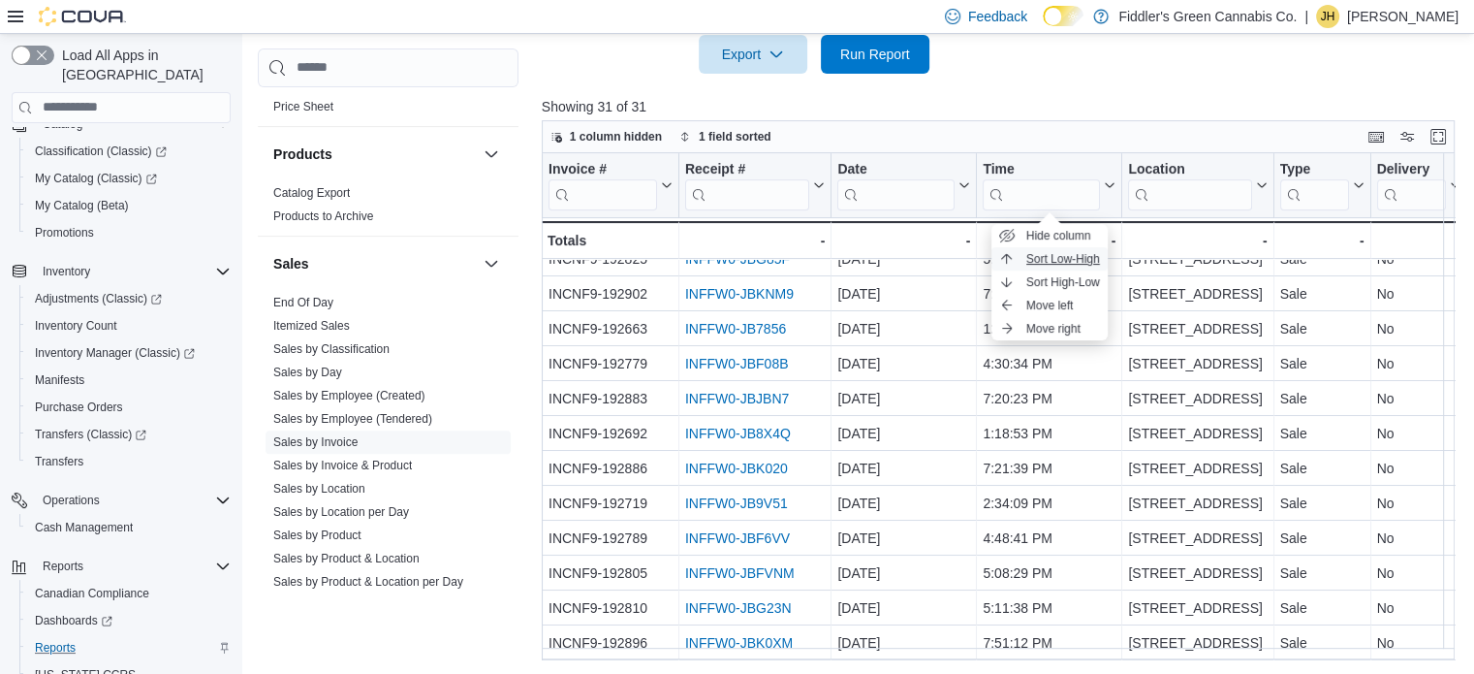
click at [1054, 262] on span "Sort Low-High" at bounding box center [1064, 259] width 74 height 16
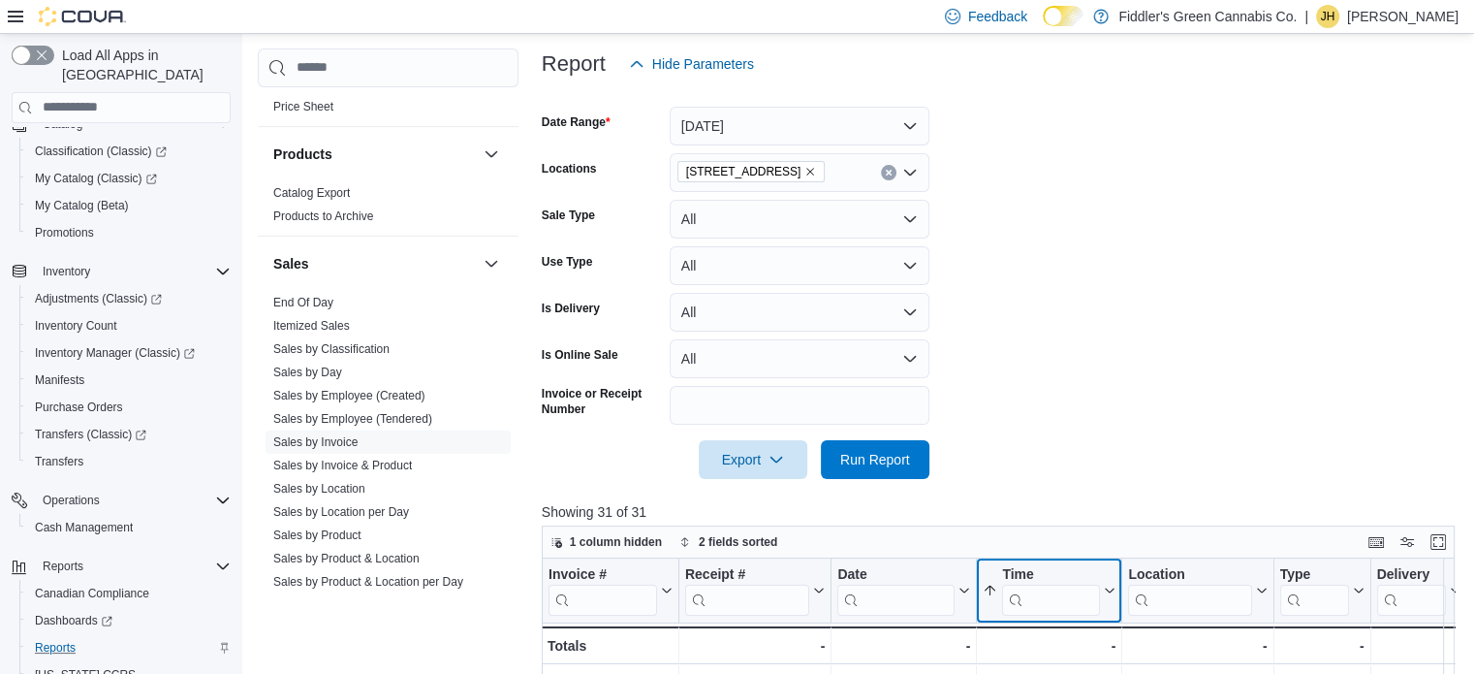
scroll to position [243, 0]
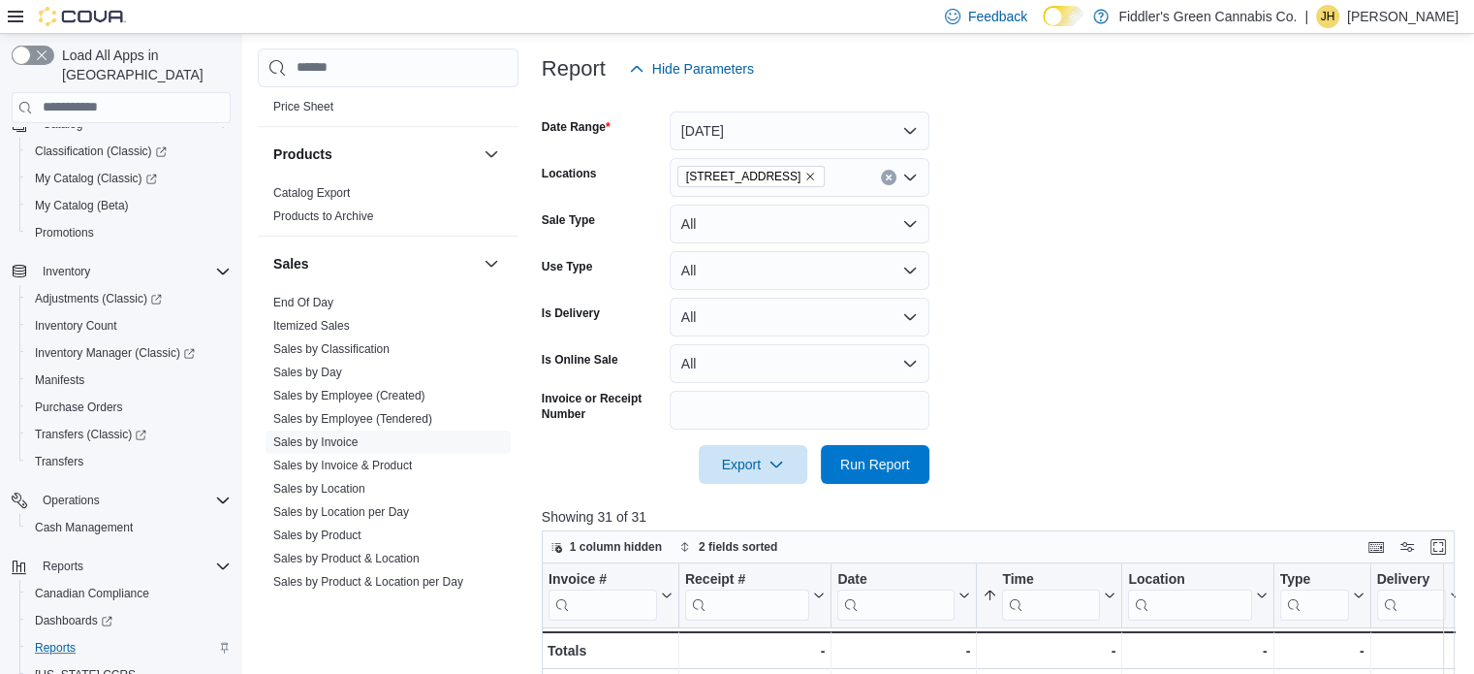
click at [807, 176] on icon "Remove 3317 Portage Ave from selection in this group" at bounding box center [811, 177] width 8 height 8
click at [982, 341] on form "Date Range [DATE] Locations All Locations Sale Type All Use Type All Is Deliver…" at bounding box center [1003, 285] width 923 height 395
click at [392, 421] on link "Sales by Employee (Tendered)" at bounding box center [352, 419] width 159 height 14
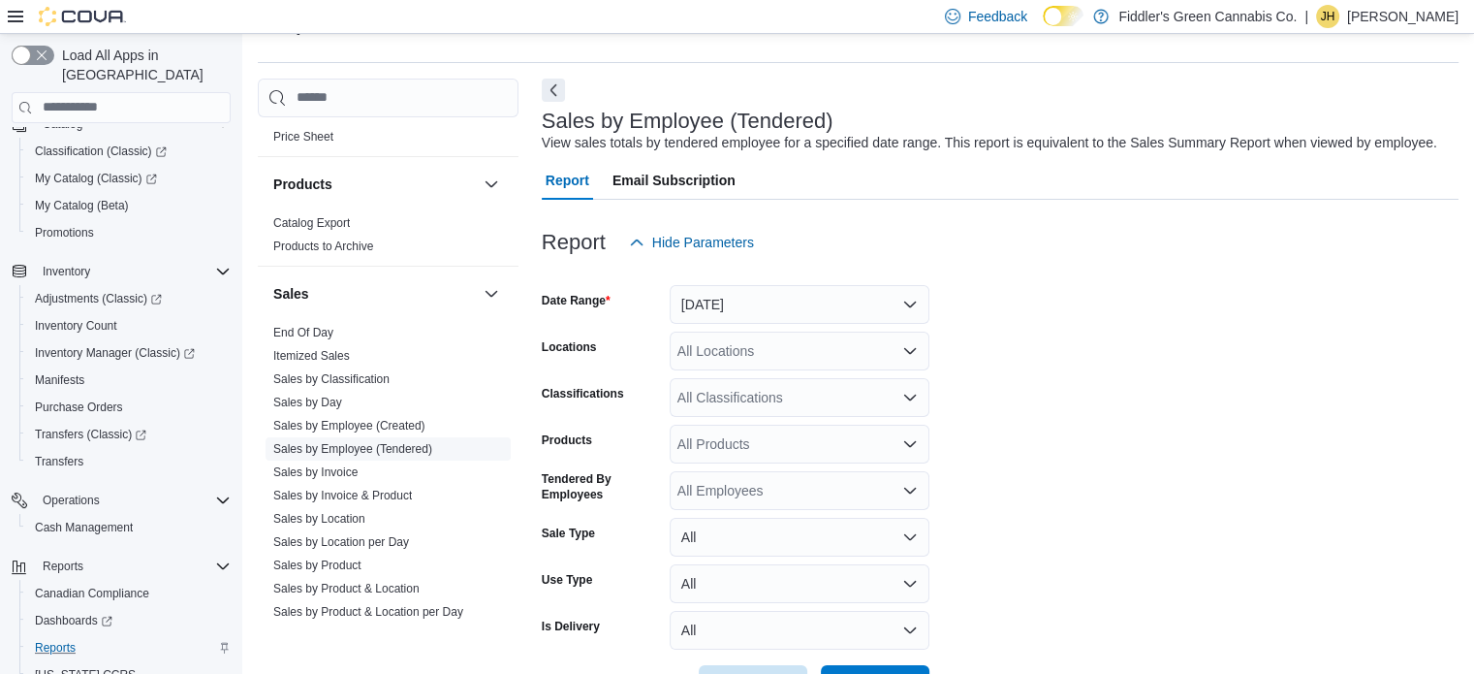
scroll to position [45, 0]
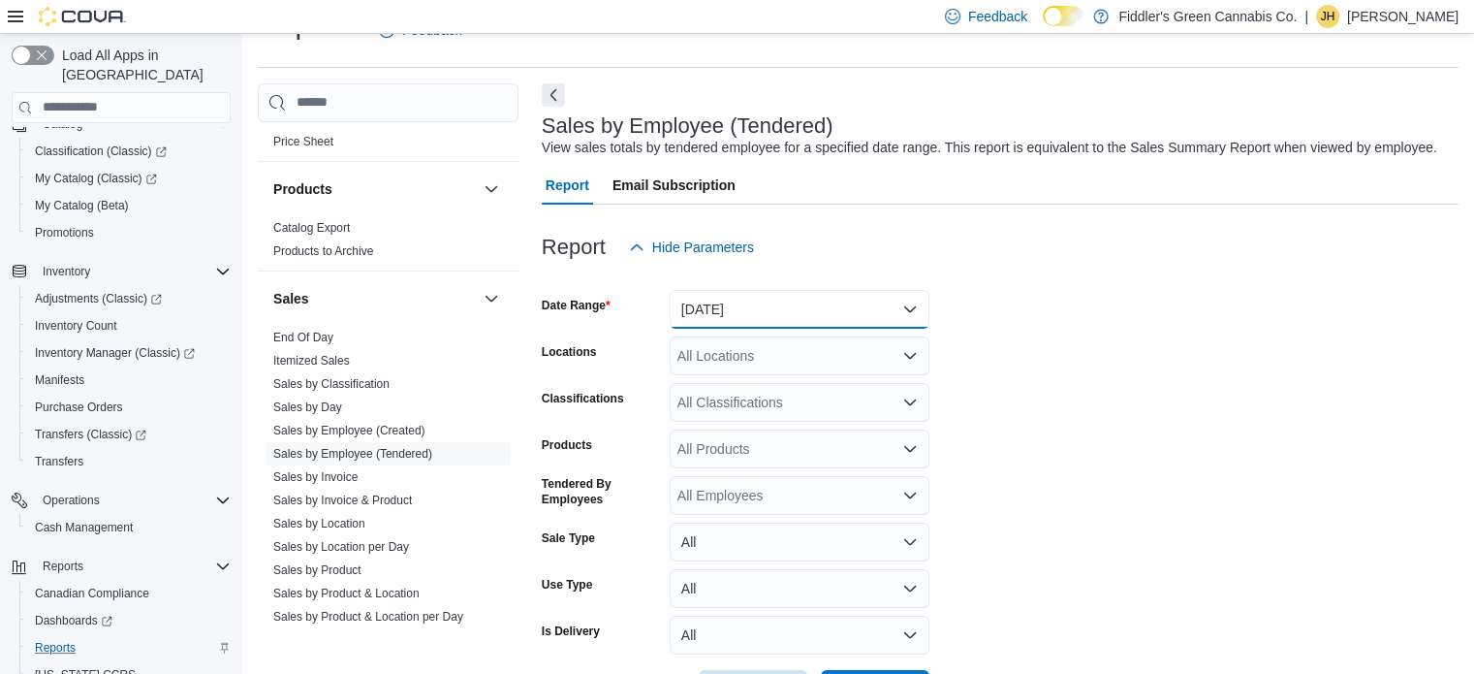
click at [741, 312] on button "[DATE]" at bounding box center [800, 309] width 260 height 39
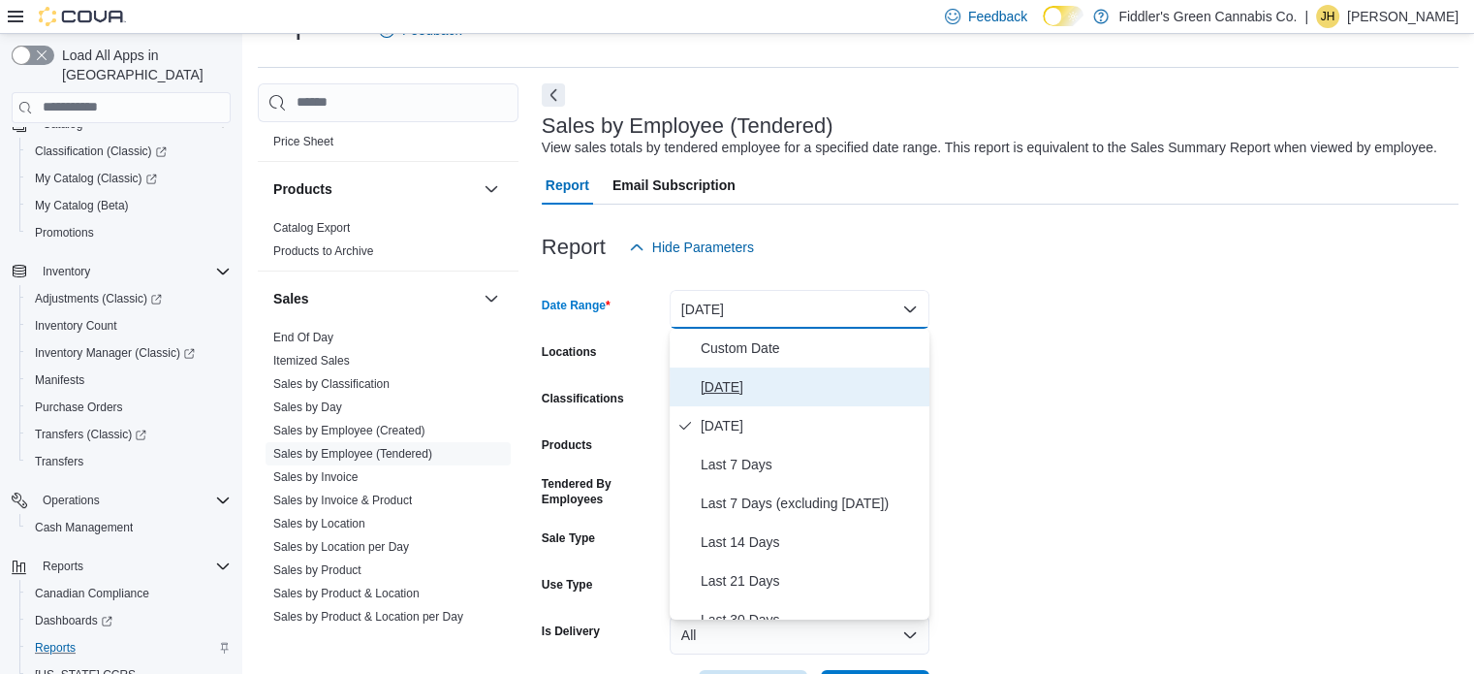
click at [725, 390] on span "[DATE]" at bounding box center [811, 386] width 221 height 23
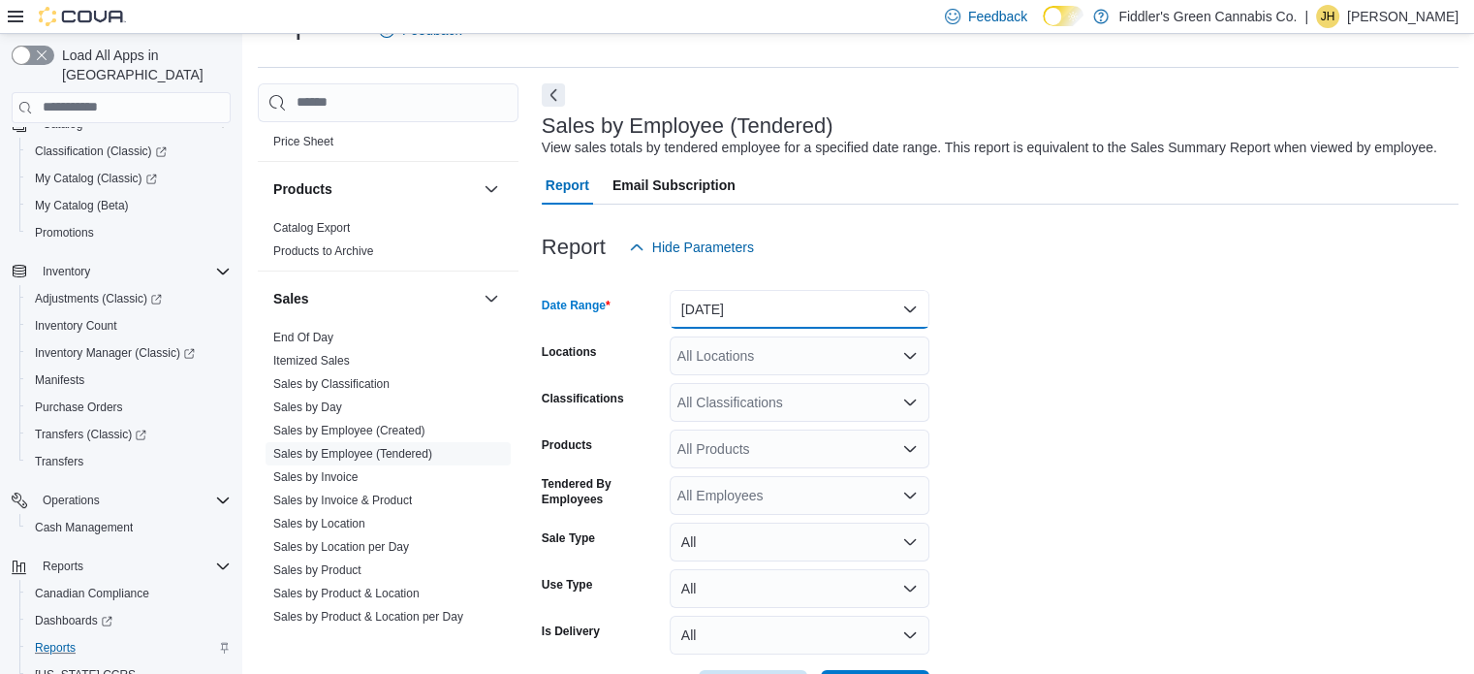
scroll to position [117, 0]
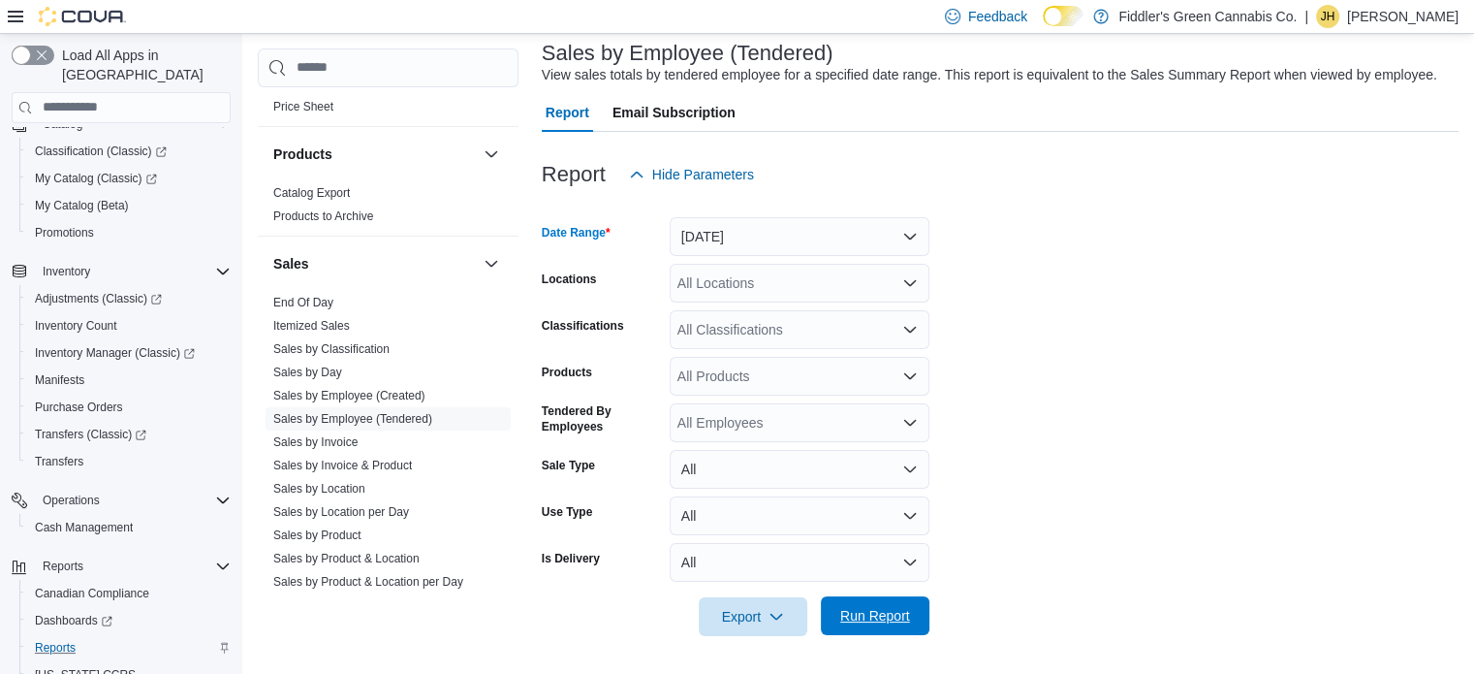
click at [869, 612] on span "Run Report" at bounding box center [875, 615] width 70 height 19
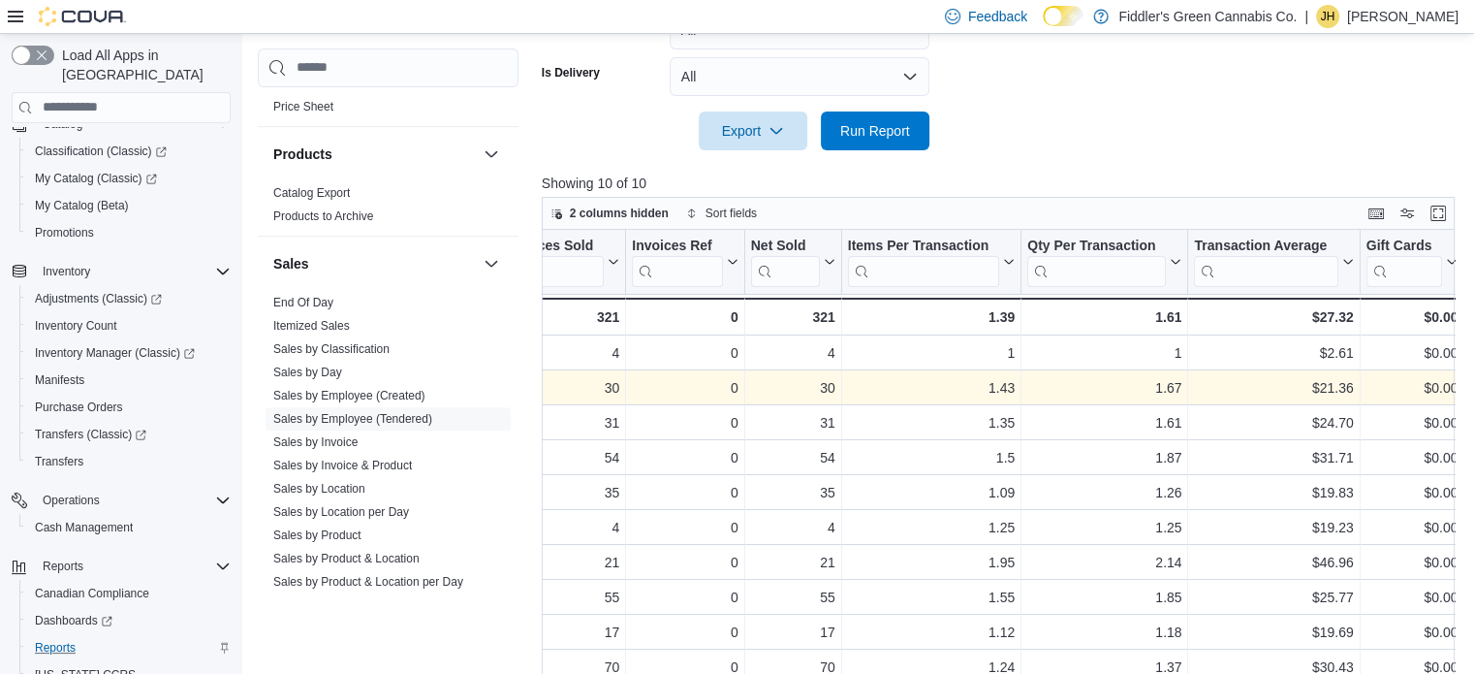
scroll to position [0, 209]
